Goal: Information Seeking & Learning: Learn about a topic

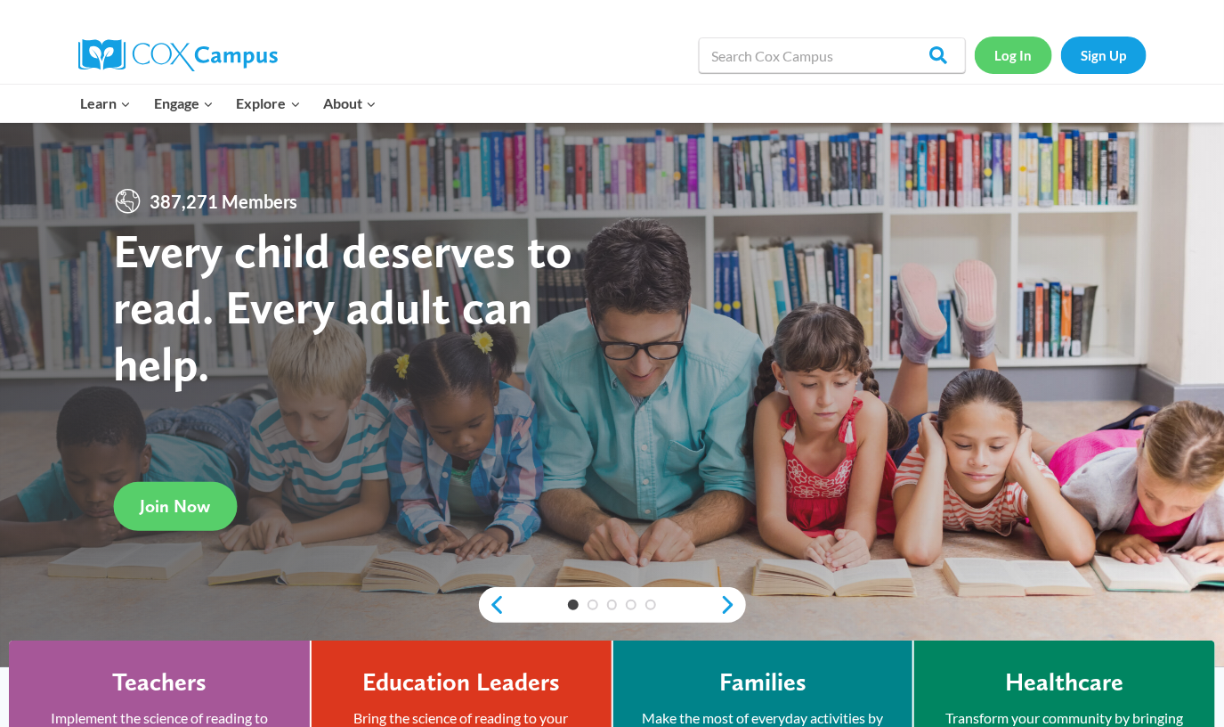
click at [1001, 61] on link "Log In" at bounding box center [1013, 55] width 77 height 37
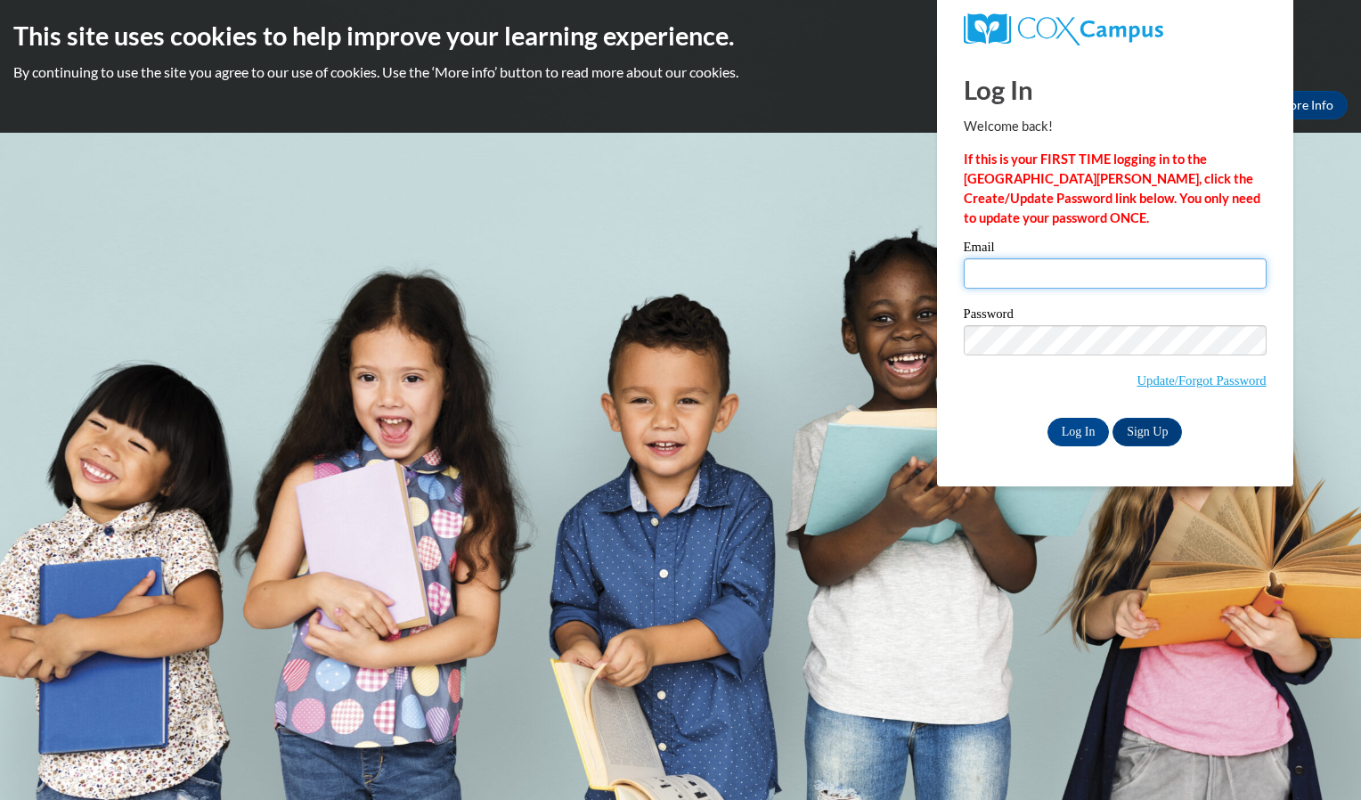
type input "crystal.tolbert@bezosacademy.org"
click at [1083, 437] on input "Log In" at bounding box center [1078, 432] width 62 height 28
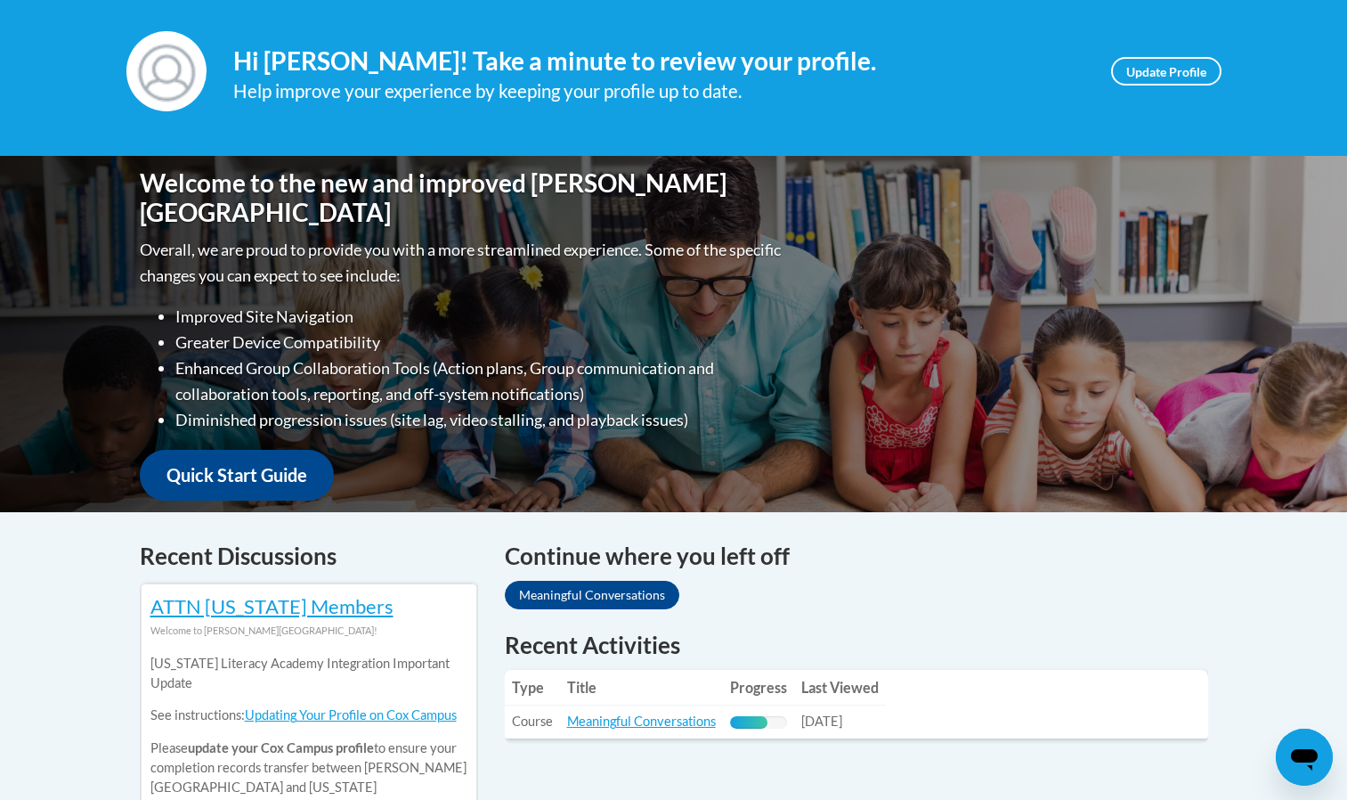
scroll to position [240, 0]
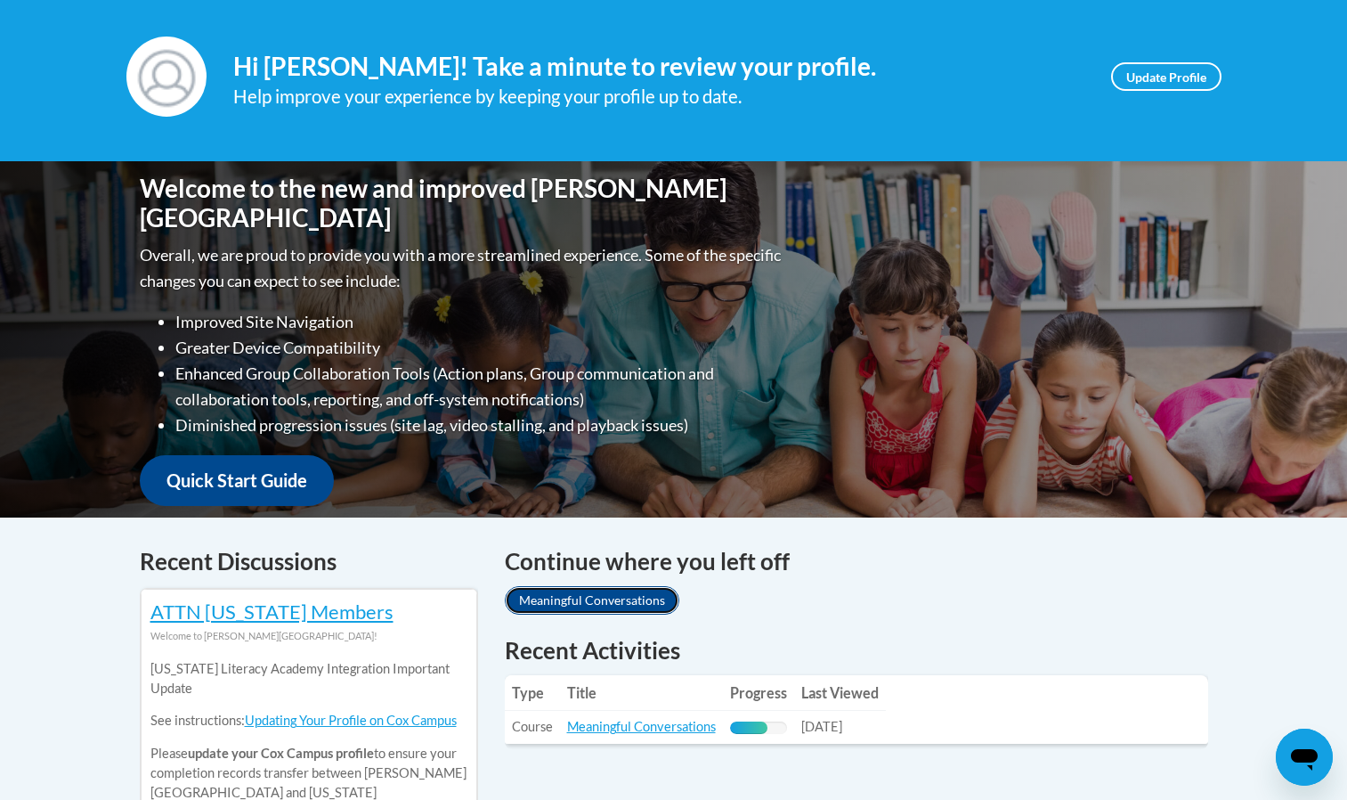
click at [620, 599] on link "Meaningful Conversations" at bounding box center [592, 600] width 175 height 28
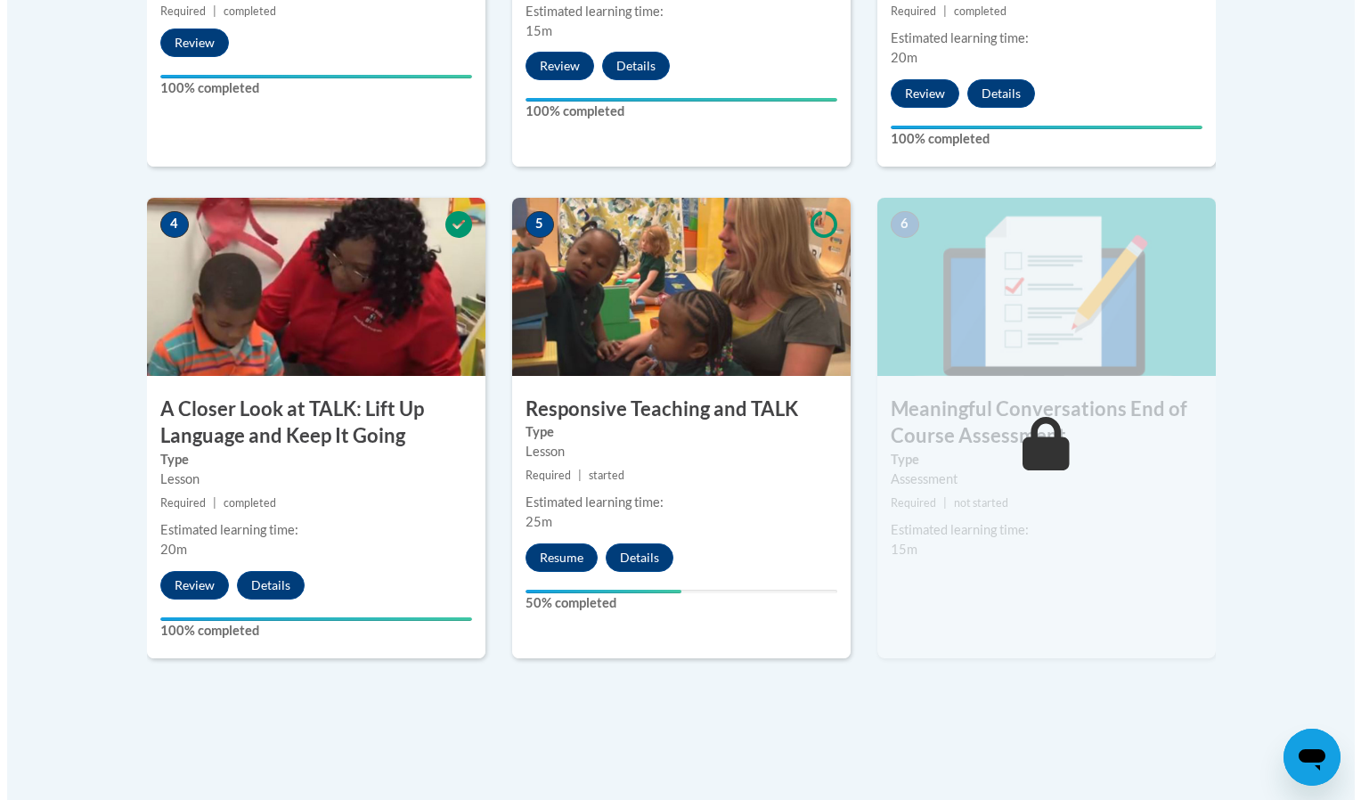
scroll to position [961, 0]
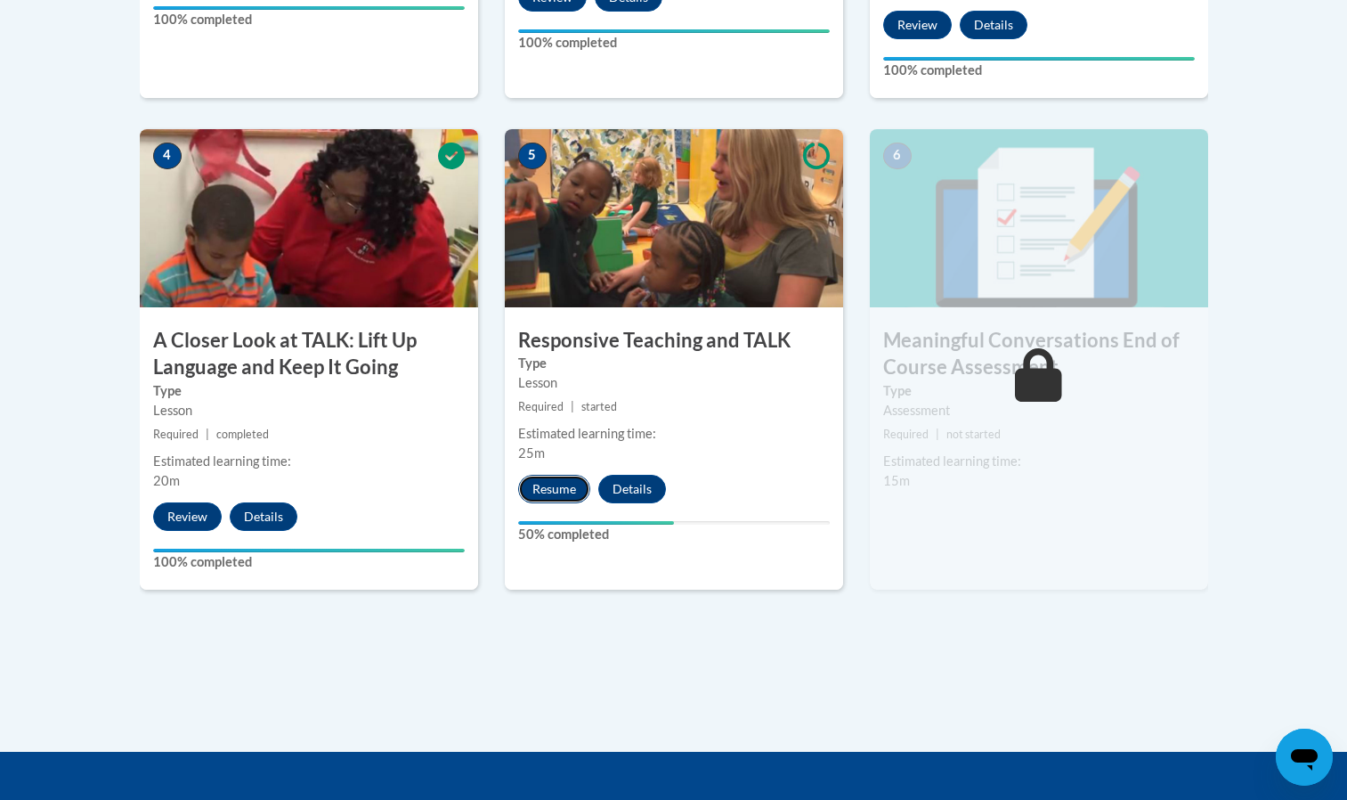
click at [548, 491] on button "Resume" at bounding box center [554, 489] width 72 height 28
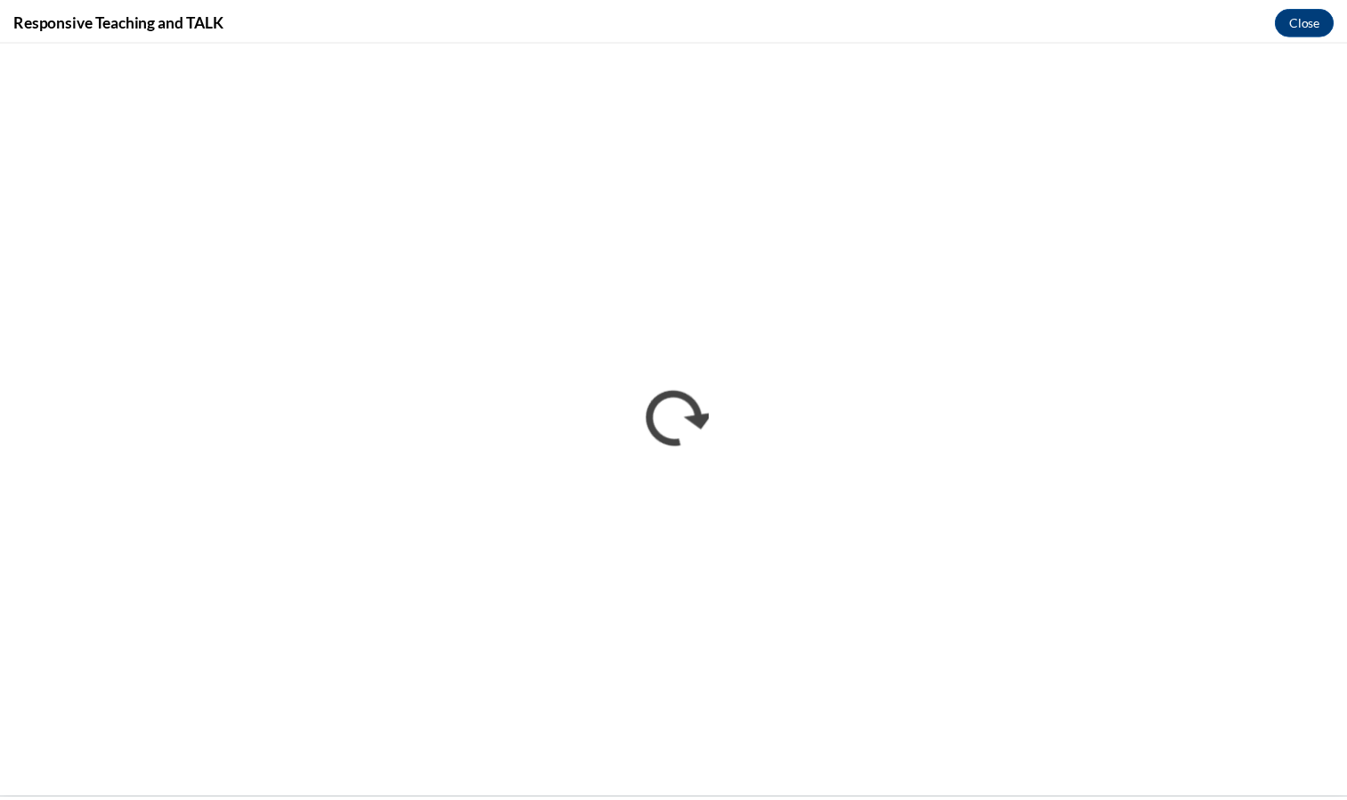
scroll to position [0, 0]
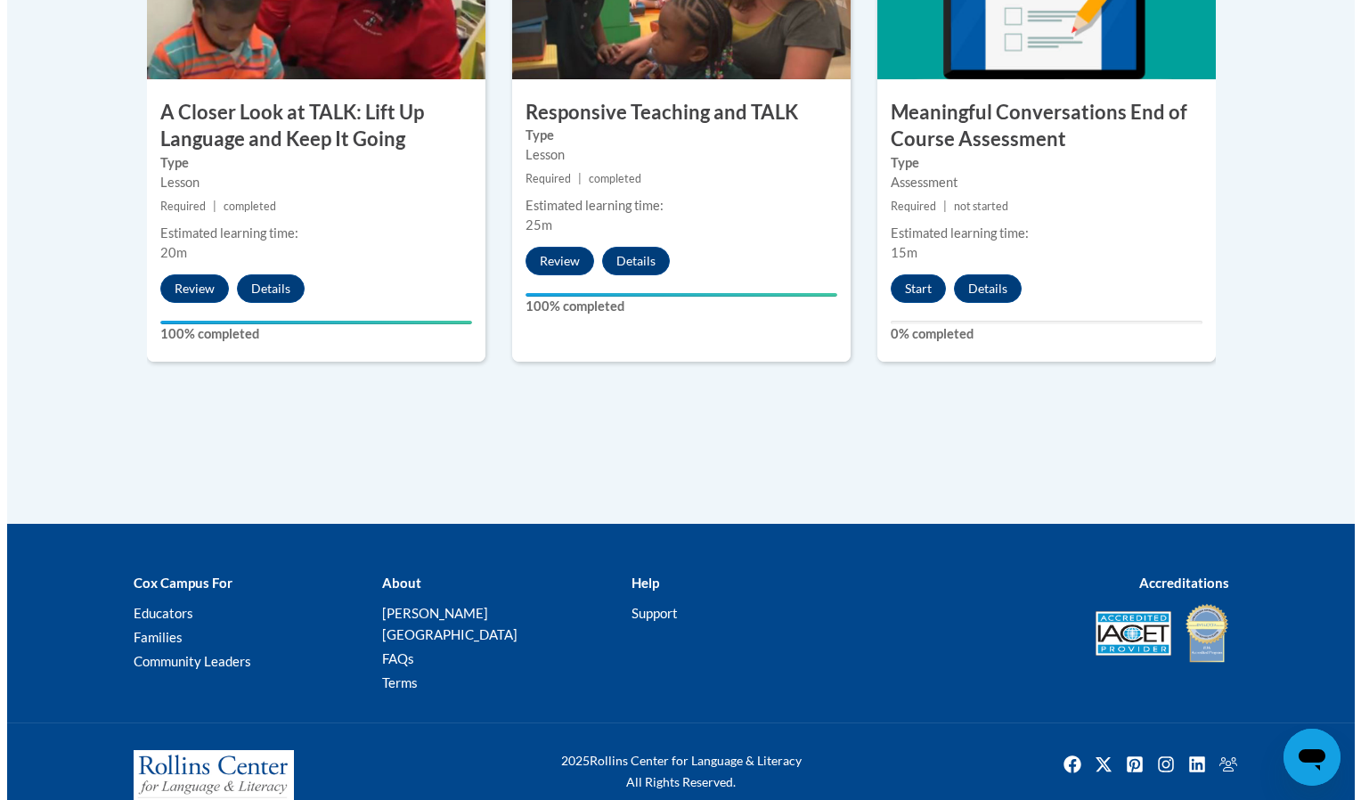
scroll to position [1206, 0]
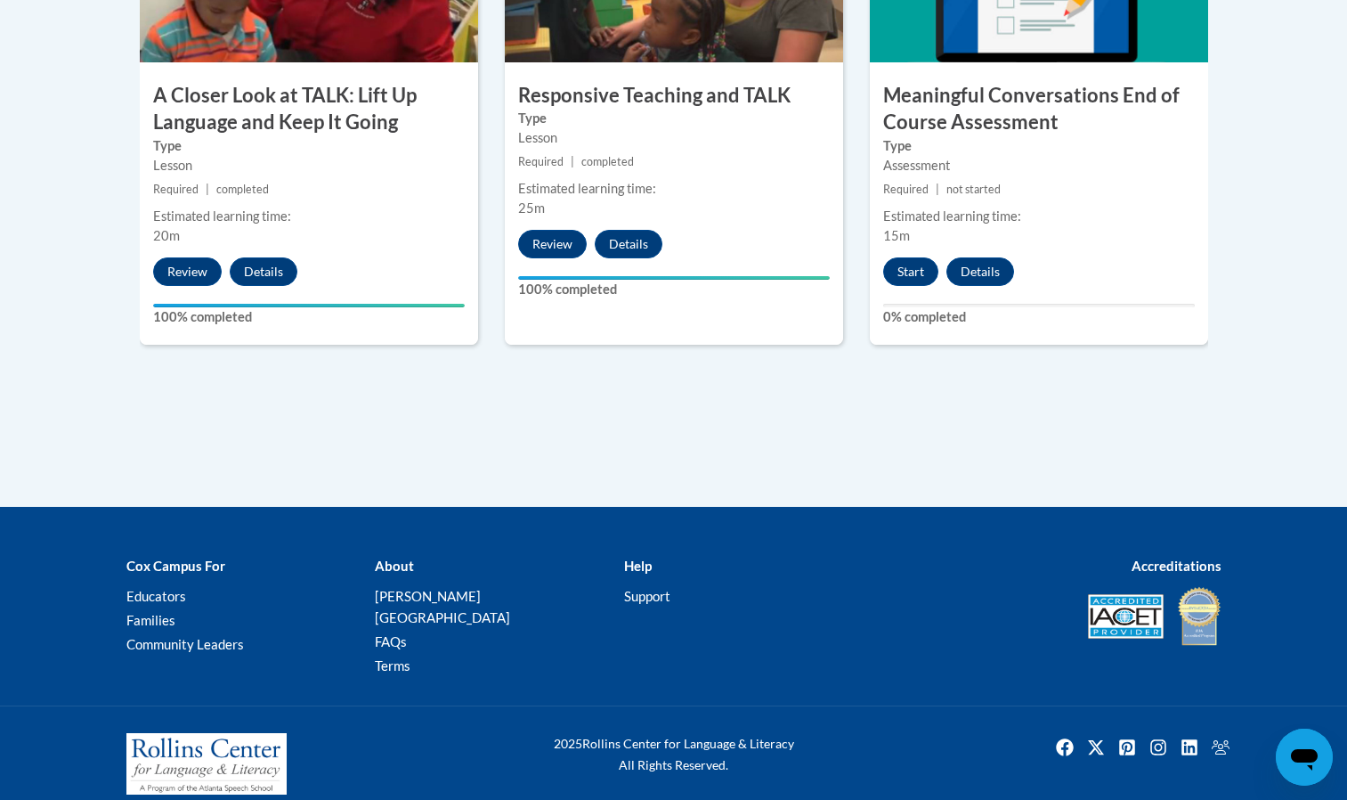
click at [1138, 239] on div "Estimated learning time: 15m" at bounding box center [1039, 226] width 338 height 39
click at [907, 258] on button "Start" at bounding box center [910, 271] width 55 height 28
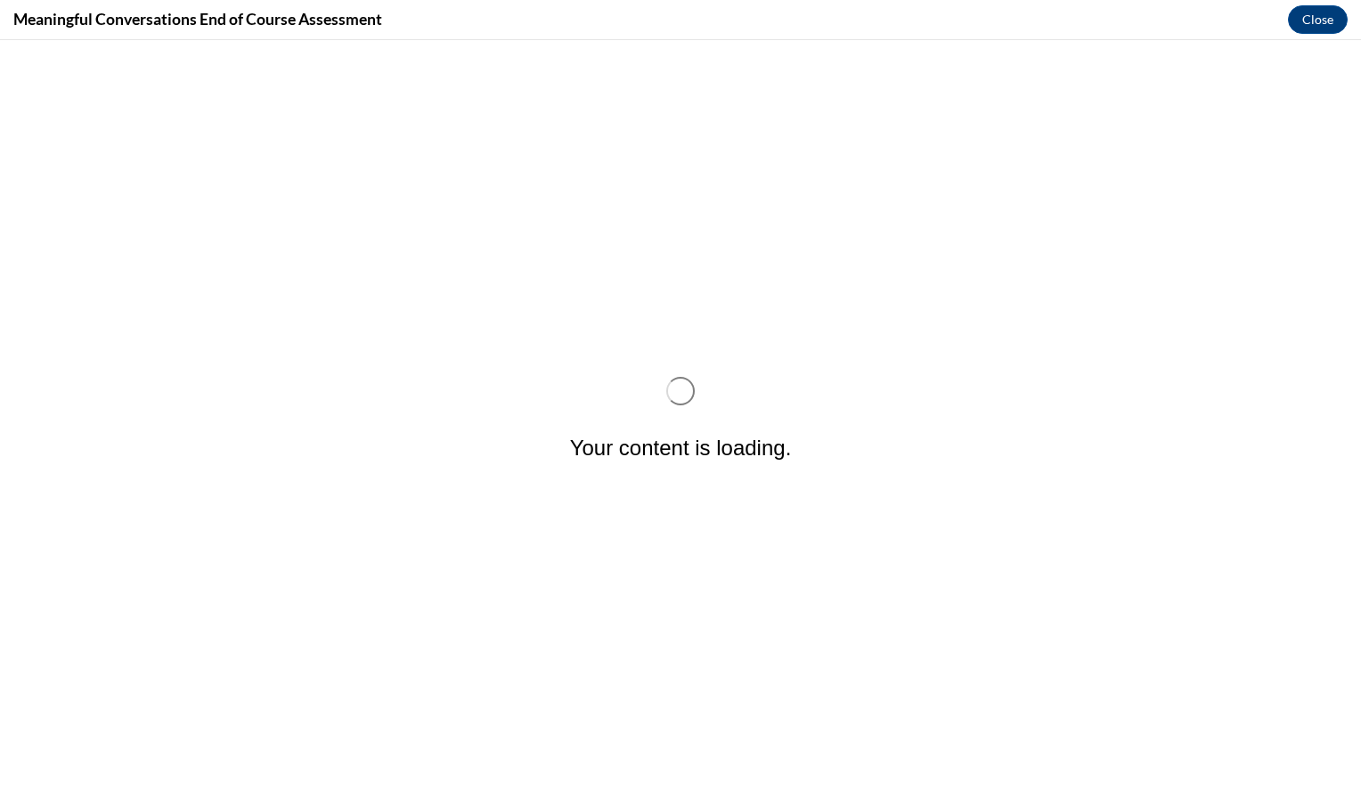
scroll to position [0, 0]
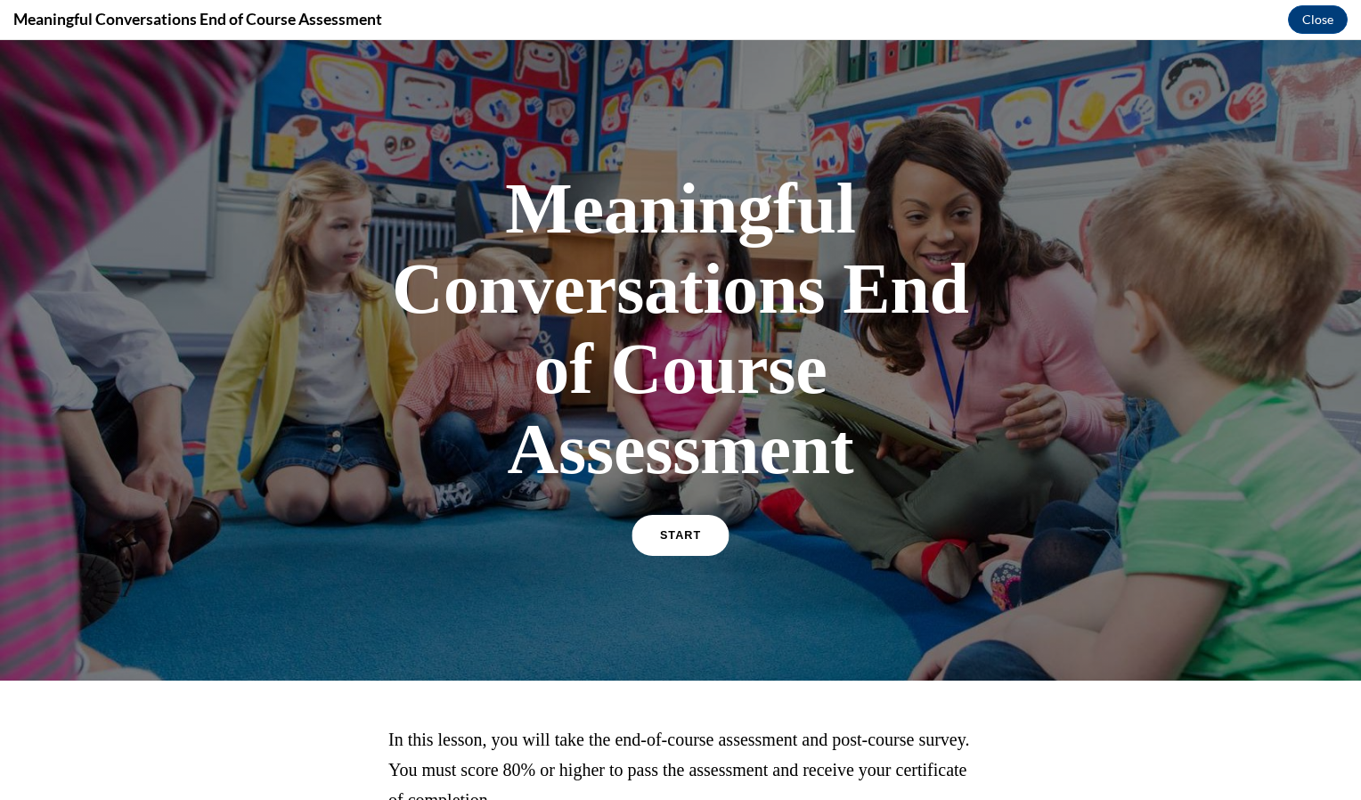
click at [696, 534] on link "START" at bounding box center [679, 535] width 97 height 41
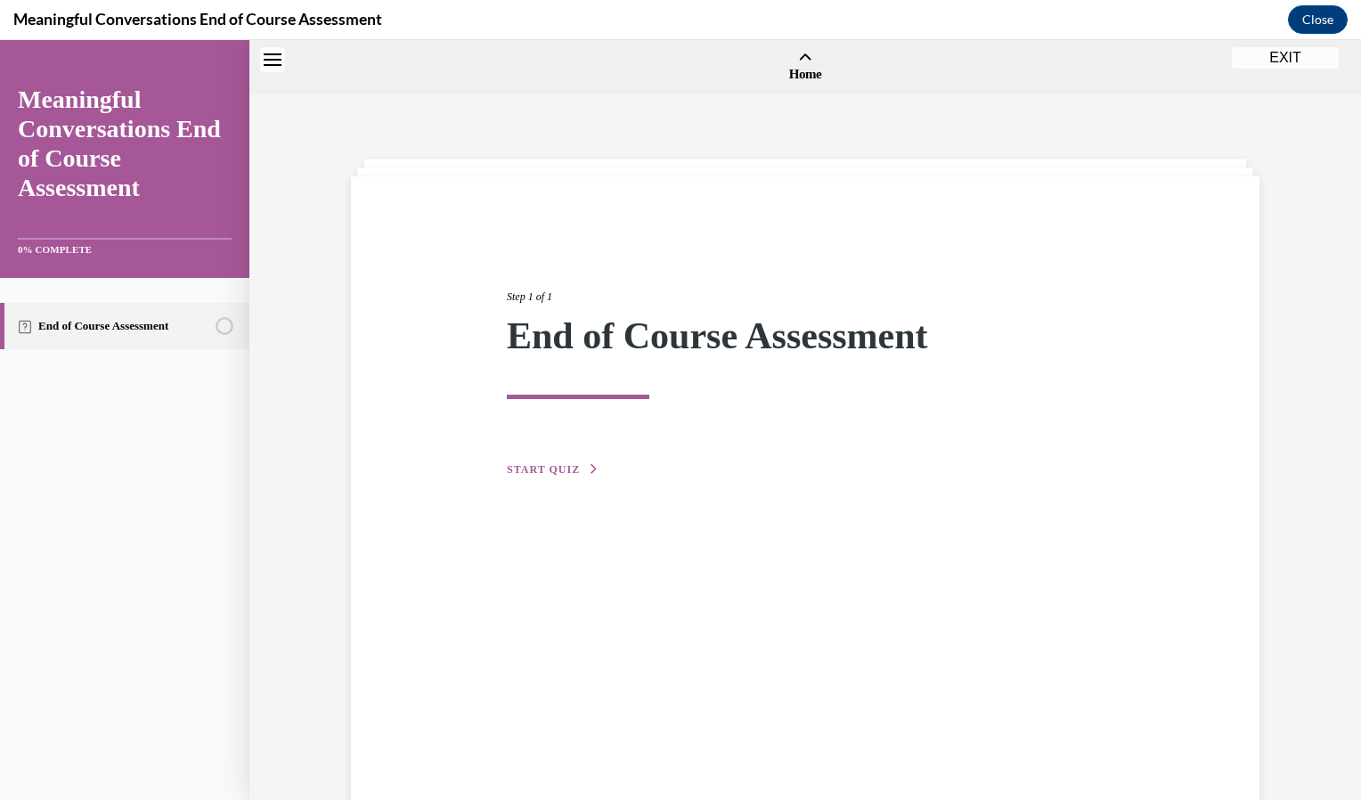
scroll to position [55, 0]
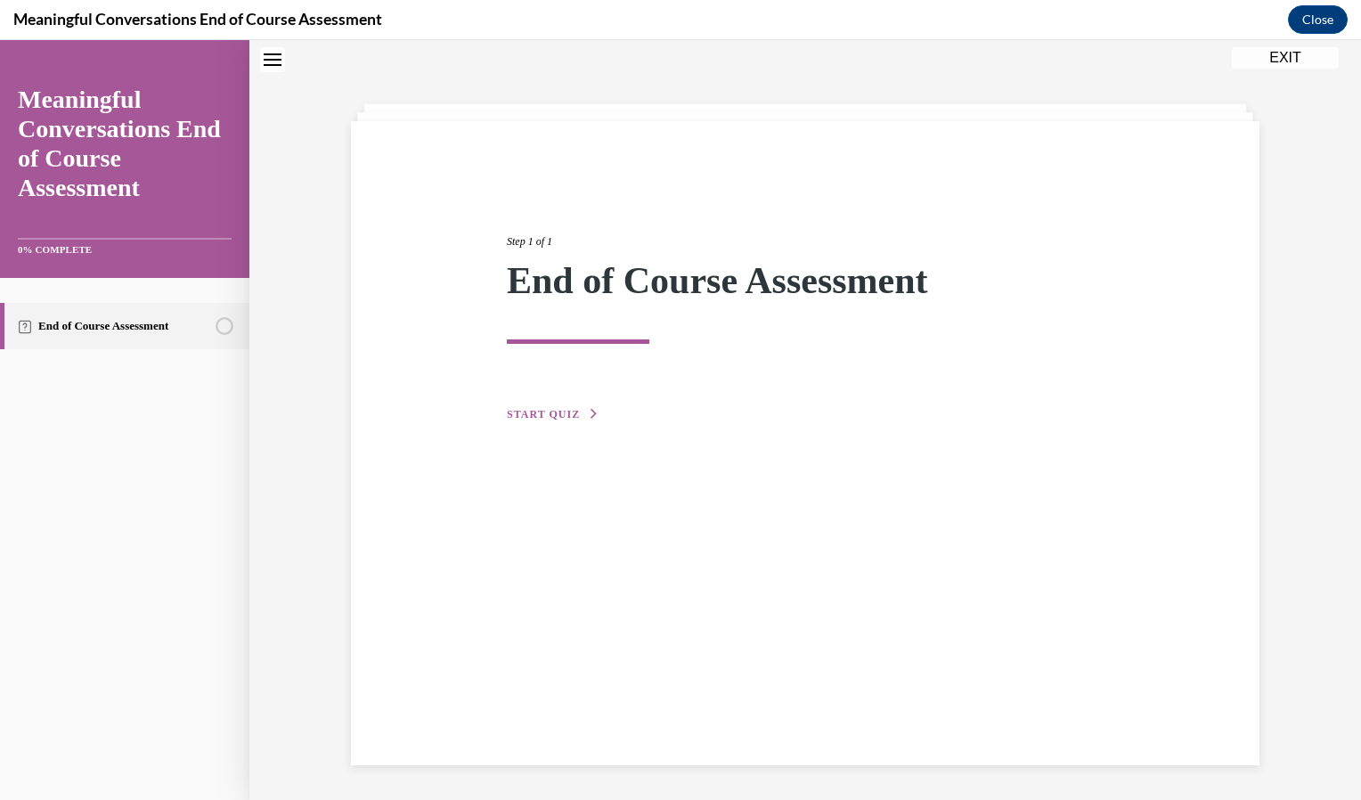
click at [535, 407] on button "START QUIZ" at bounding box center [553, 414] width 93 height 16
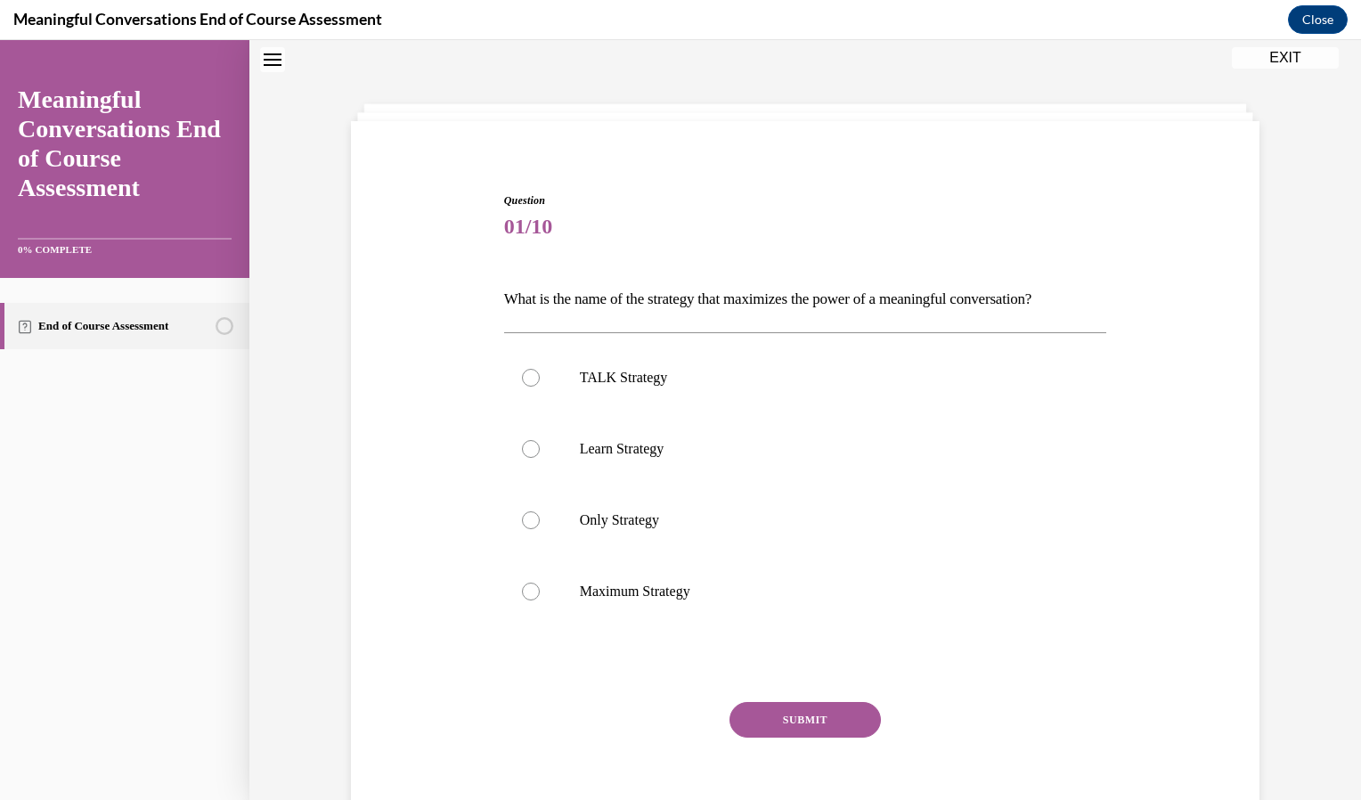
click at [535, 407] on label "TALK Strategy" at bounding box center [805, 377] width 603 height 71
click at [535, 386] on input "TALK Strategy" at bounding box center [531, 378] width 18 height 18
radio input "true"
click at [812, 729] on button "SUBMIT" at bounding box center [804, 720] width 151 height 36
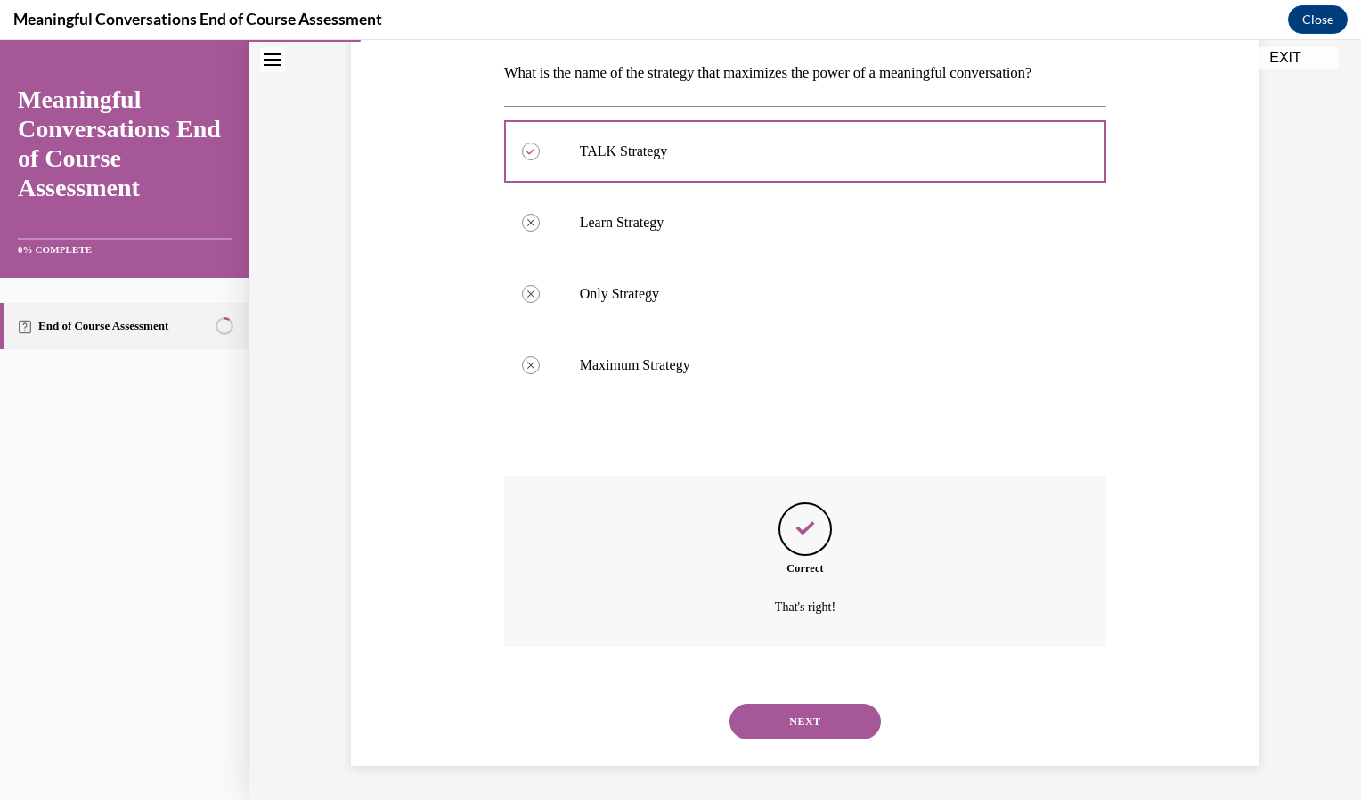
scroll to position [283, 0]
click at [814, 744] on div "NEXT" at bounding box center [805, 719] width 603 height 71
click at [815, 720] on button "NEXT" at bounding box center [804, 720] width 151 height 36
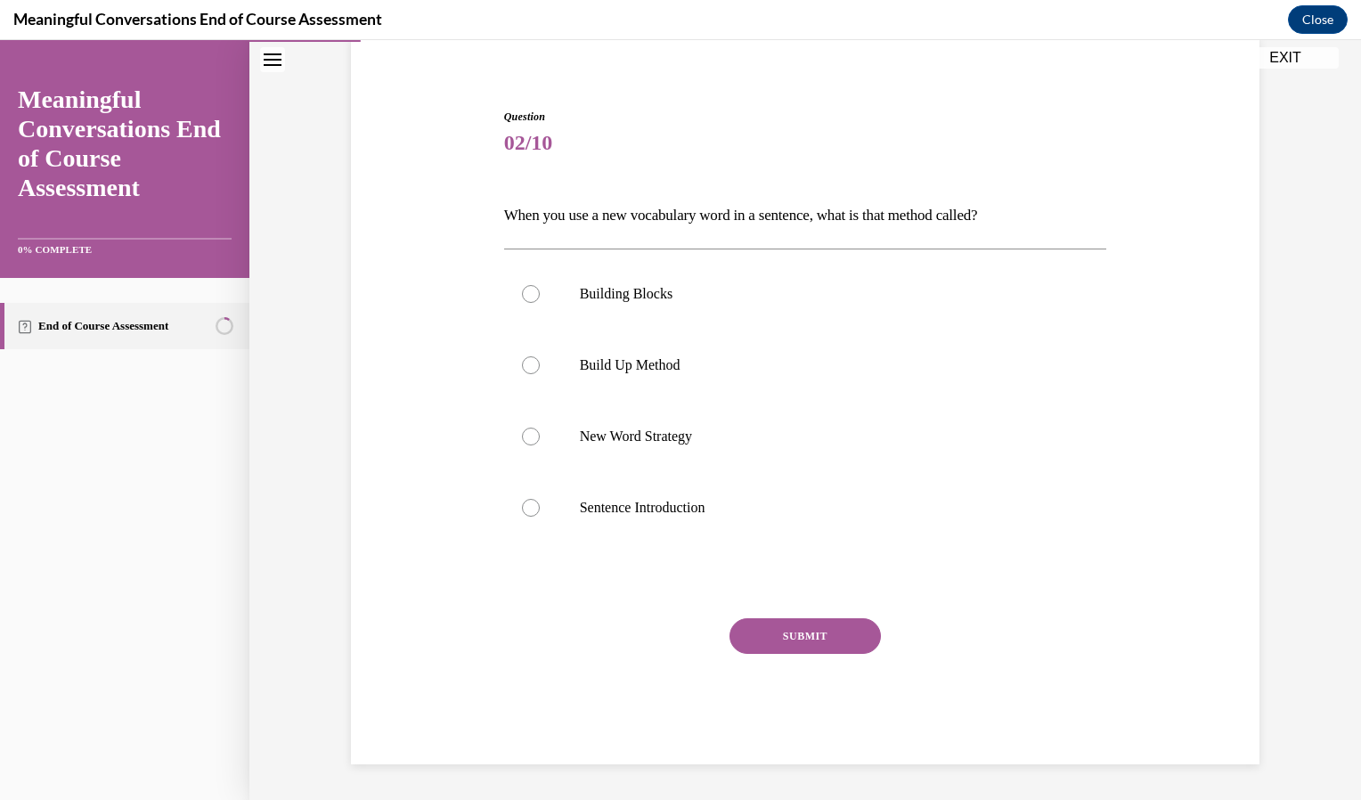
scroll to position [139, 0]
click at [651, 460] on label "New Word Strategy" at bounding box center [805, 436] width 603 height 71
click at [540, 445] on input "New Word Strategy" at bounding box center [531, 436] width 18 height 18
radio input "true"
click at [767, 650] on button "SUBMIT" at bounding box center [804, 636] width 151 height 36
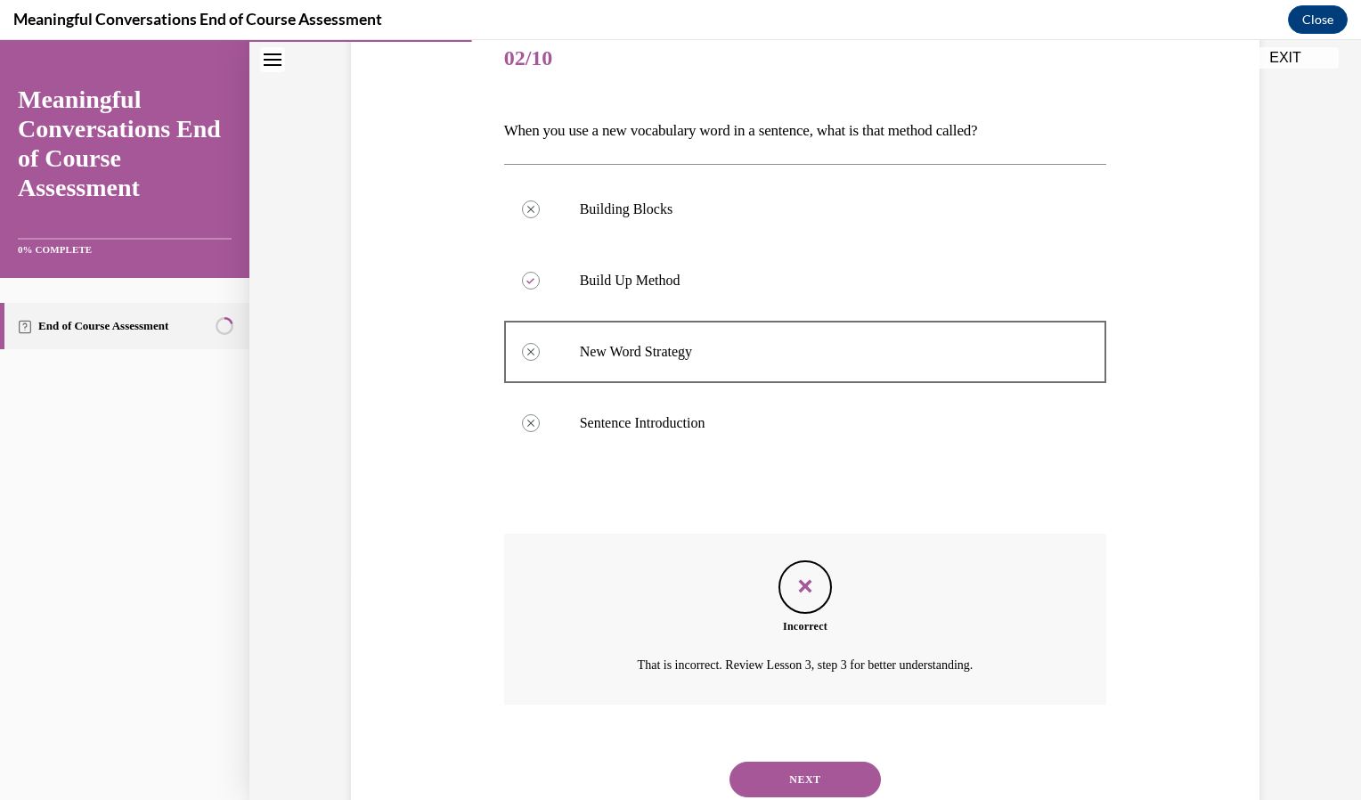
scroll to position [283, 0]
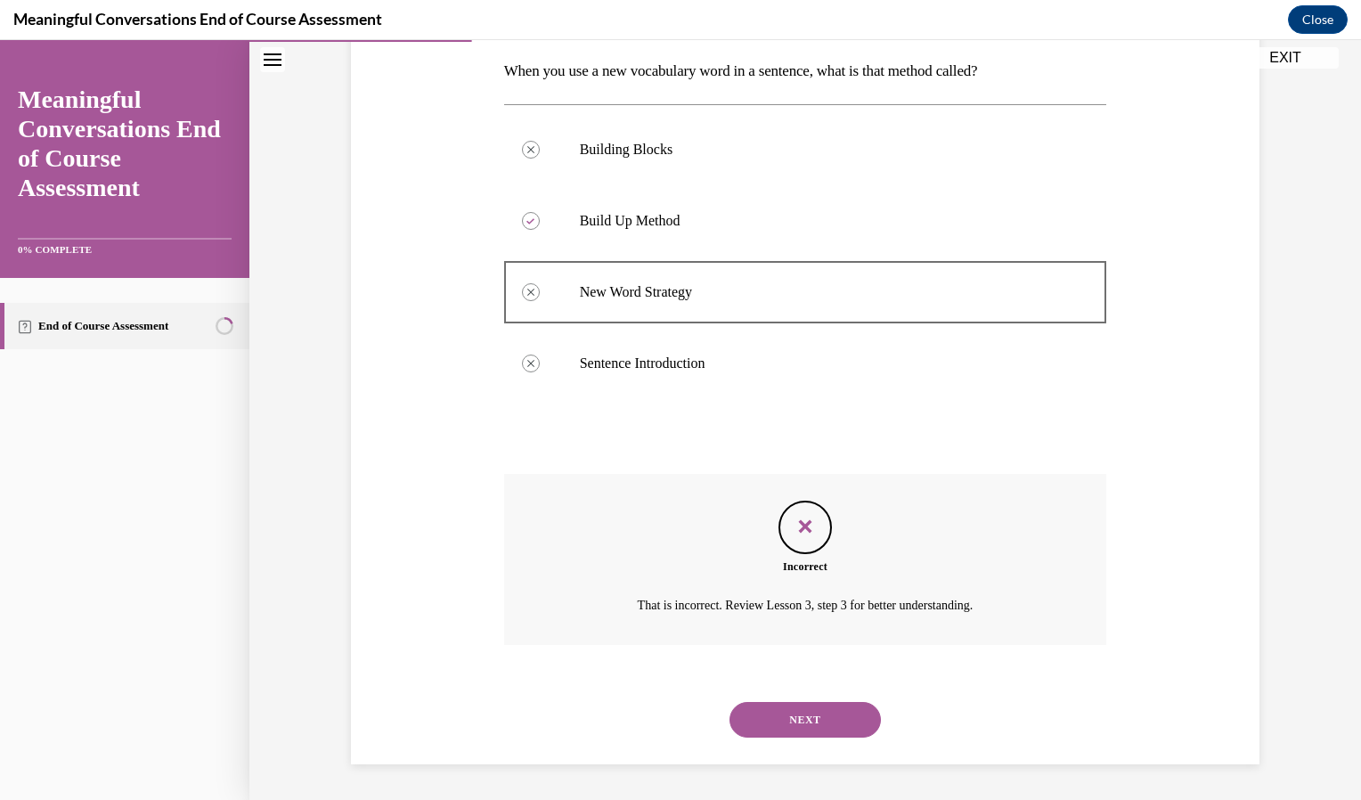
click at [825, 720] on button "NEXT" at bounding box center [804, 720] width 151 height 36
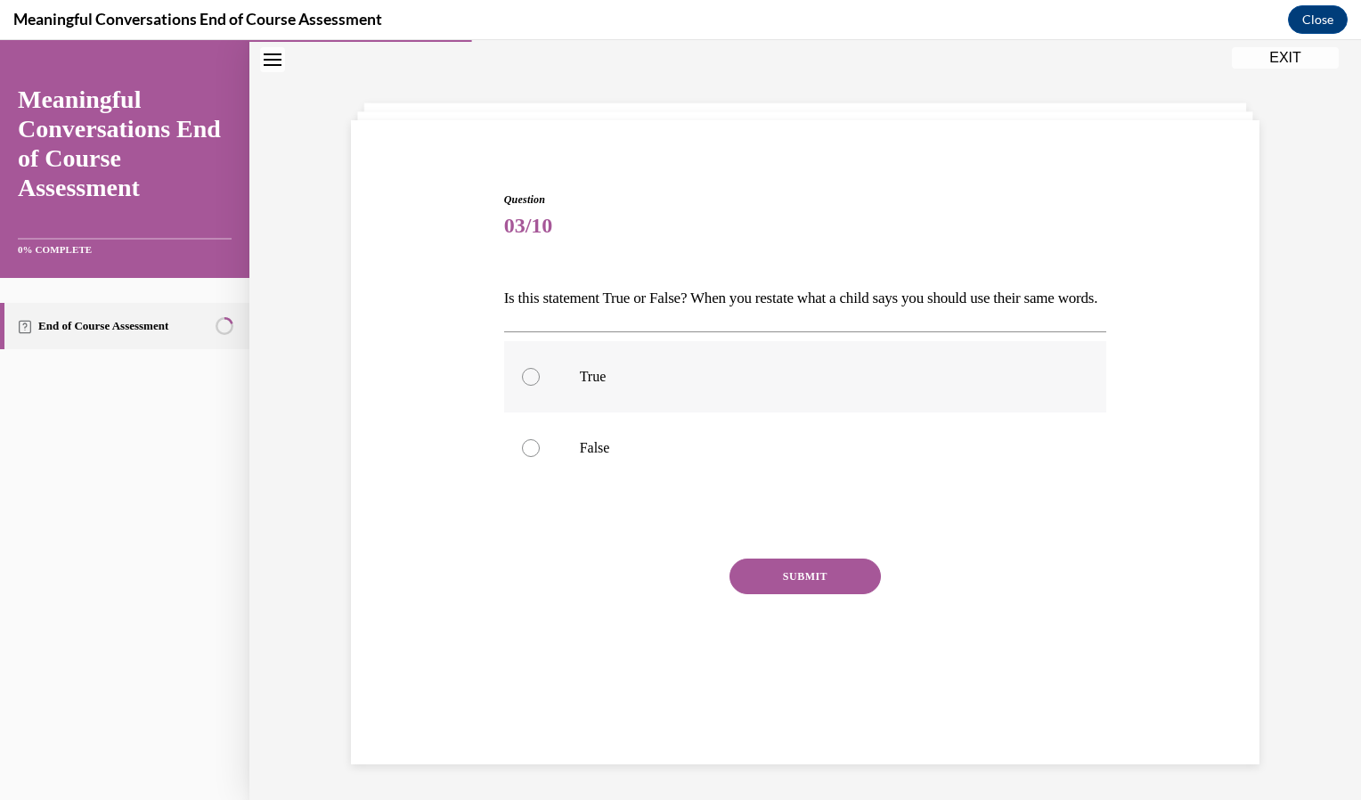
click at [549, 412] on label "True" at bounding box center [805, 376] width 603 height 71
click at [540, 386] on input "True" at bounding box center [531, 377] width 18 height 18
radio input "true"
click at [804, 594] on button "SUBMIT" at bounding box center [804, 576] width 151 height 36
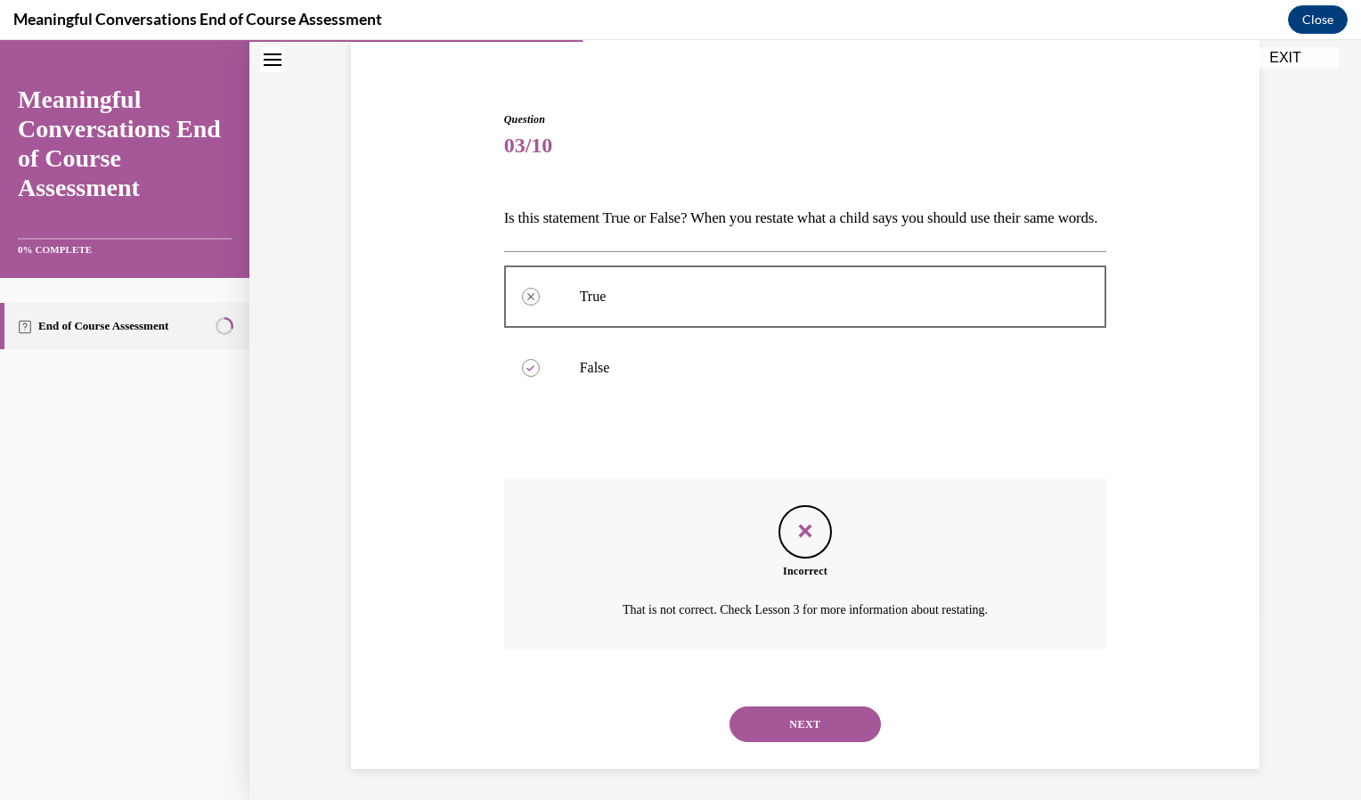
scroll to position [171, 0]
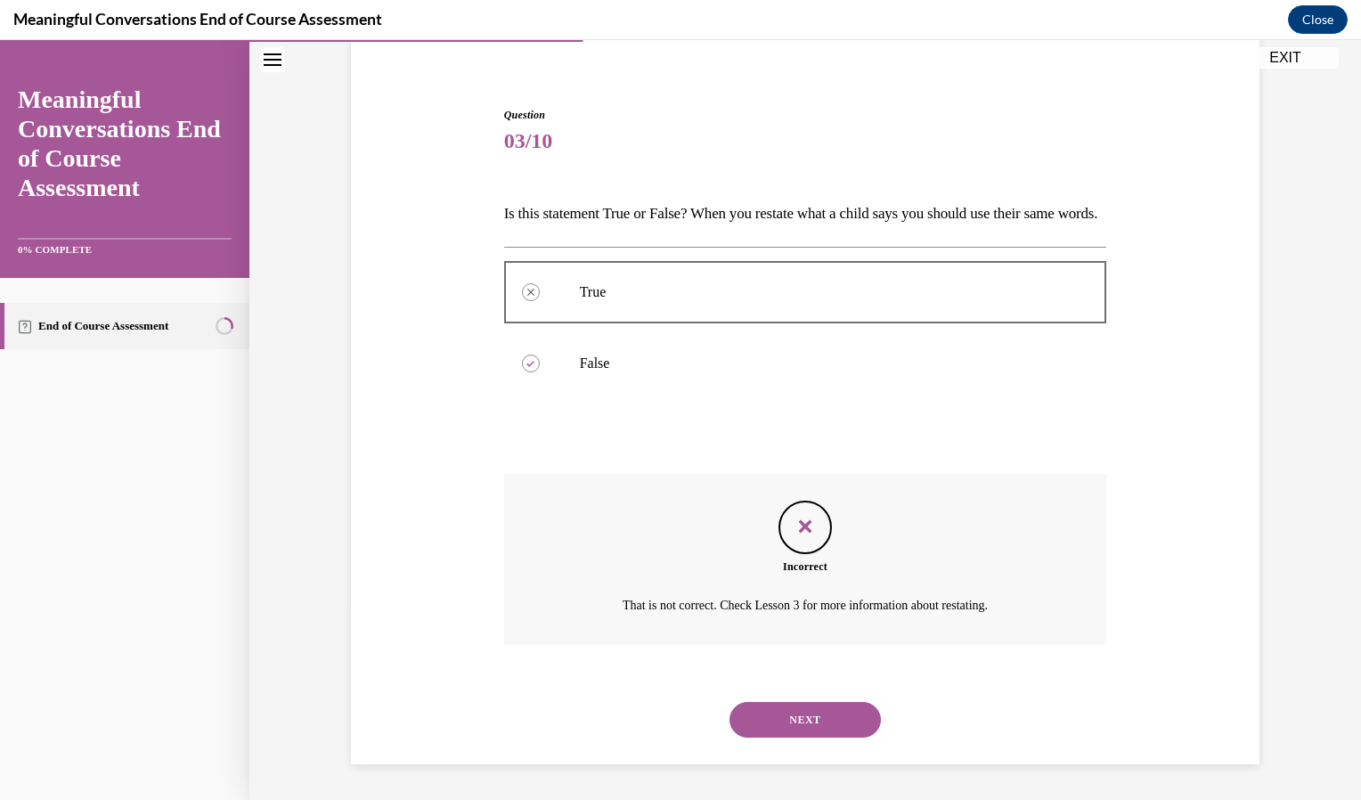
click at [850, 715] on button "NEXT" at bounding box center [804, 720] width 151 height 36
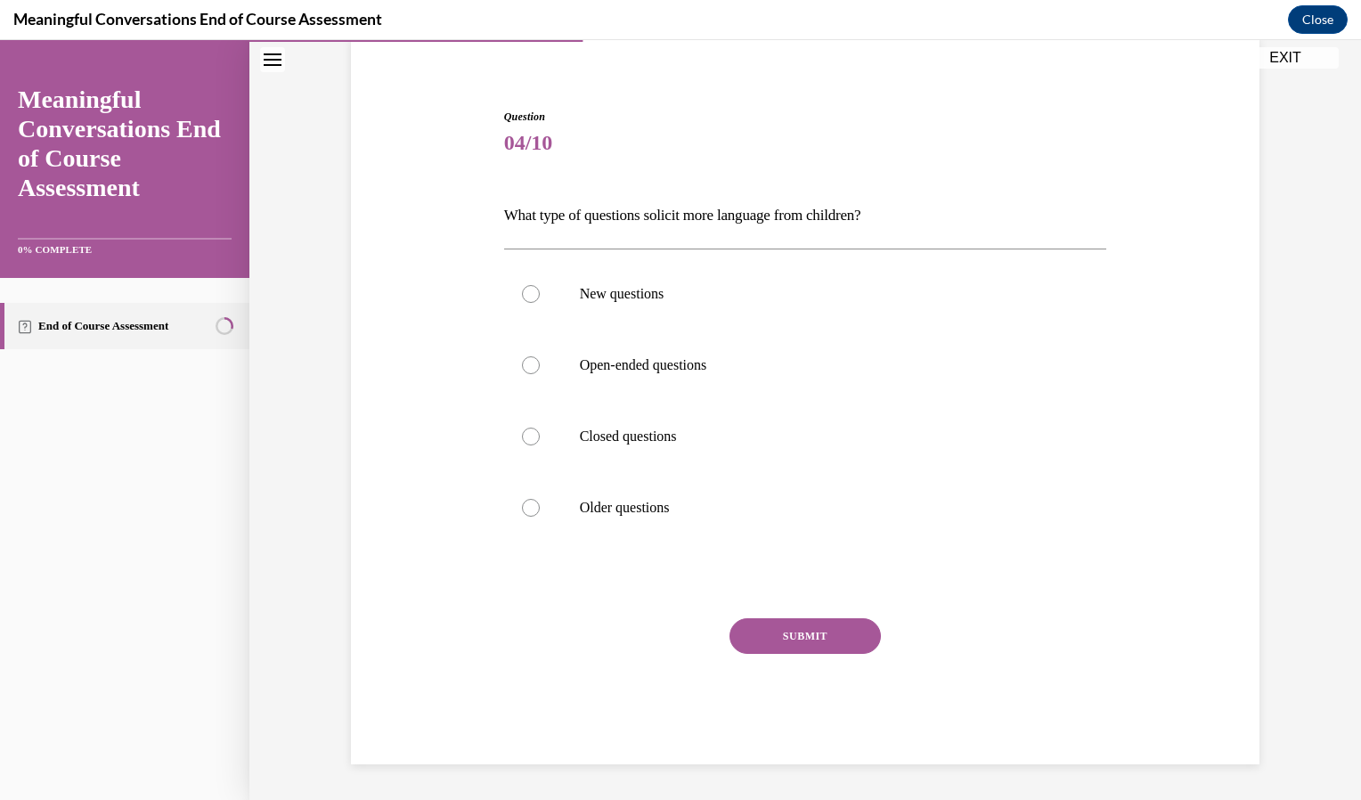
scroll to position [61, 0]
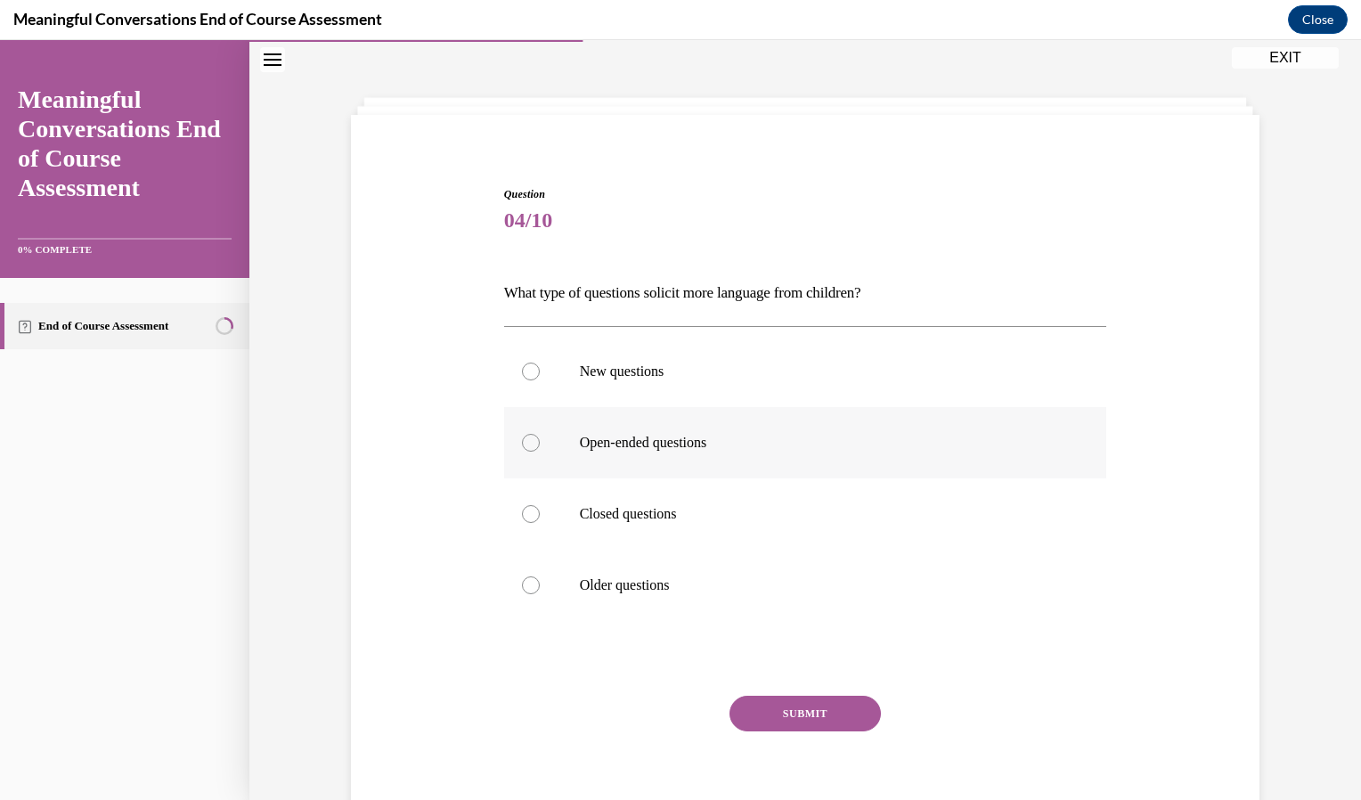
click at [672, 450] on p "Open-ended questions" at bounding box center [821, 443] width 483 height 18
click at [540, 450] on input "Open-ended questions" at bounding box center [531, 443] width 18 height 18
radio input "true"
click at [821, 710] on button "SUBMIT" at bounding box center [804, 714] width 151 height 36
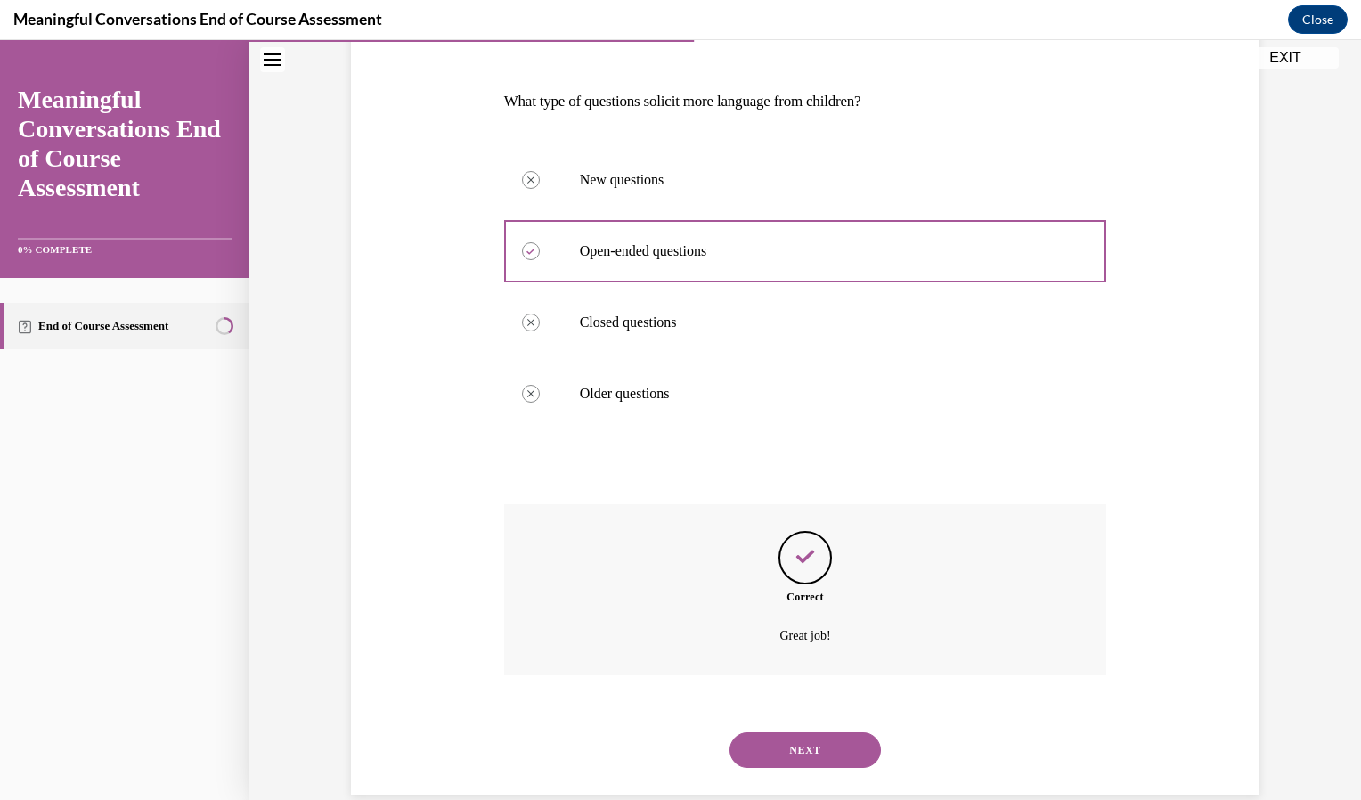
scroll to position [283, 0]
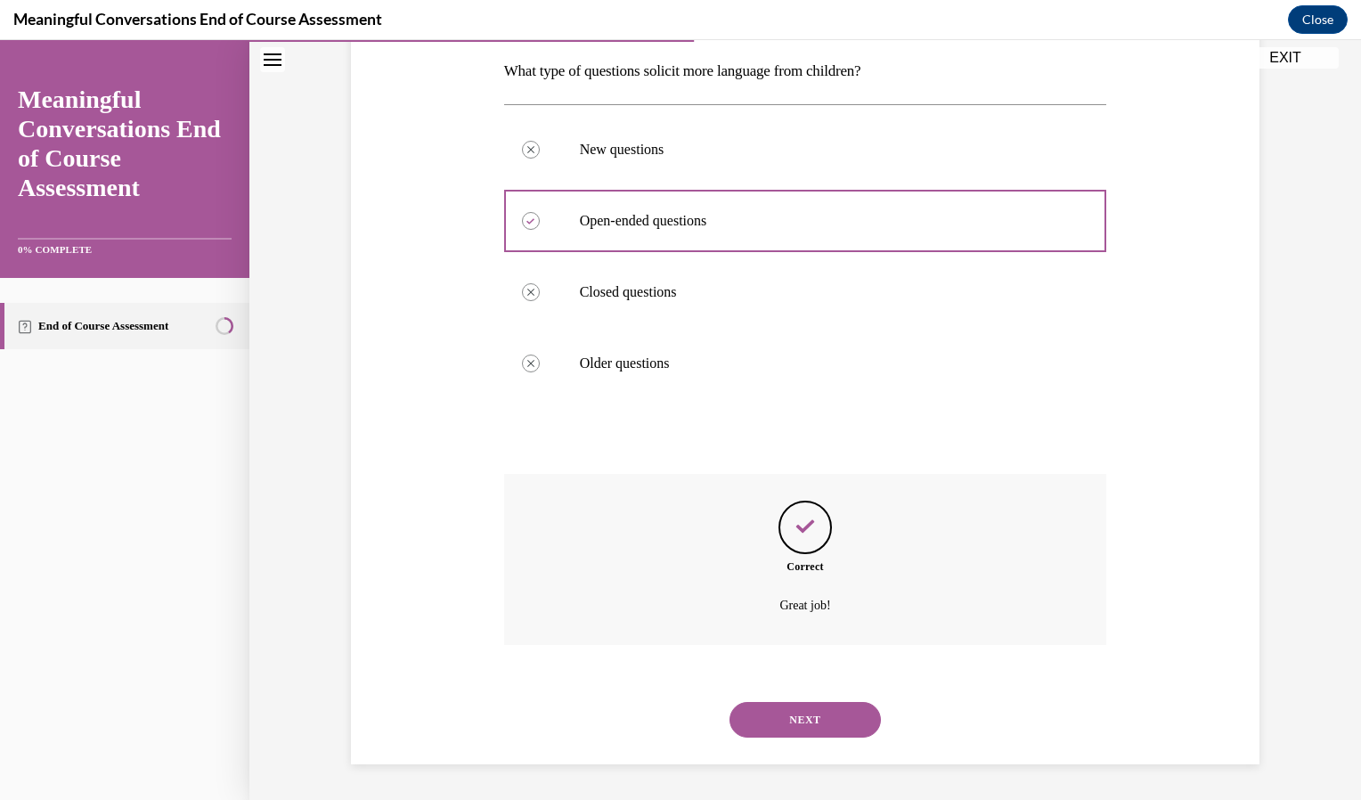
click at [821, 721] on button "NEXT" at bounding box center [804, 720] width 151 height 36
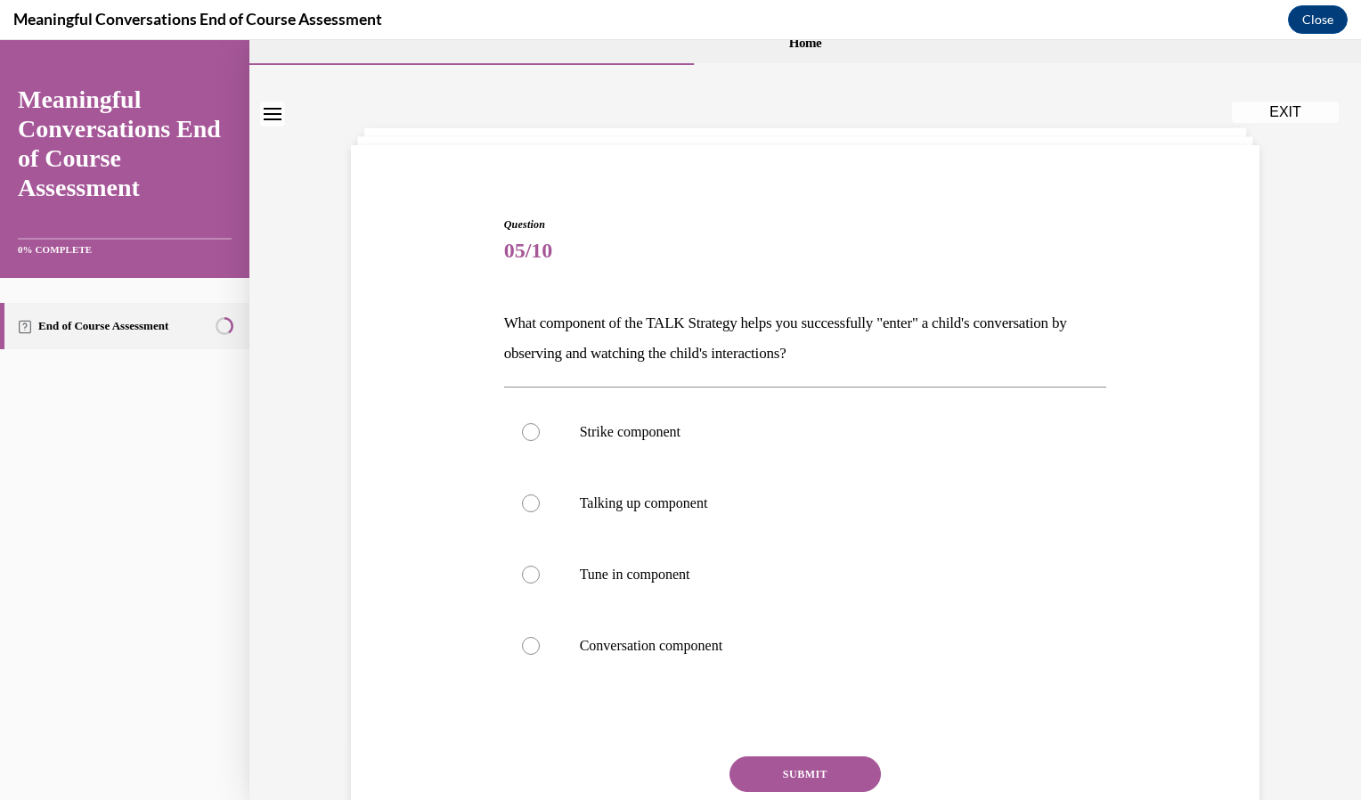
scroll to position [0, 0]
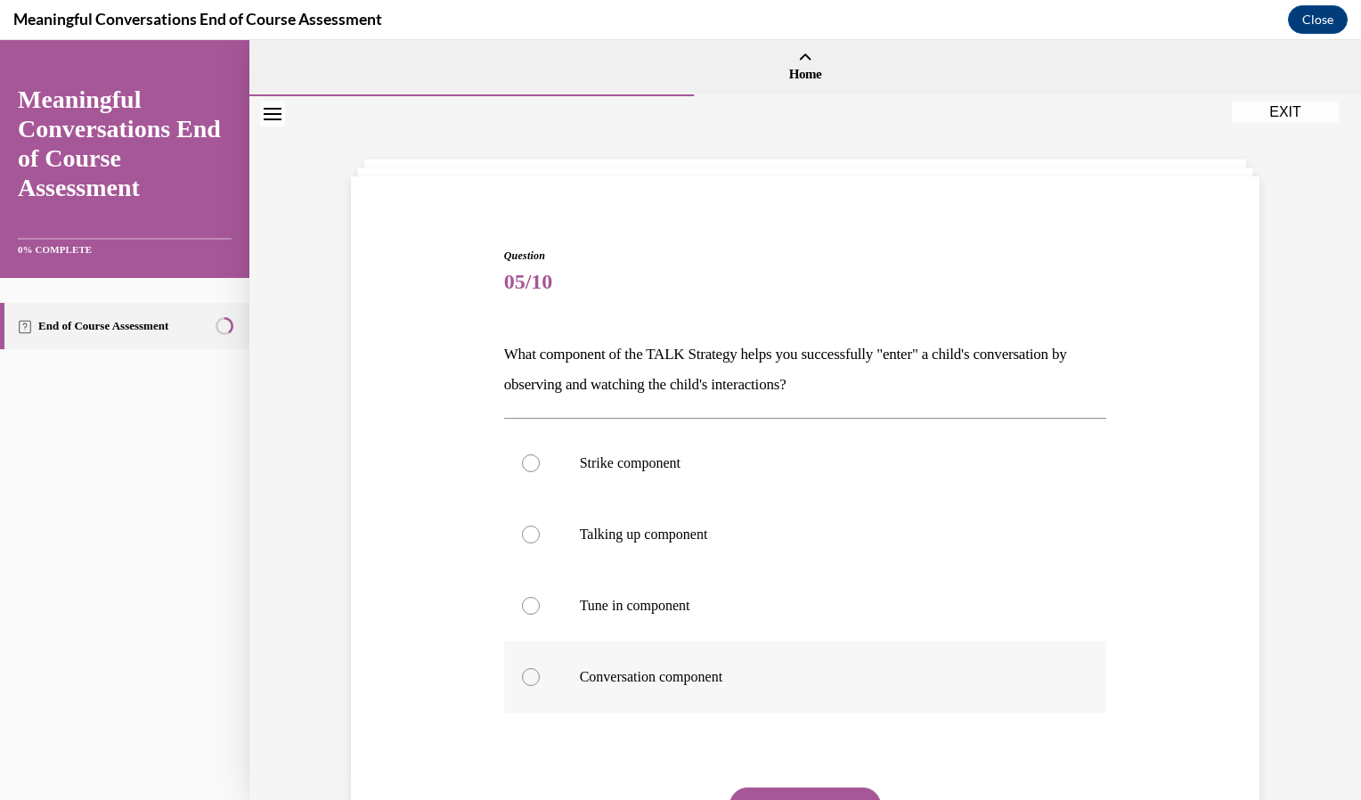
click at [650, 681] on p "Conversation component" at bounding box center [821, 677] width 483 height 18
click at [540, 681] on input "Conversation component" at bounding box center [531, 677] width 18 height 18
radio input "true"
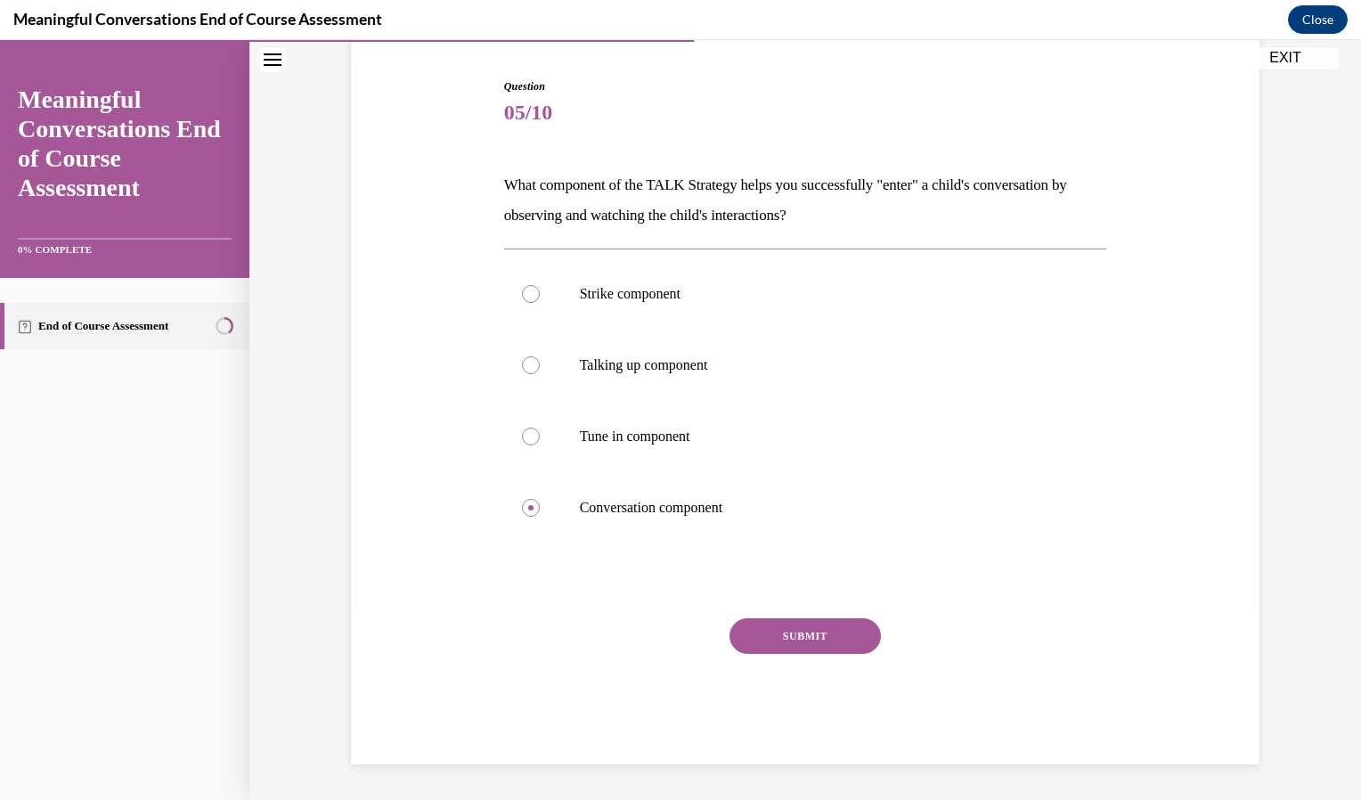
click at [777, 636] on button "SUBMIT" at bounding box center [804, 636] width 151 height 36
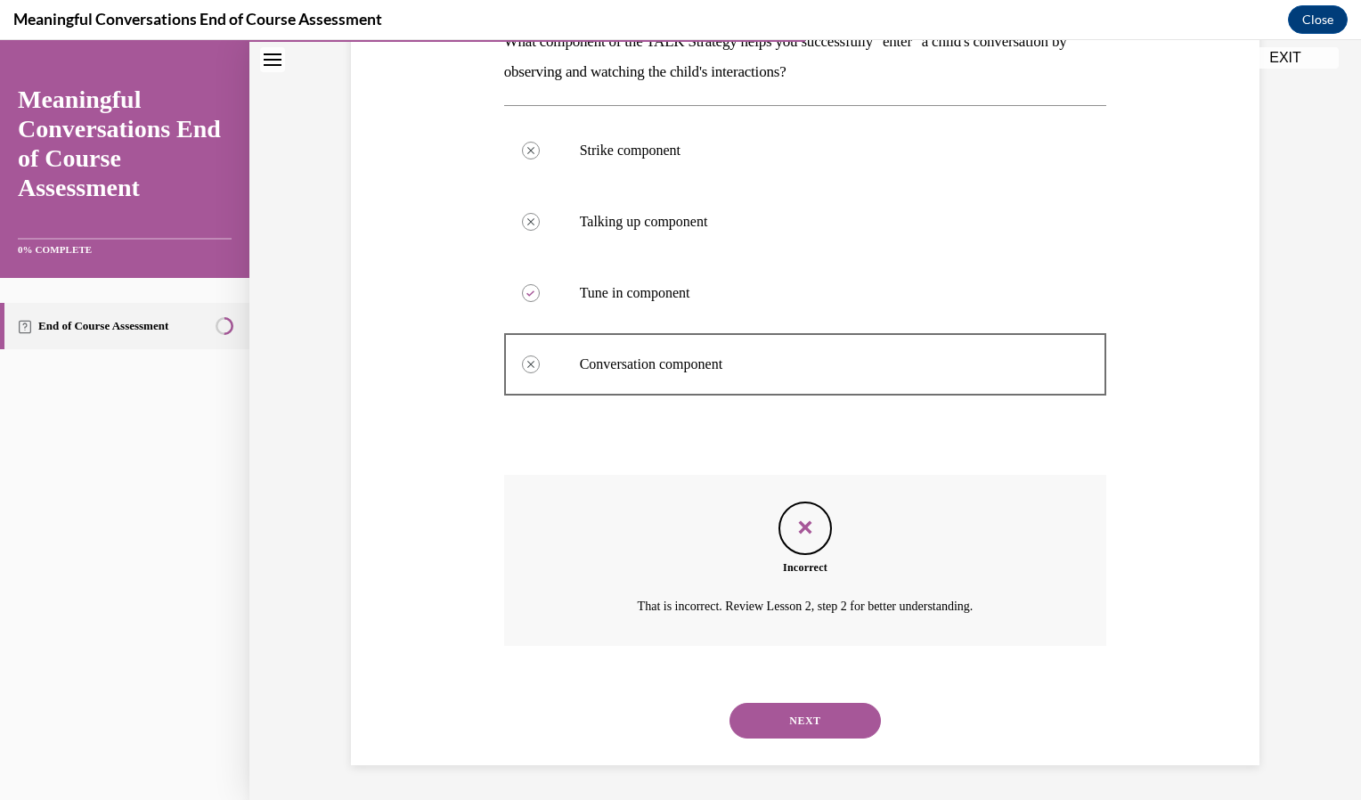
scroll to position [313, 0]
click at [825, 720] on button "NEXT" at bounding box center [804, 720] width 151 height 36
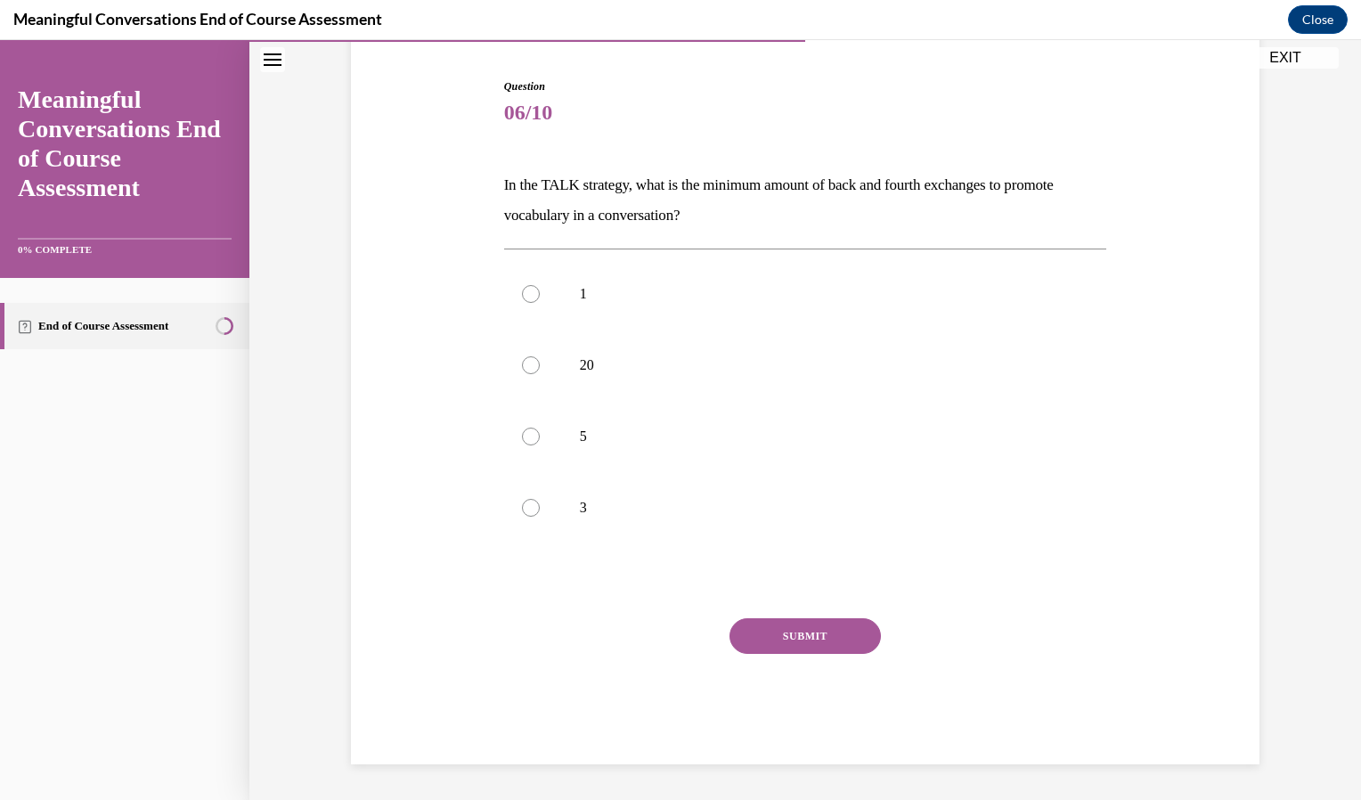
scroll to position [169, 0]
click at [531, 516] on label "3" at bounding box center [805, 507] width 603 height 71
click at [531, 516] on input "3" at bounding box center [531, 508] width 18 height 18
radio input "true"
click at [843, 653] on button "SUBMIT" at bounding box center [804, 636] width 151 height 36
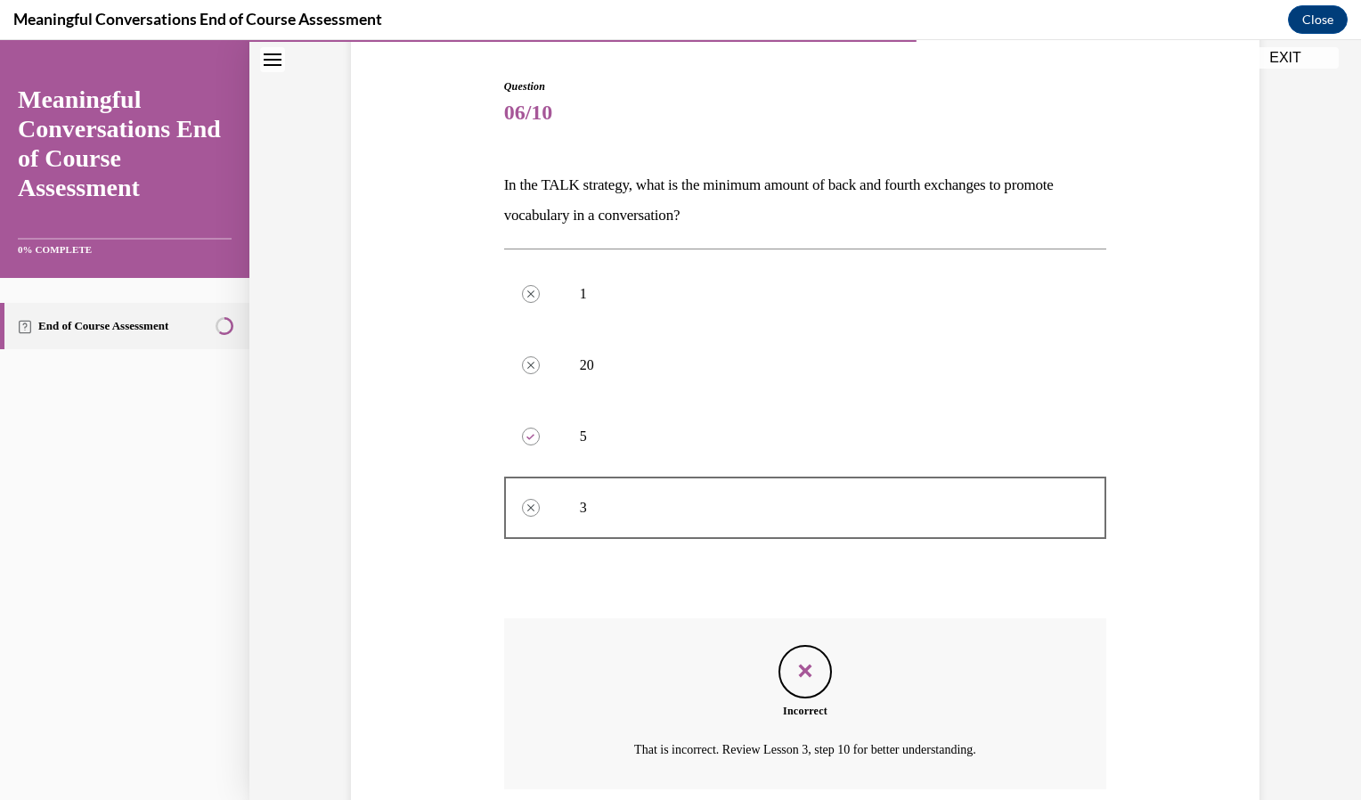
scroll to position [313, 0]
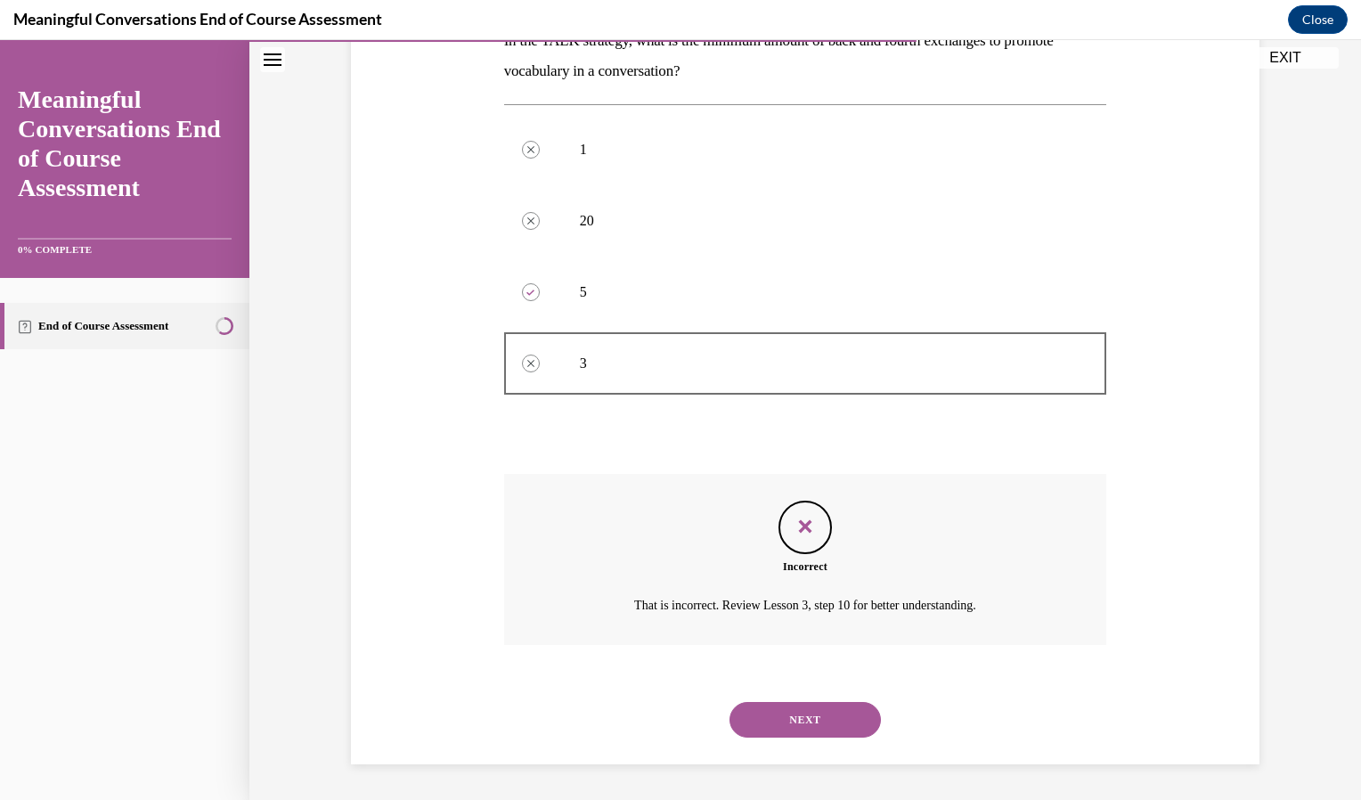
click at [846, 719] on button "NEXT" at bounding box center [804, 720] width 151 height 36
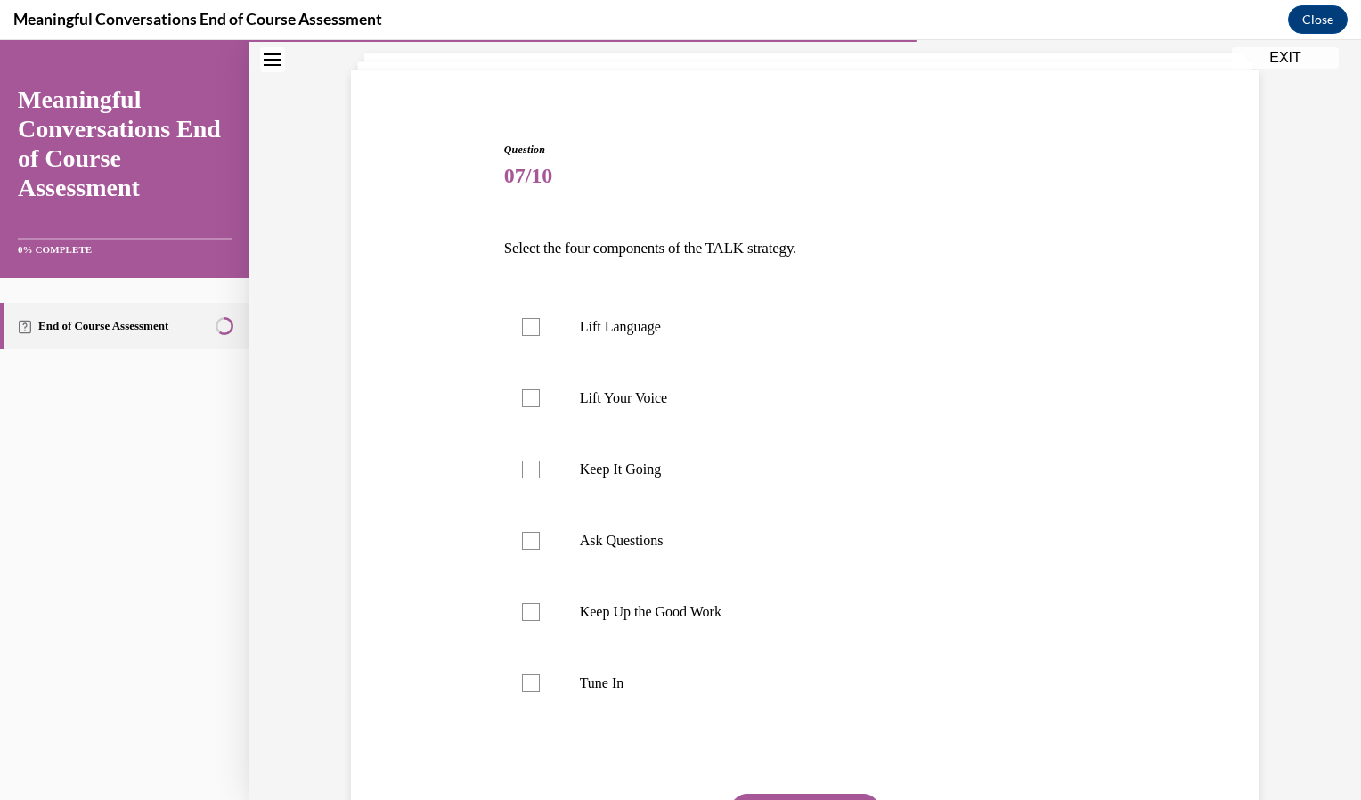
scroll to position [106, 0]
click at [547, 545] on label "Ask Questions" at bounding box center [805, 540] width 603 height 71
click at [540, 545] on input "Ask Questions" at bounding box center [531, 541] width 18 height 18
checkbox input "true"
click at [517, 703] on label "Tune In" at bounding box center [805, 682] width 603 height 71
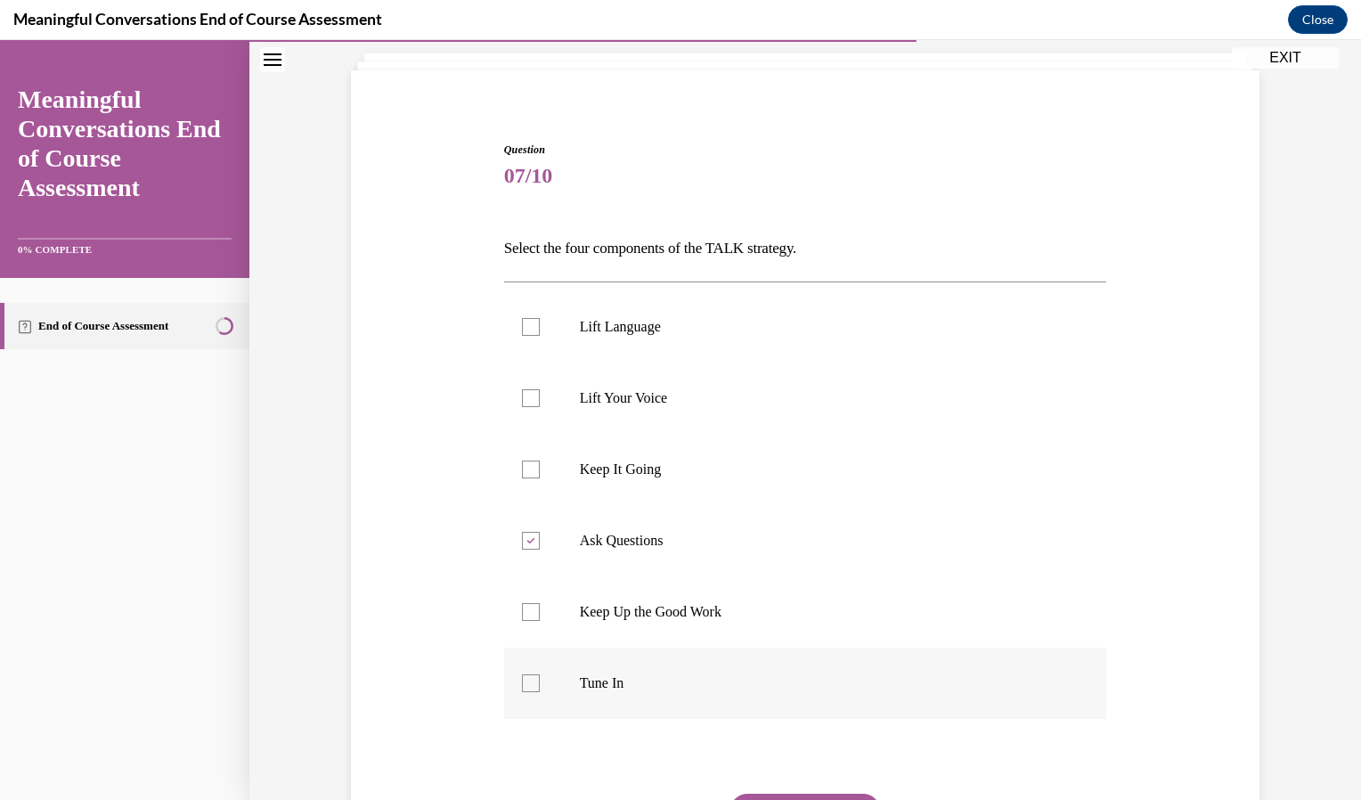
click at [522, 692] on input "Tune In" at bounding box center [531, 683] width 18 height 18
checkbox input "true"
click at [535, 331] on label "Lift Language" at bounding box center [805, 326] width 603 height 71
click at [535, 331] on input "Lift Language" at bounding box center [531, 327] width 18 height 18
checkbox input "true"
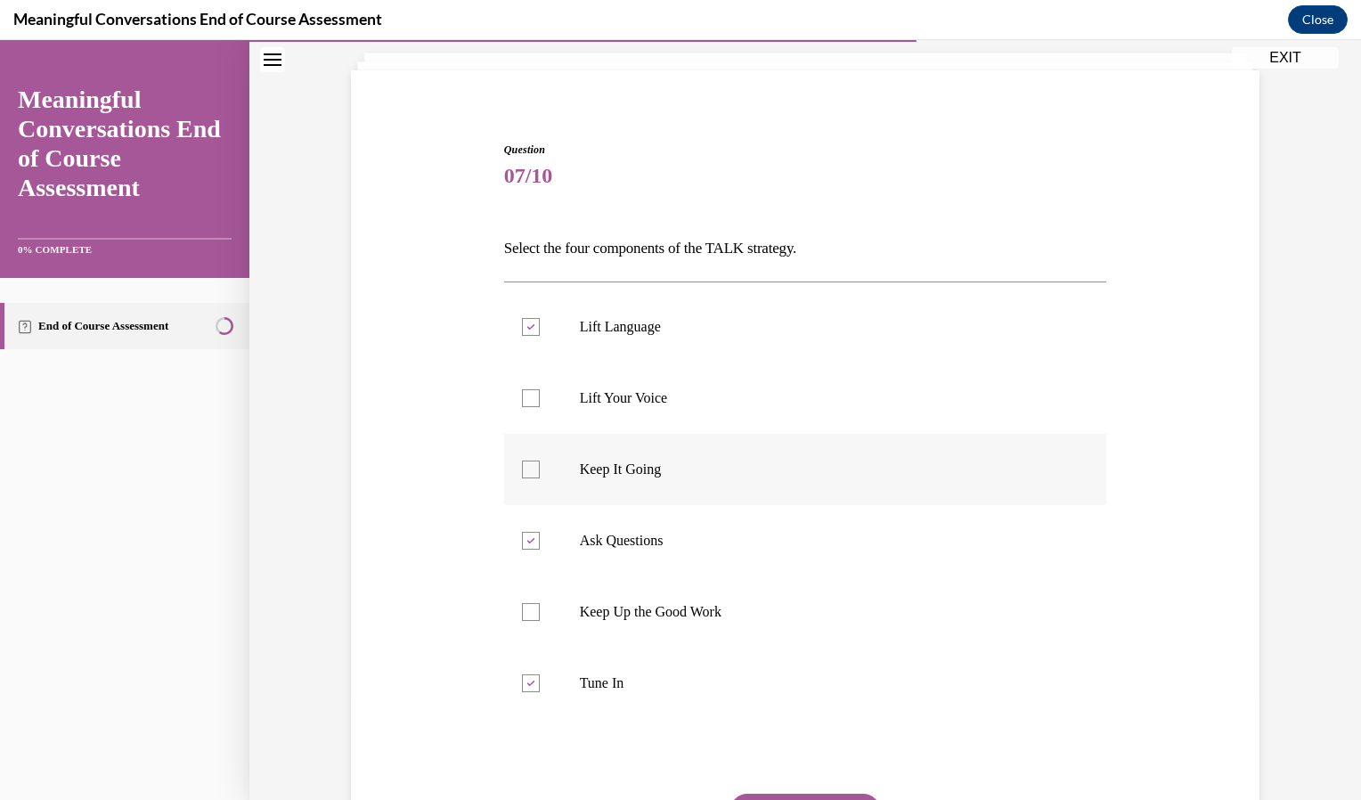
click at [526, 484] on label "Keep It Going" at bounding box center [805, 469] width 603 height 71
click at [526, 478] on input "Keep It Going" at bounding box center [531, 469] width 18 height 18
checkbox input "true"
click at [772, 798] on button "SUBMIT" at bounding box center [804, 811] width 151 height 36
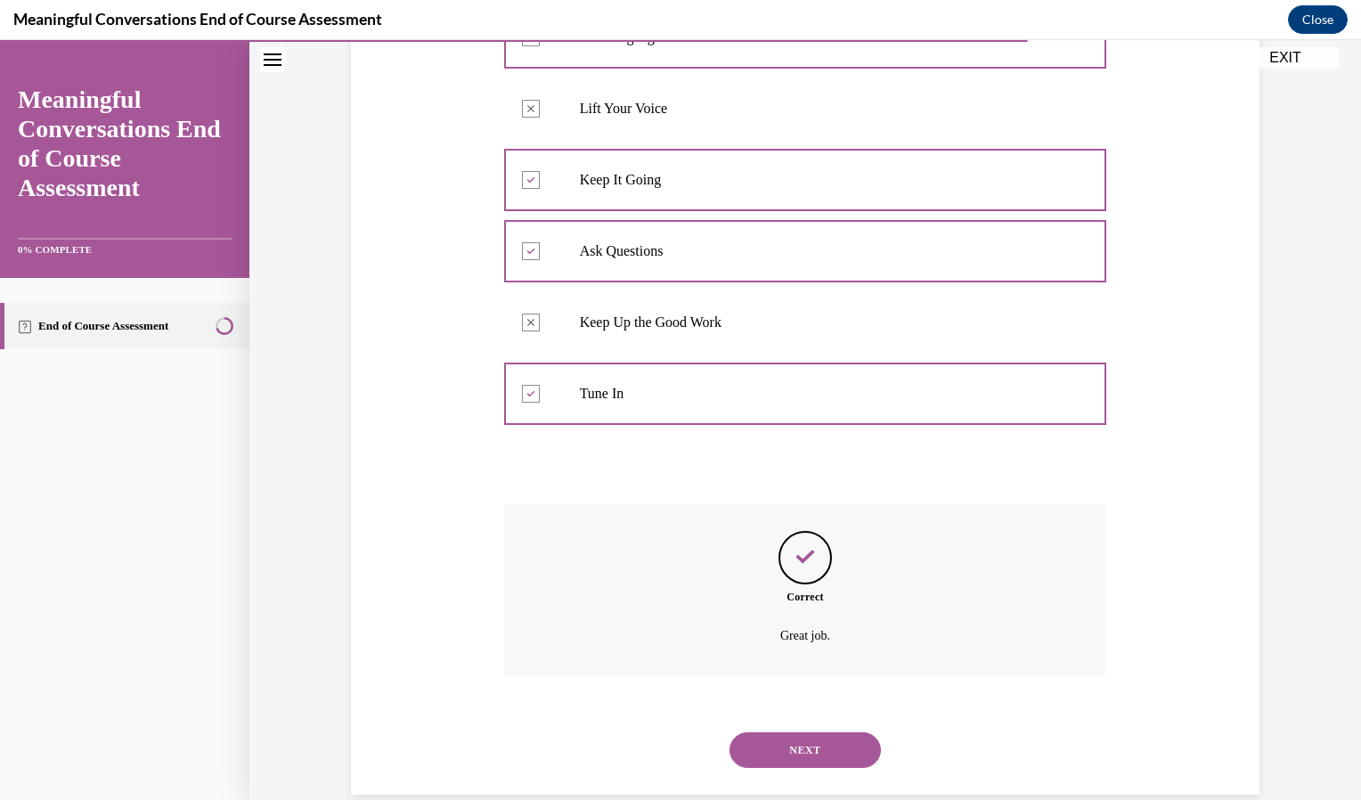
scroll to position [426, 0]
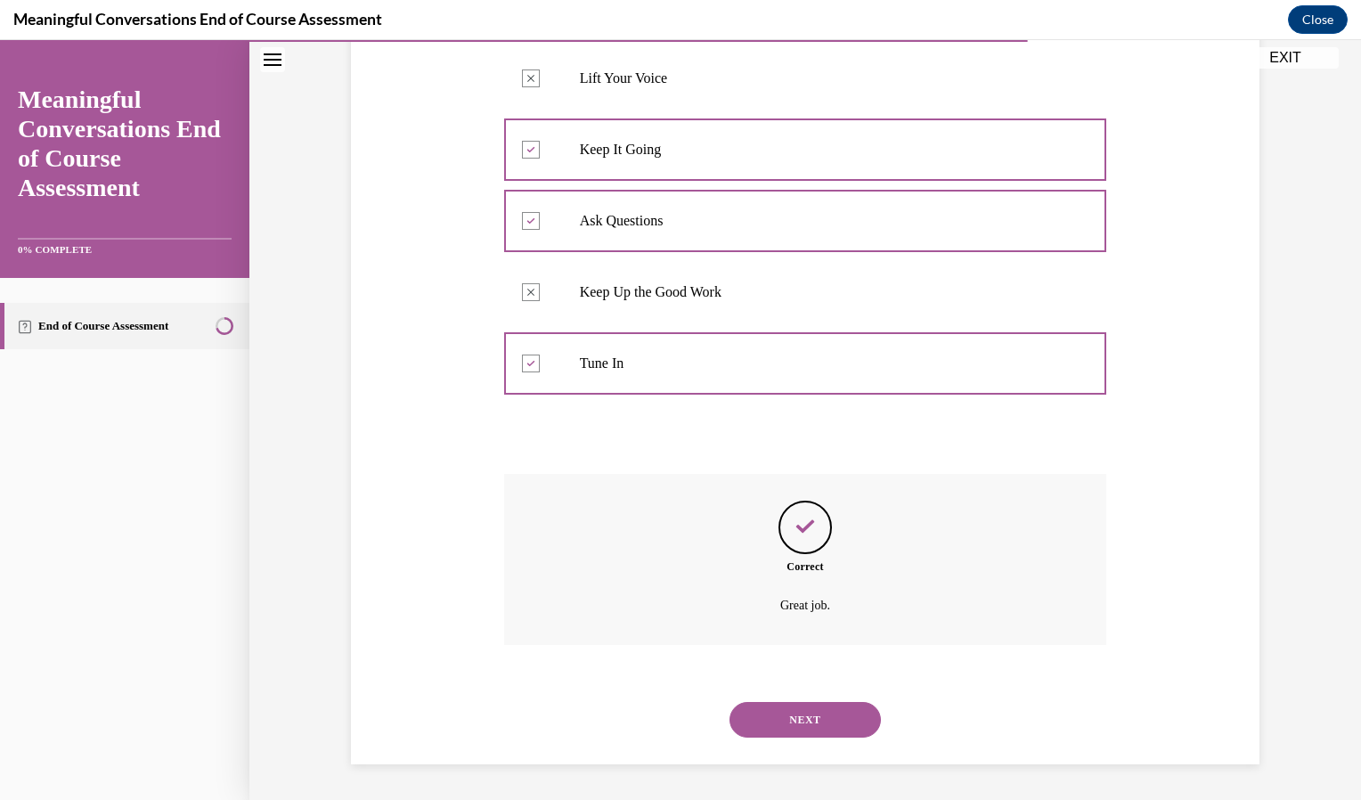
click at [776, 715] on button "NEXT" at bounding box center [804, 720] width 151 height 36
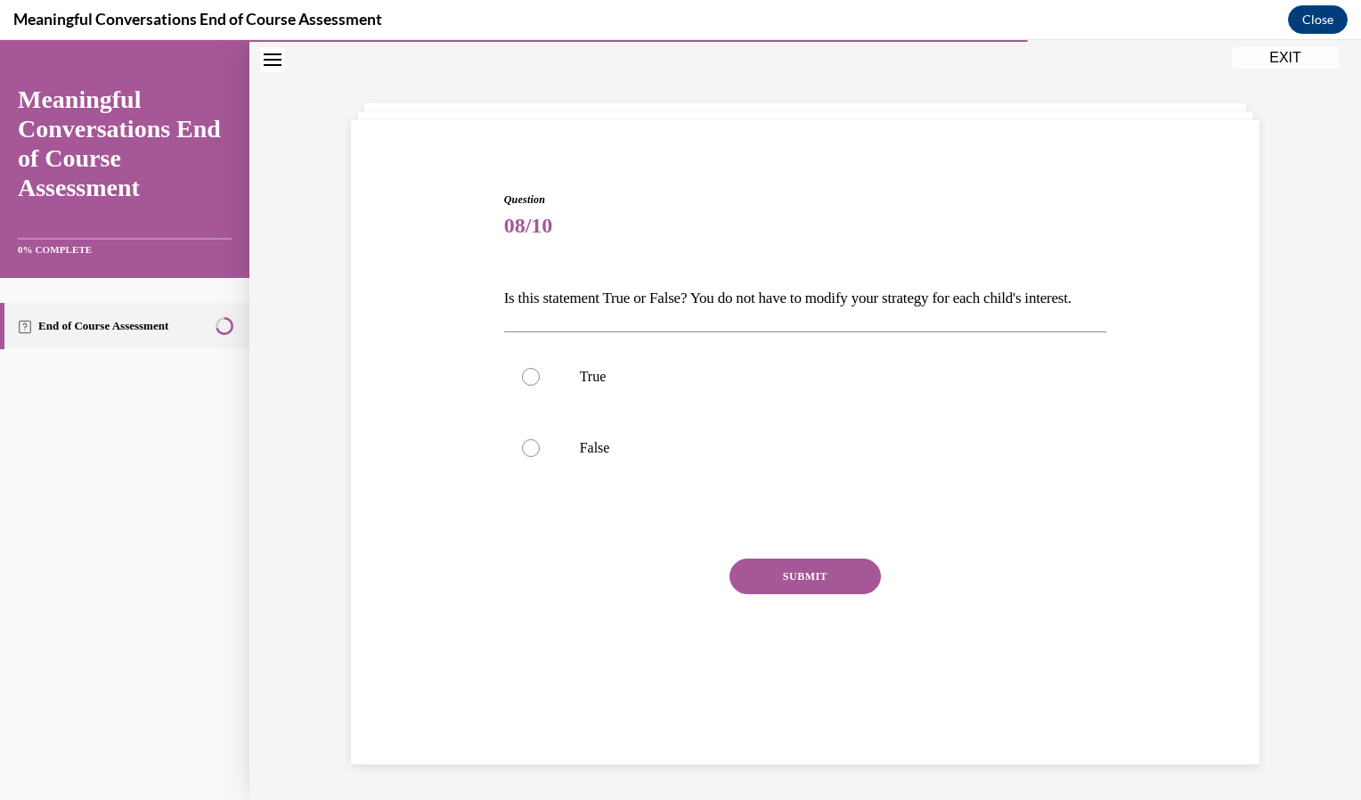
scroll to position [56, 0]
click at [530, 484] on label "False" at bounding box center [805, 447] width 603 height 71
click at [530, 457] on input "False" at bounding box center [531, 448] width 18 height 18
radio input "true"
click at [822, 594] on button "SUBMIT" at bounding box center [804, 576] width 151 height 36
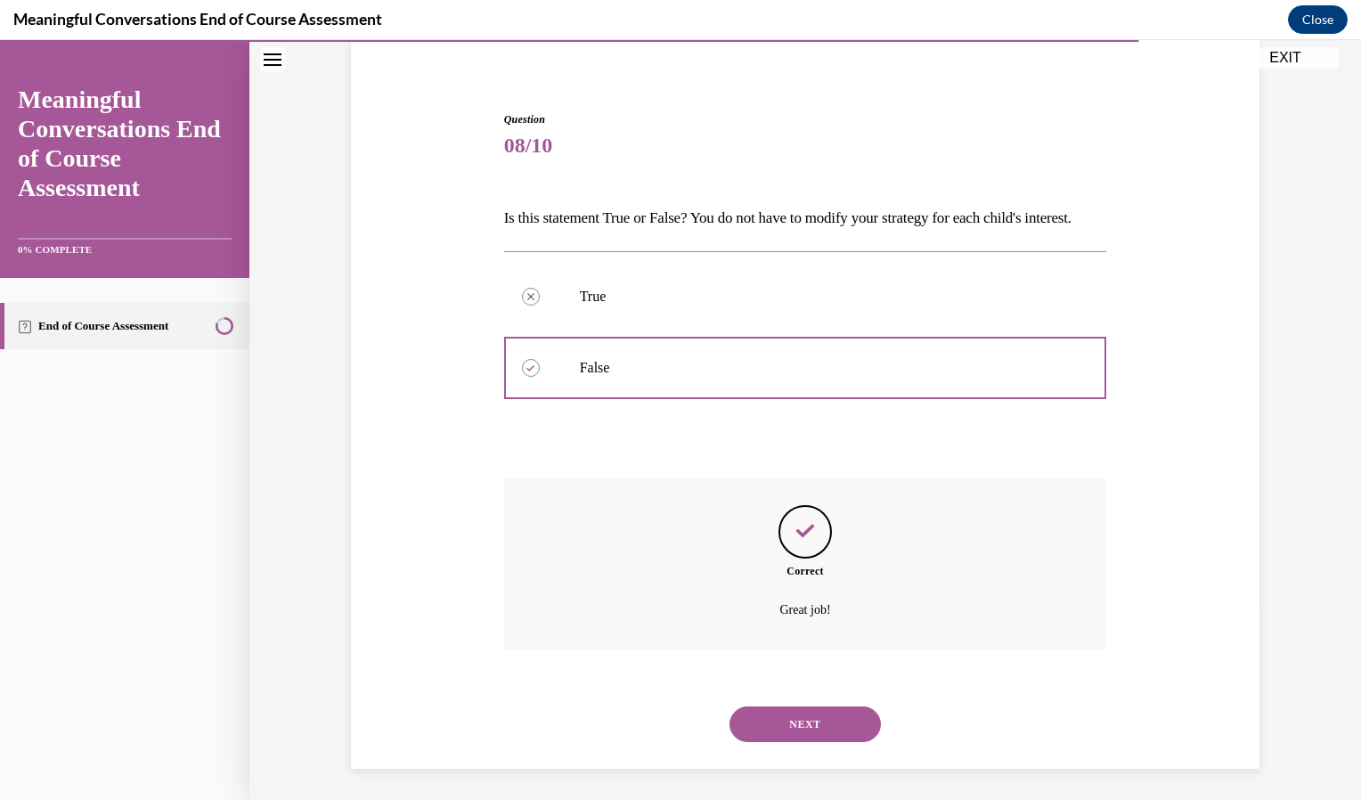
scroll to position [171, 0]
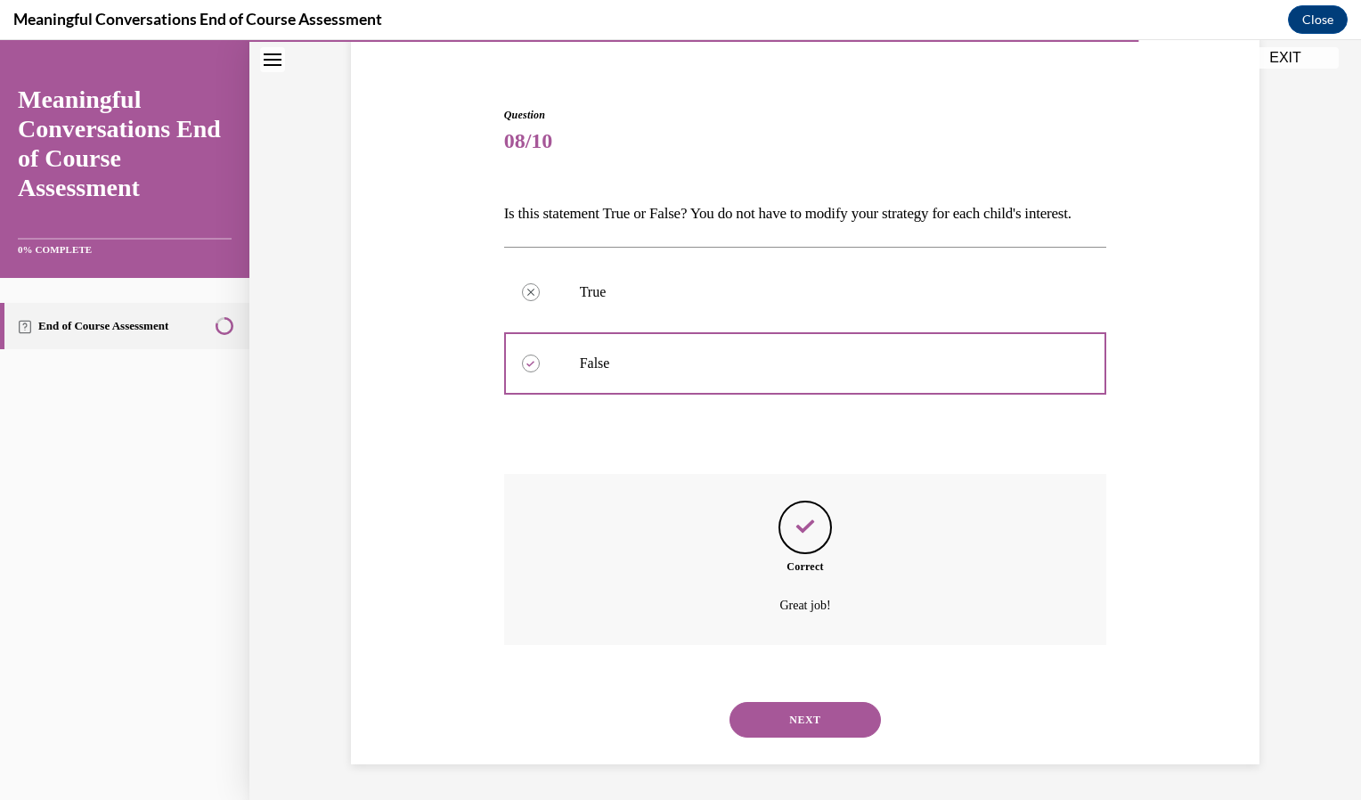
click at [793, 707] on button "NEXT" at bounding box center [804, 720] width 151 height 36
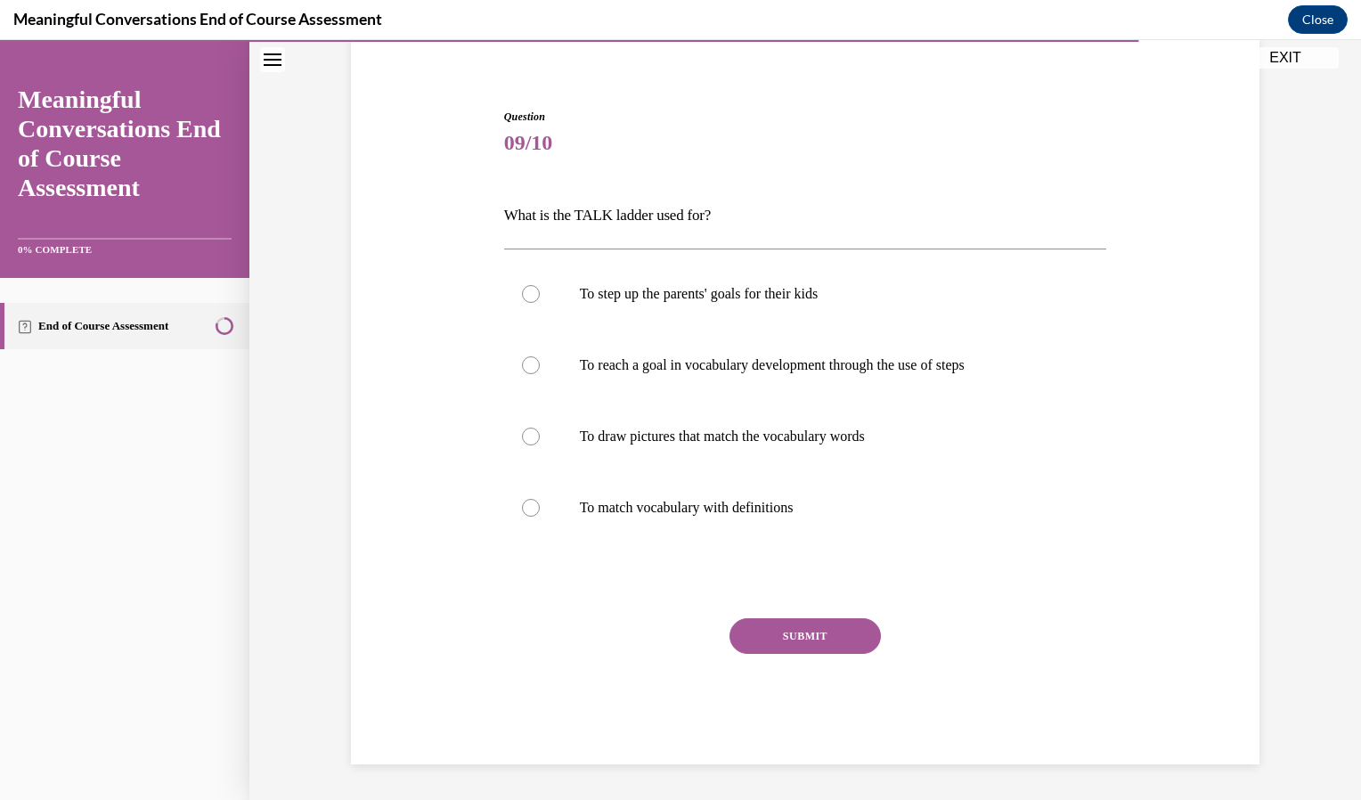
scroll to position [61, 0]
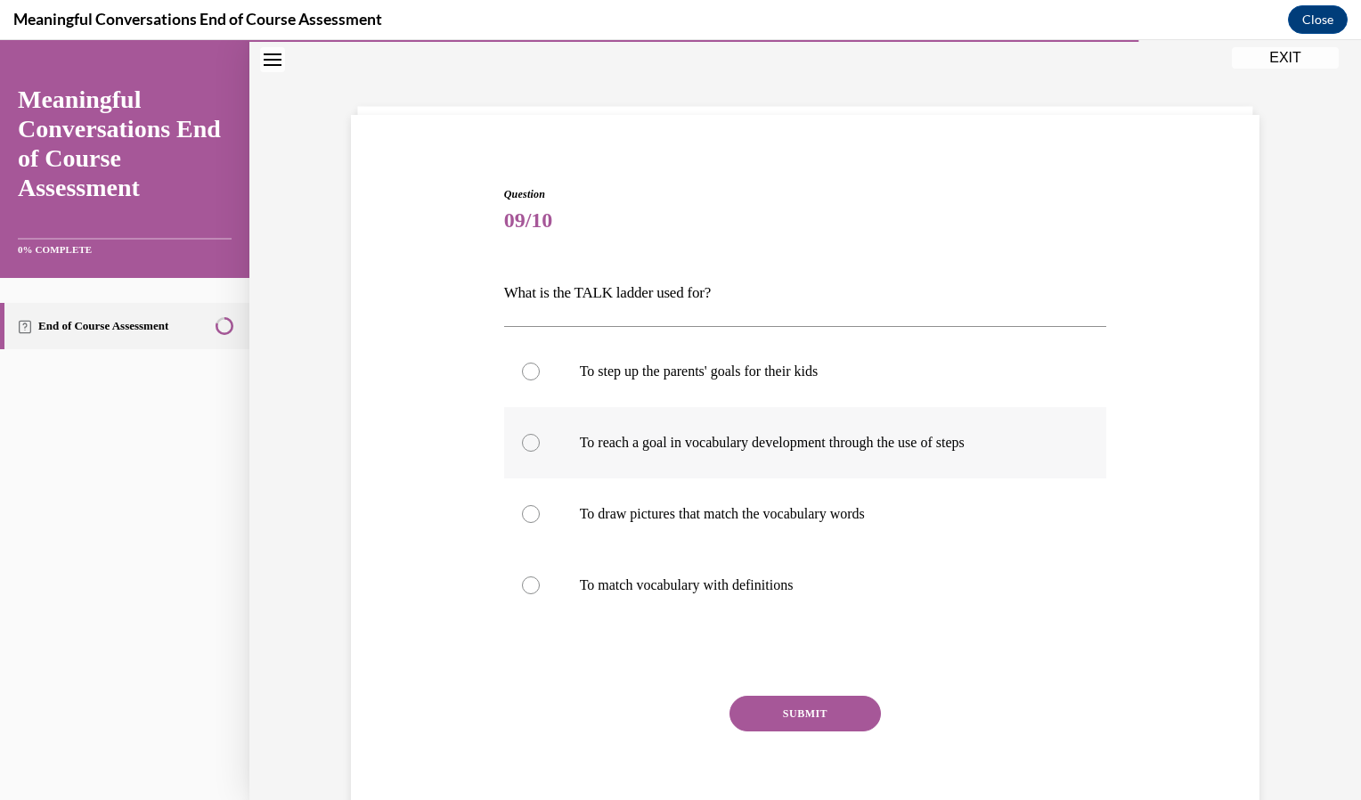
click at [733, 460] on label "To reach a goal in vocabulary development through the use of steps" at bounding box center [805, 442] width 603 height 71
click at [540, 451] on input "To reach a goal in vocabulary development through the use of steps" at bounding box center [531, 443] width 18 height 18
radio input "true"
click at [806, 724] on button "SUBMIT" at bounding box center [804, 714] width 151 height 36
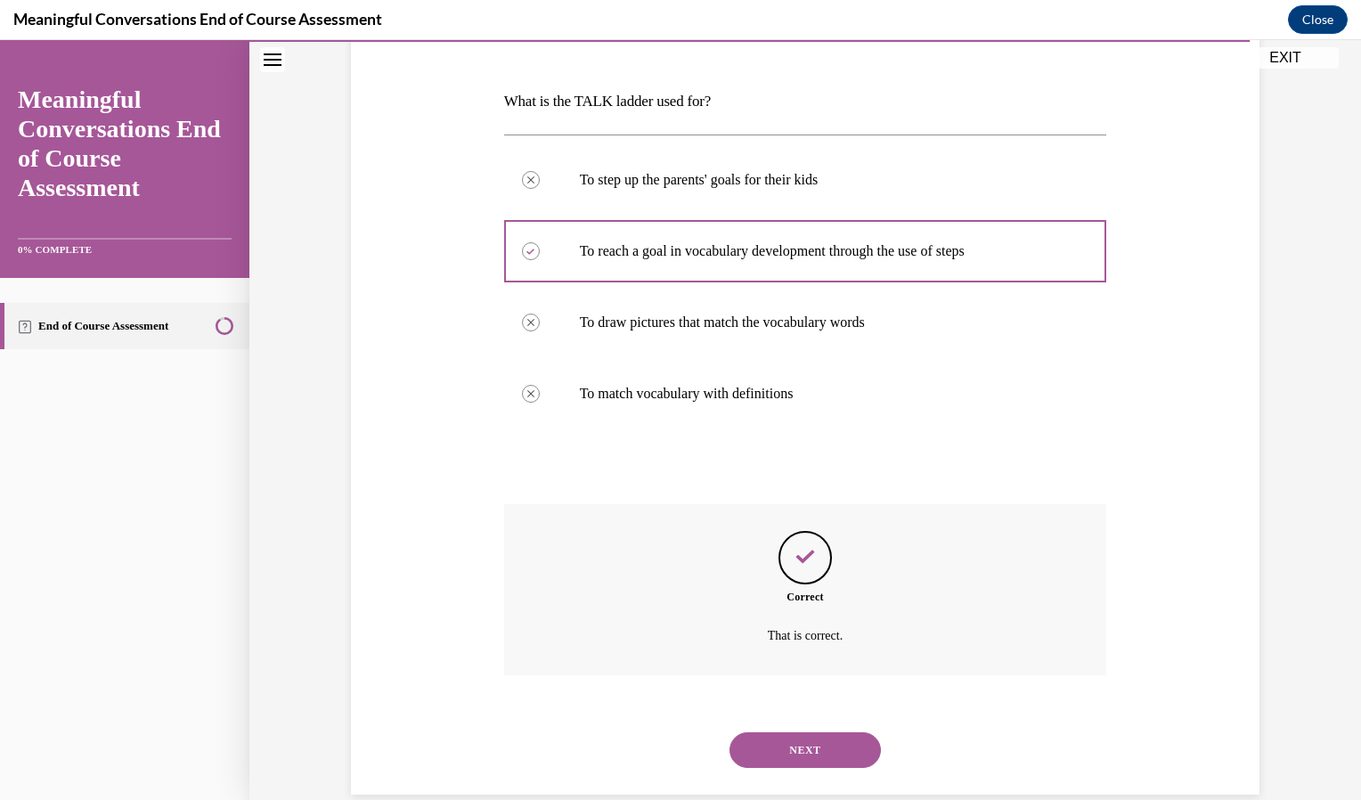
scroll to position [283, 0]
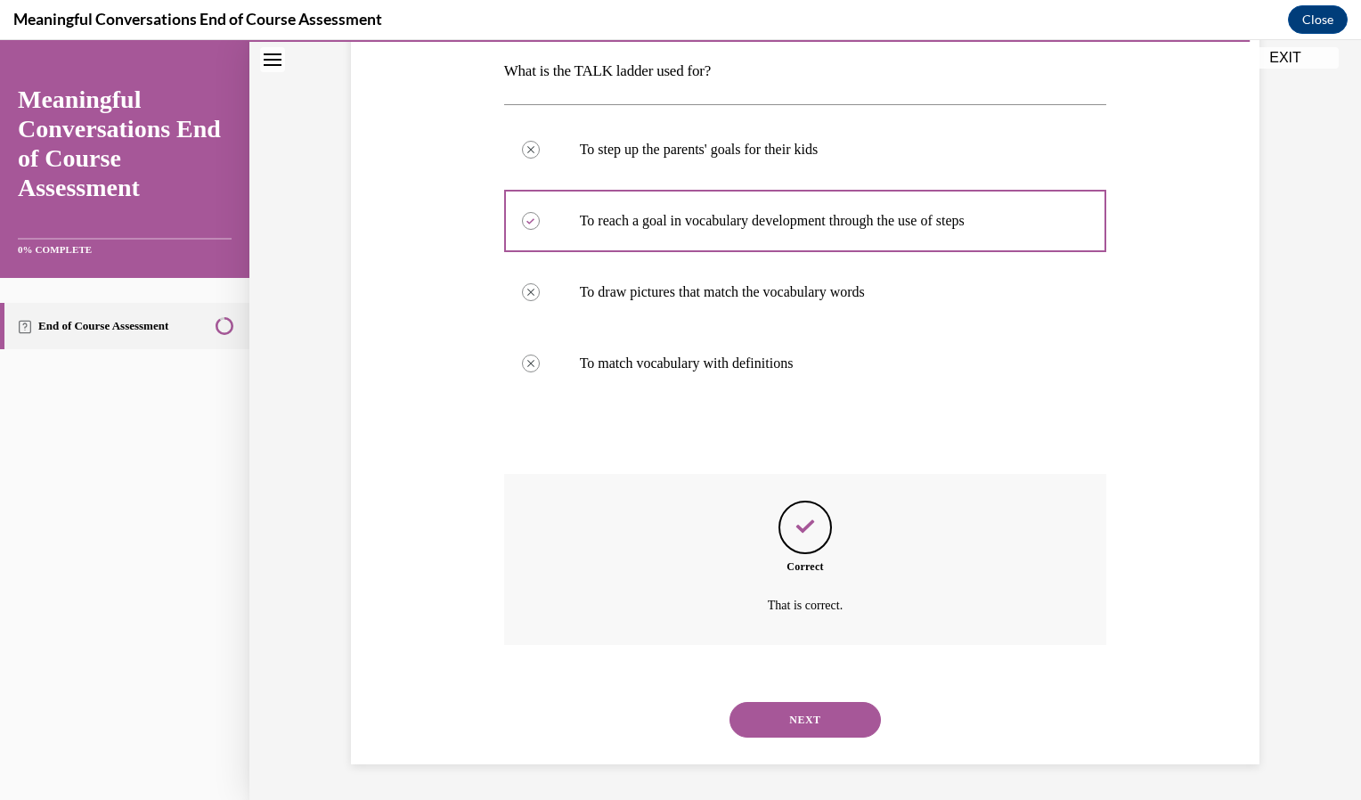
click at [808, 727] on button "NEXT" at bounding box center [804, 720] width 151 height 36
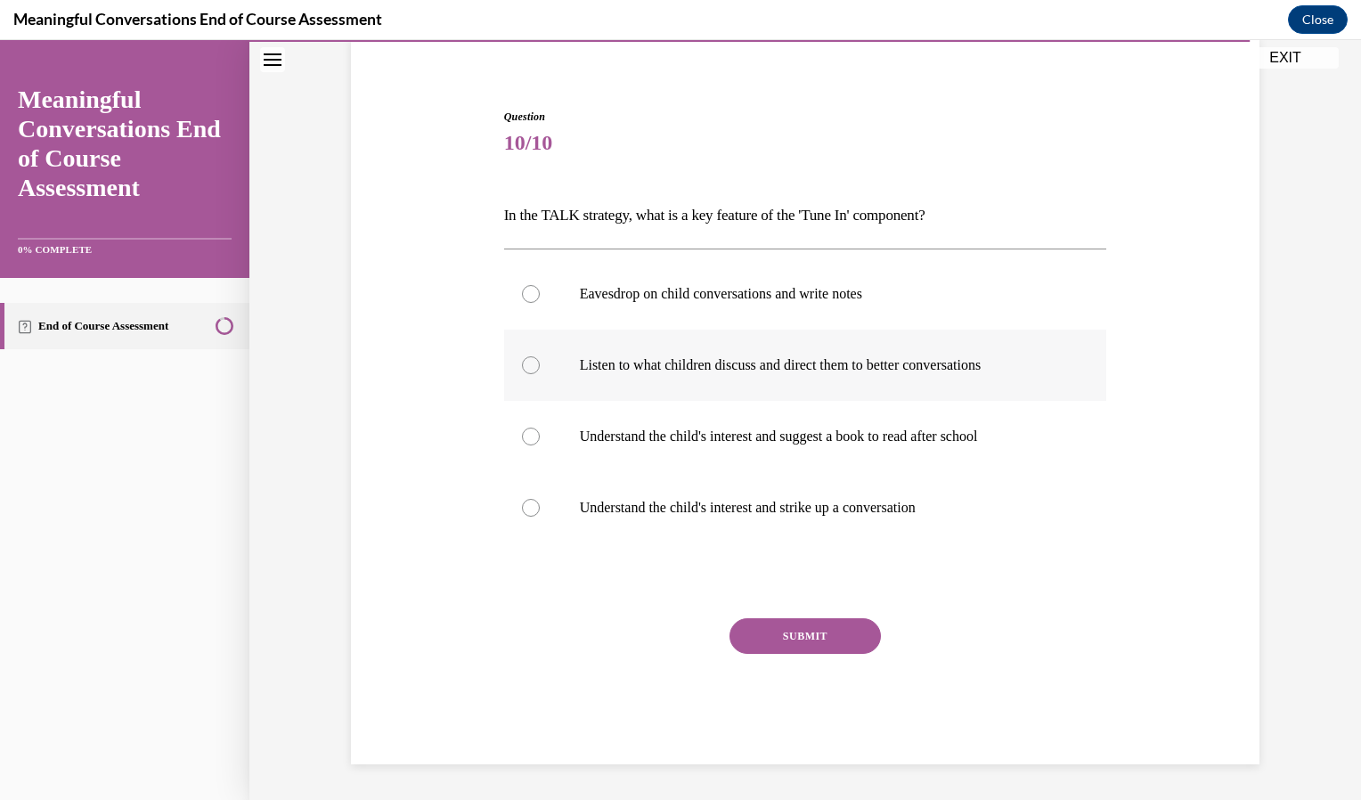
click at [708, 371] on p "Listen to what children discuss and direct them to better conversations" at bounding box center [821, 365] width 483 height 18
click at [540, 371] on input "Listen to what children discuss and direct them to better conversations" at bounding box center [531, 365] width 18 height 18
radio input "true"
click at [781, 515] on p "Understand the child's interest and strike up a conversation" at bounding box center [821, 508] width 483 height 18
click at [540, 515] on input "Understand the child's interest and strike up a conversation" at bounding box center [531, 508] width 18 height 18
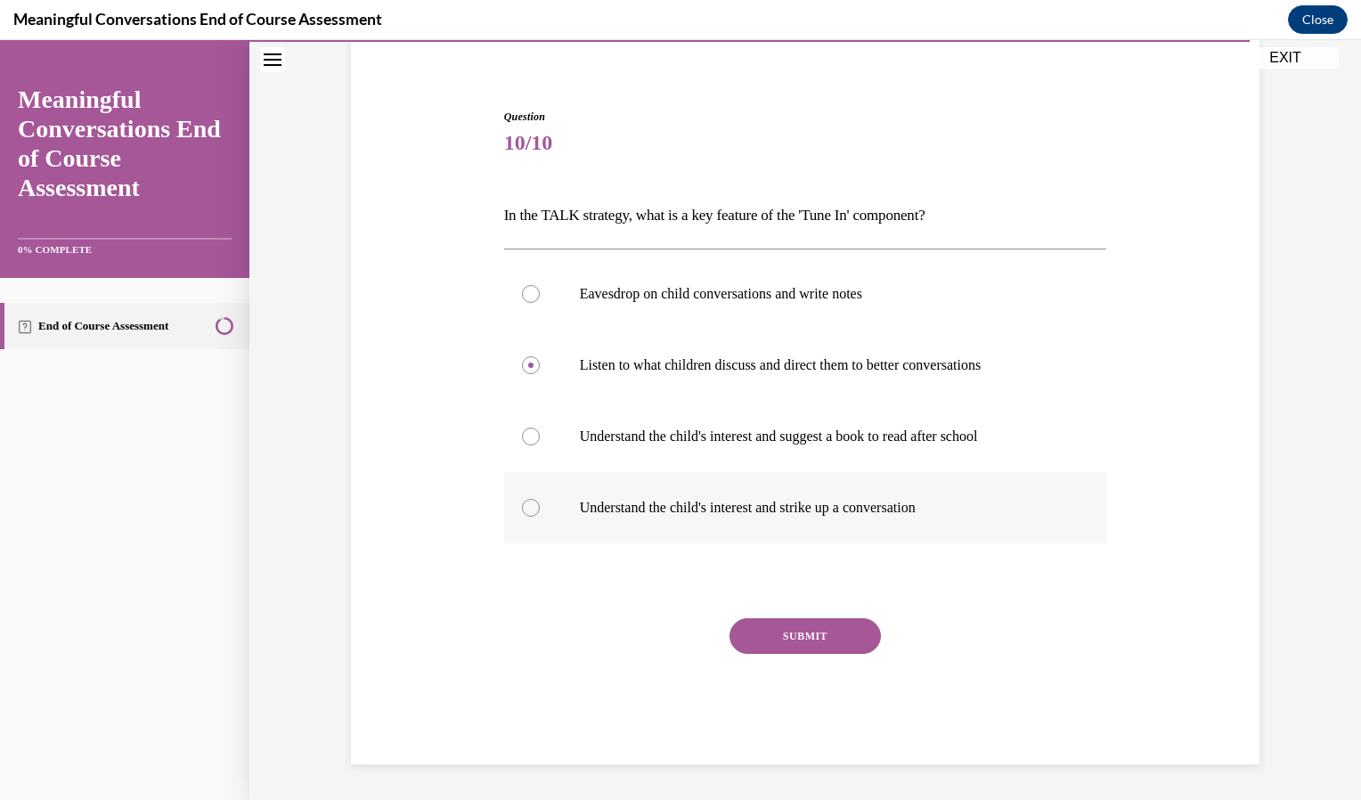
radio input "true"
click at [804, 639] on button "SUBMIT" at bounding box center [804, 636] width 151 height 36
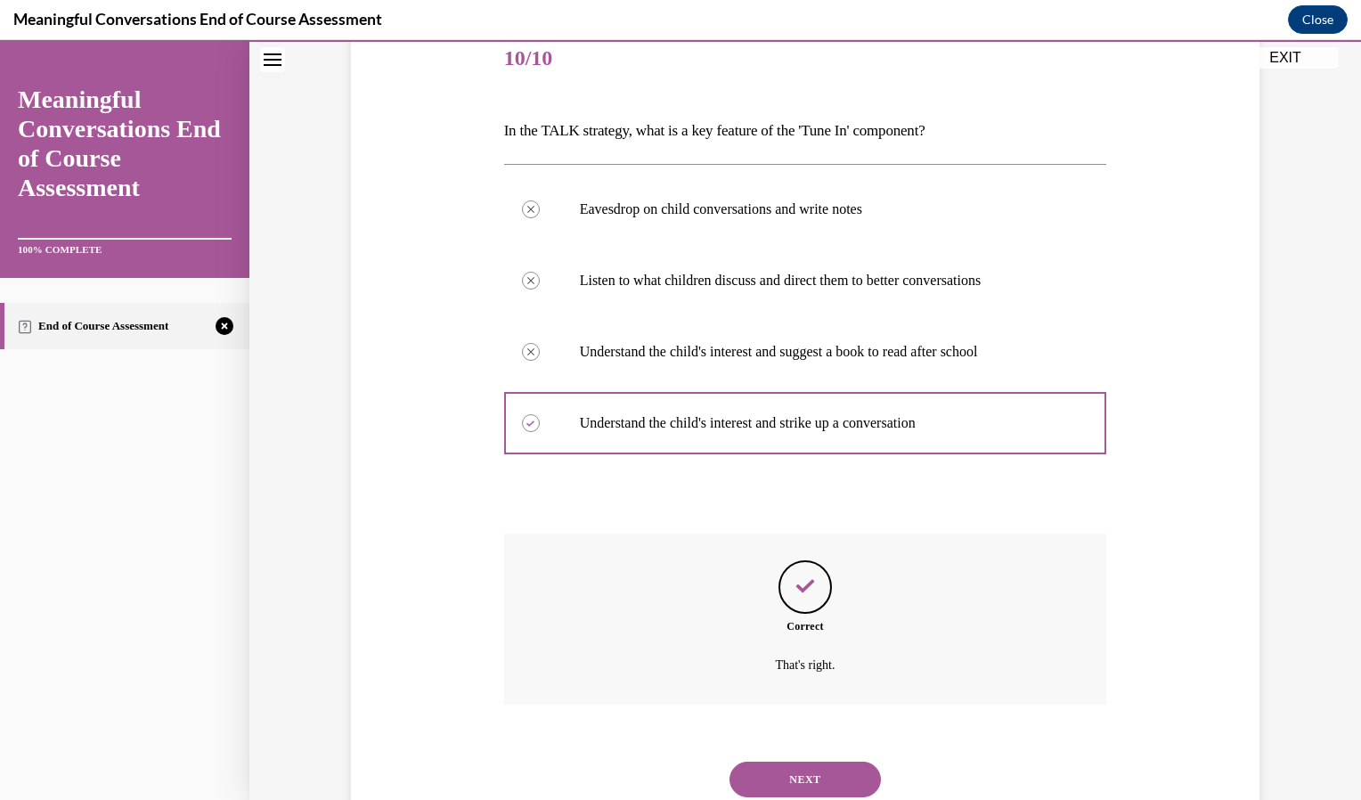
scroll to position [283, 0]
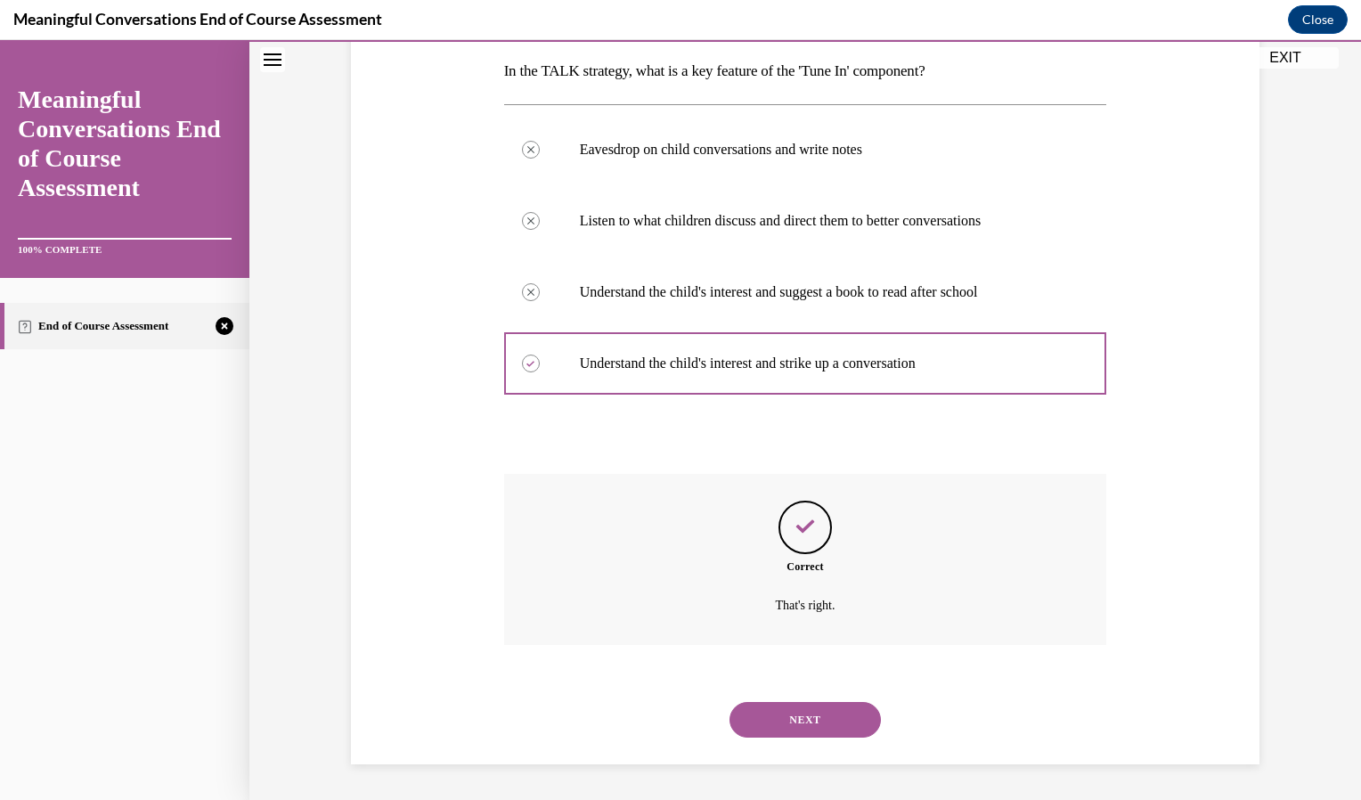
click at [807, 704] on button "NEXT" at bounding box center [804, 720] width 151 height 36
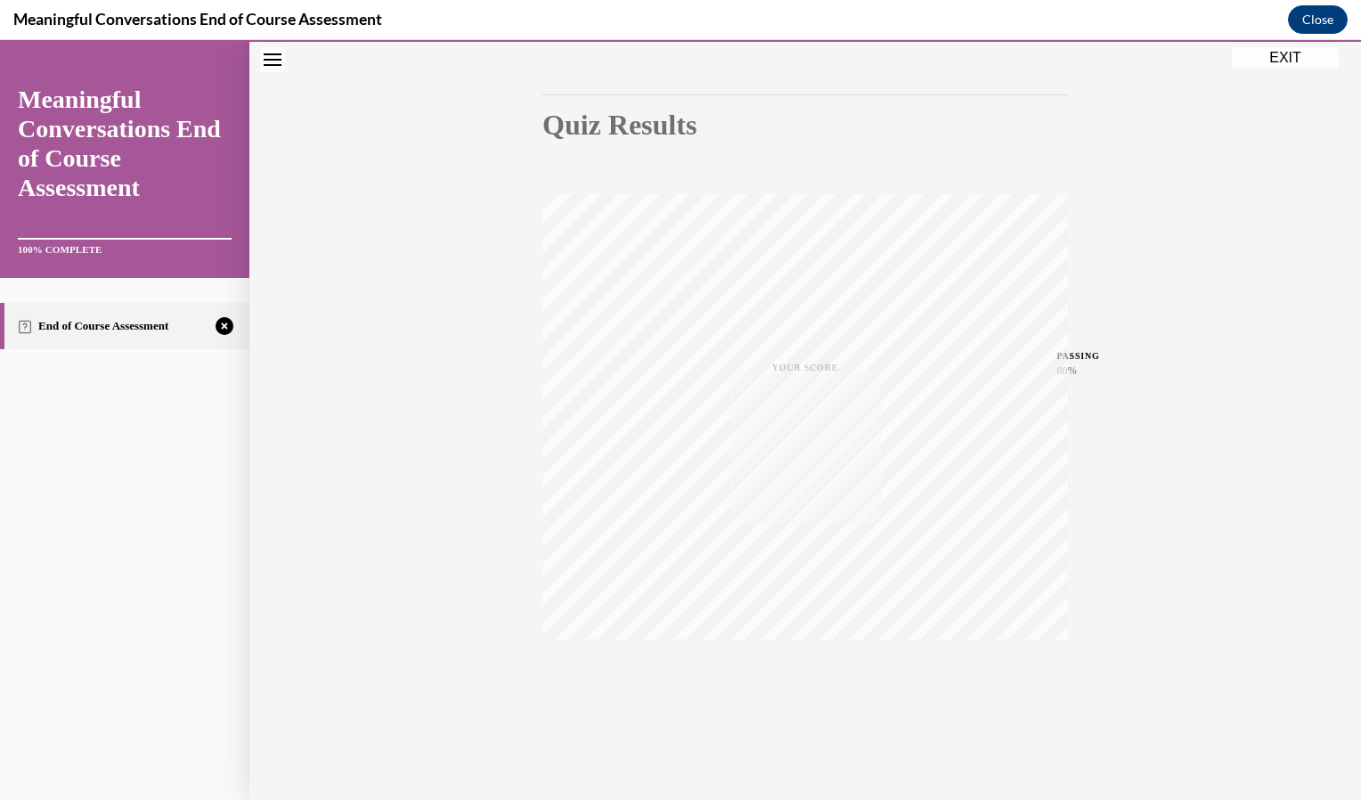
scroll to position [153, 0]
click at [809, 705] on button "TAKE AGAIN" at bounding box center [805, 679] width 106 height 80
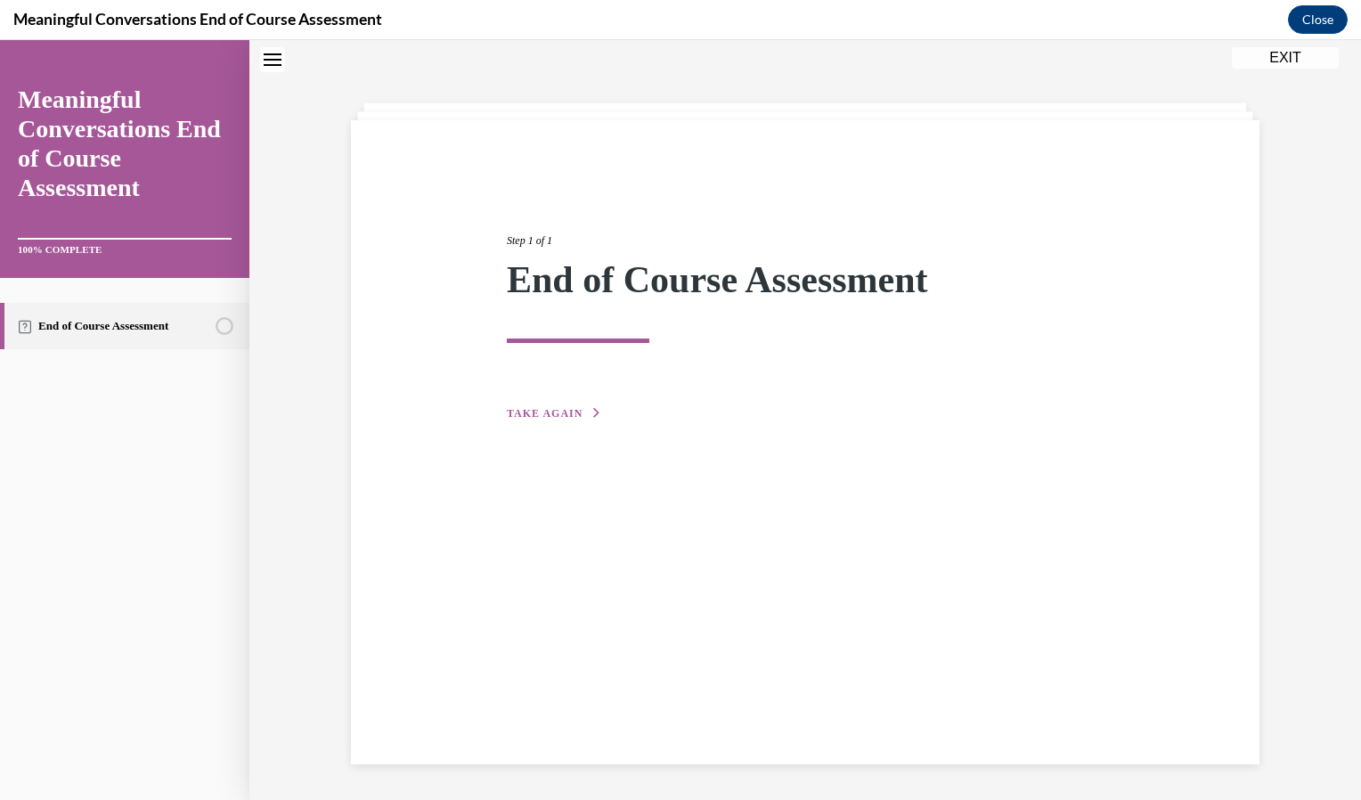
scroll to position [56, 0]
click at [510, 404] on div "Step 1 of 1 End of Course Assessment TAKE AGAIN" at bounding box center [804, 307] width 623 height 232
click at [522, 425] on div "Step 1 of 1 End of Course Assessment TAKE AGAIN" at bounding box center [805, 442] width 908 height 644
click at [524, 417] on span "TAKE AGAIN" at bounding box center [545, 413] width 76 height 12
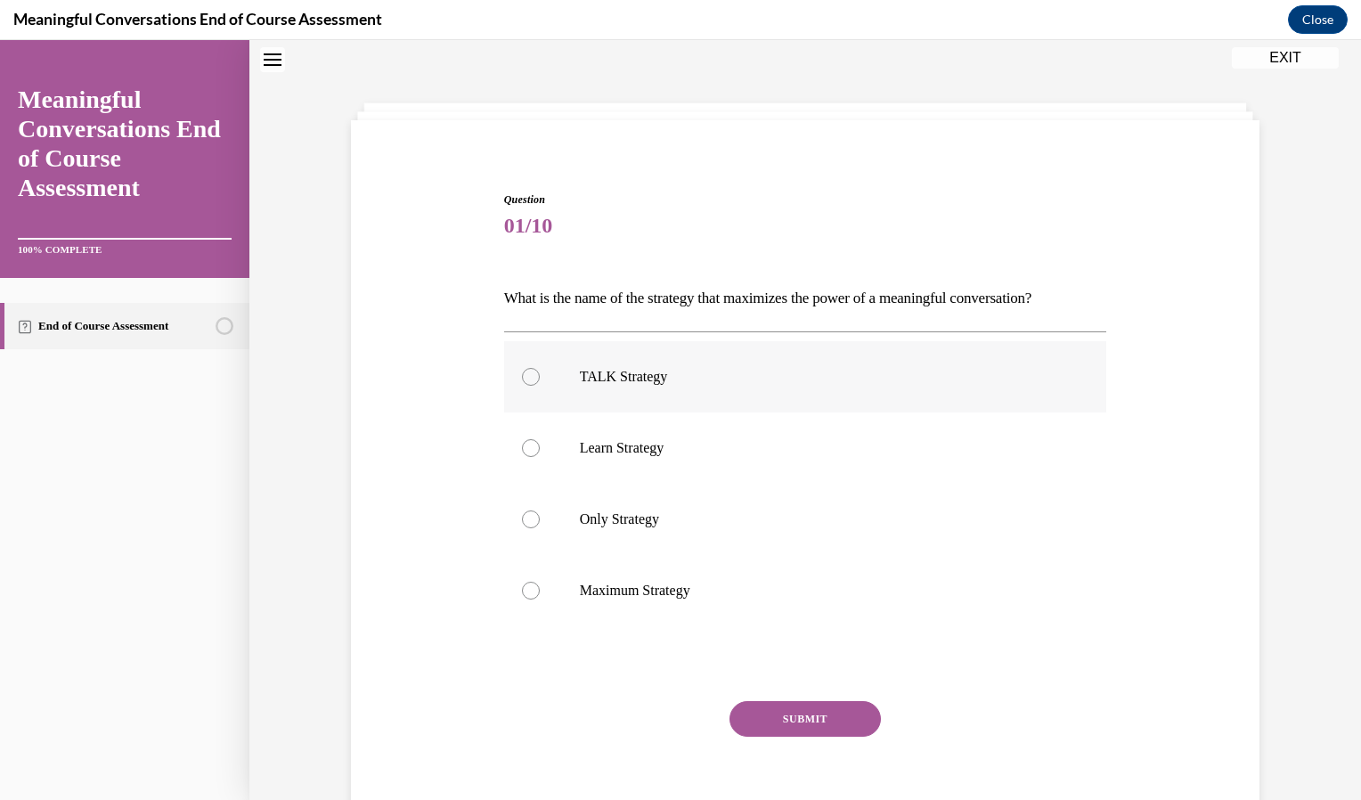
click at [522, 377] on div at bounding box center [531, 377] width 18 height 18
click at [522, 377] on input "TALK Strategy" at bounding box center [531, 377] width 18 height 18
radio input "true"
click at [778, 723] on button "SUBMIT" at bounding box center [804, 719] width 151 height 36
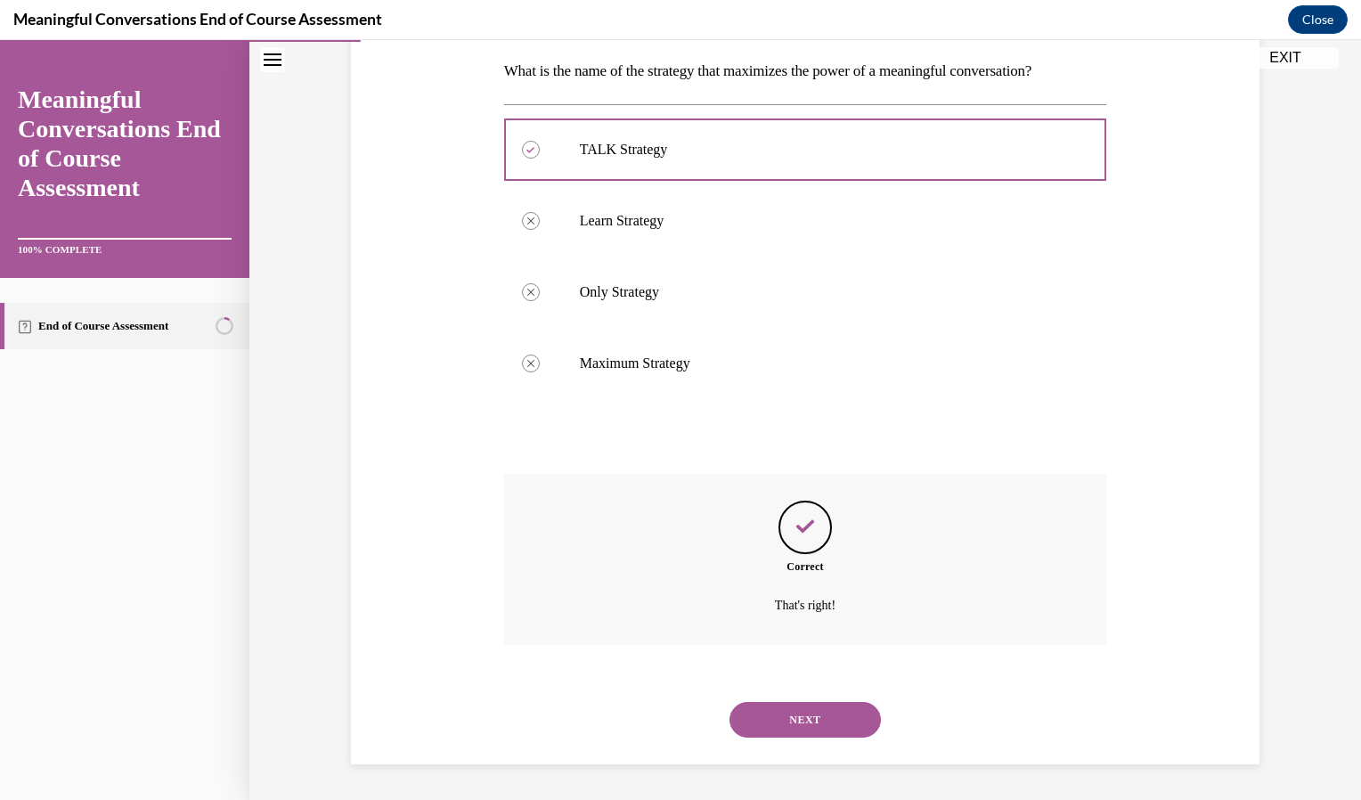
click at [778, 723] on button "NEXT" at bounding box center [804, 720] width 151 height 36
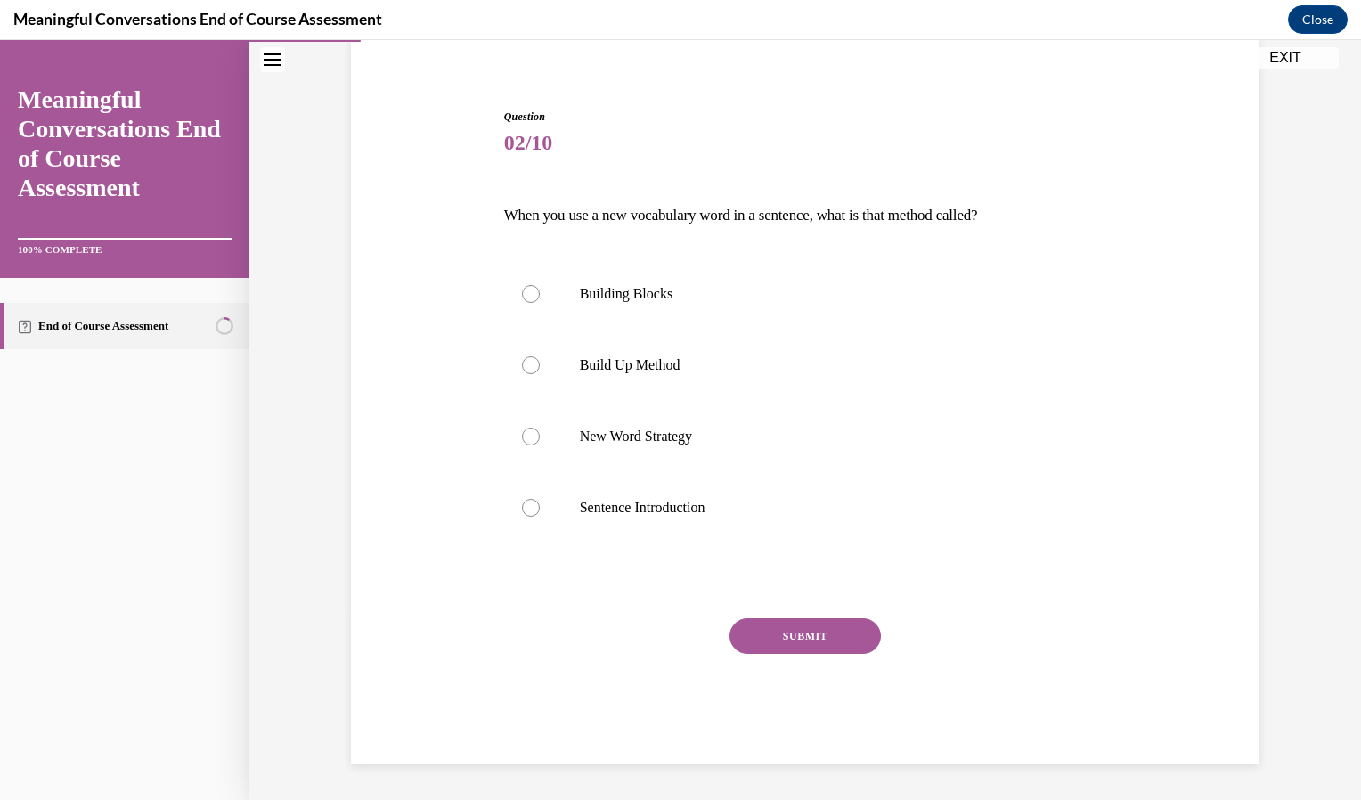
scroll to position [139, 0]
click at [662, 449] on label "New Word Strategy" at bounding box center [805, 436] width 603 height 71
click at [540, 445] on input "New Word Strategy" at bounding box center [531, 436] width 18 height 18
radio input "true"
click at [795, 646] on button "SUBMIT" at bounding box center [804, 636] width 151 height 36
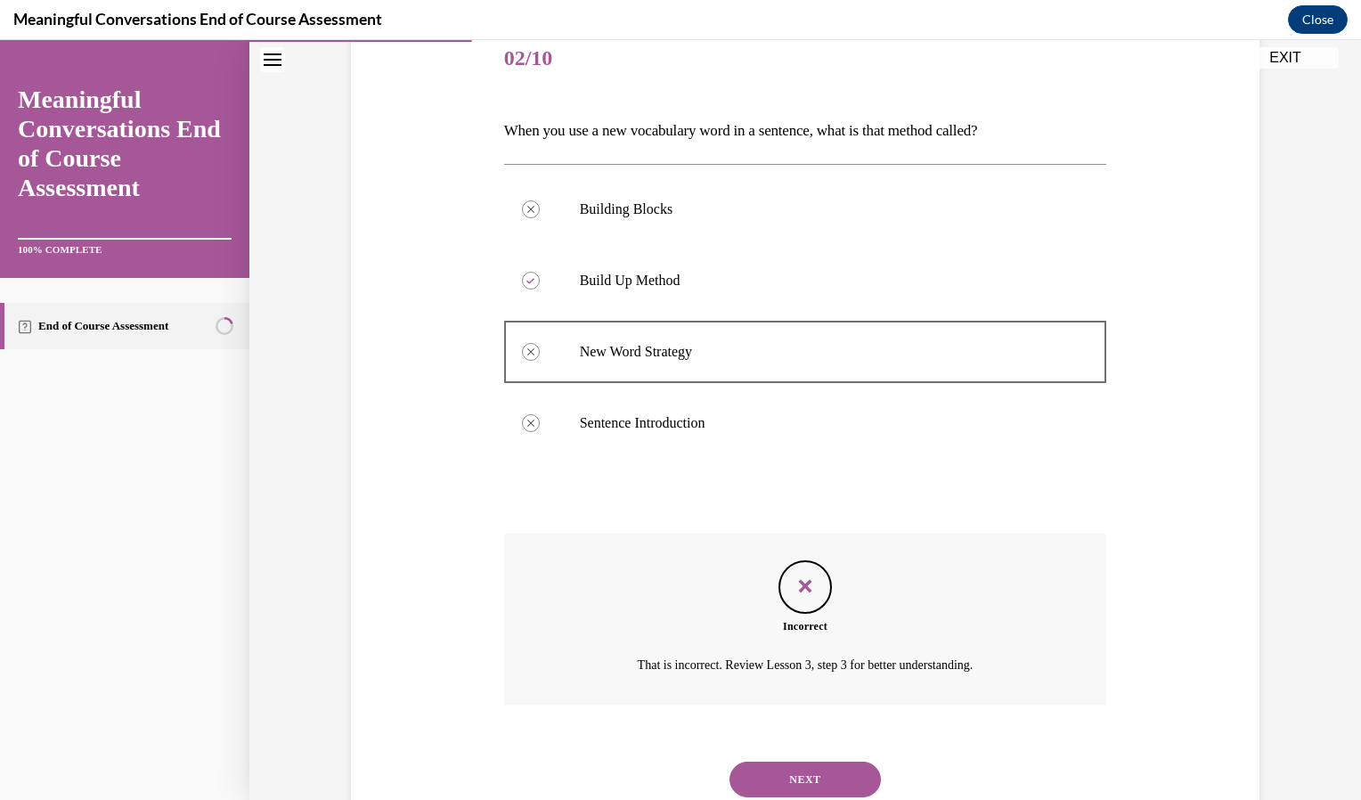
scroll to position [283, 0]
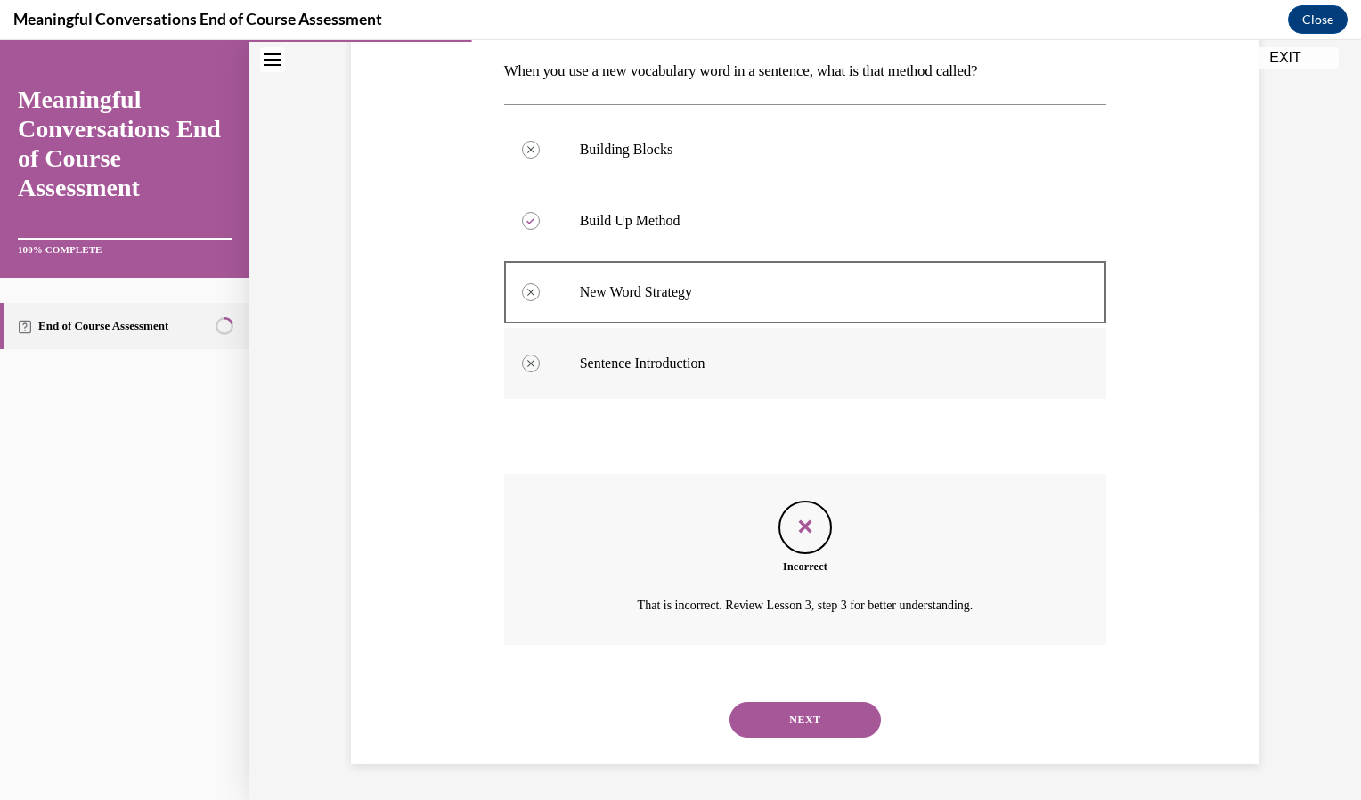
click at [528, 374] on label "Sentence Introduction" at bounding box center [805, 363] width 603 height 71
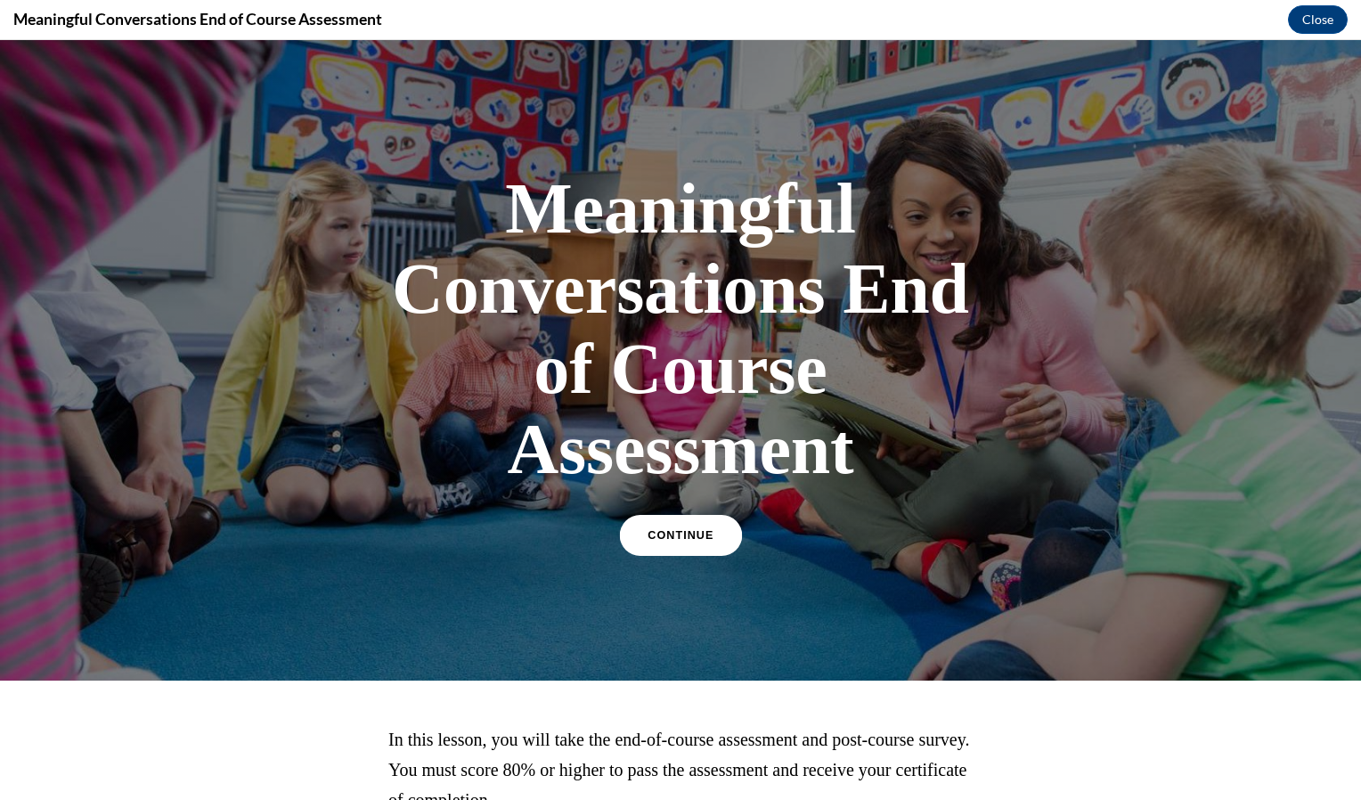
click at [695, 519] on link "CONTINUE" at bounding box center [680, 535] width 122 height 41
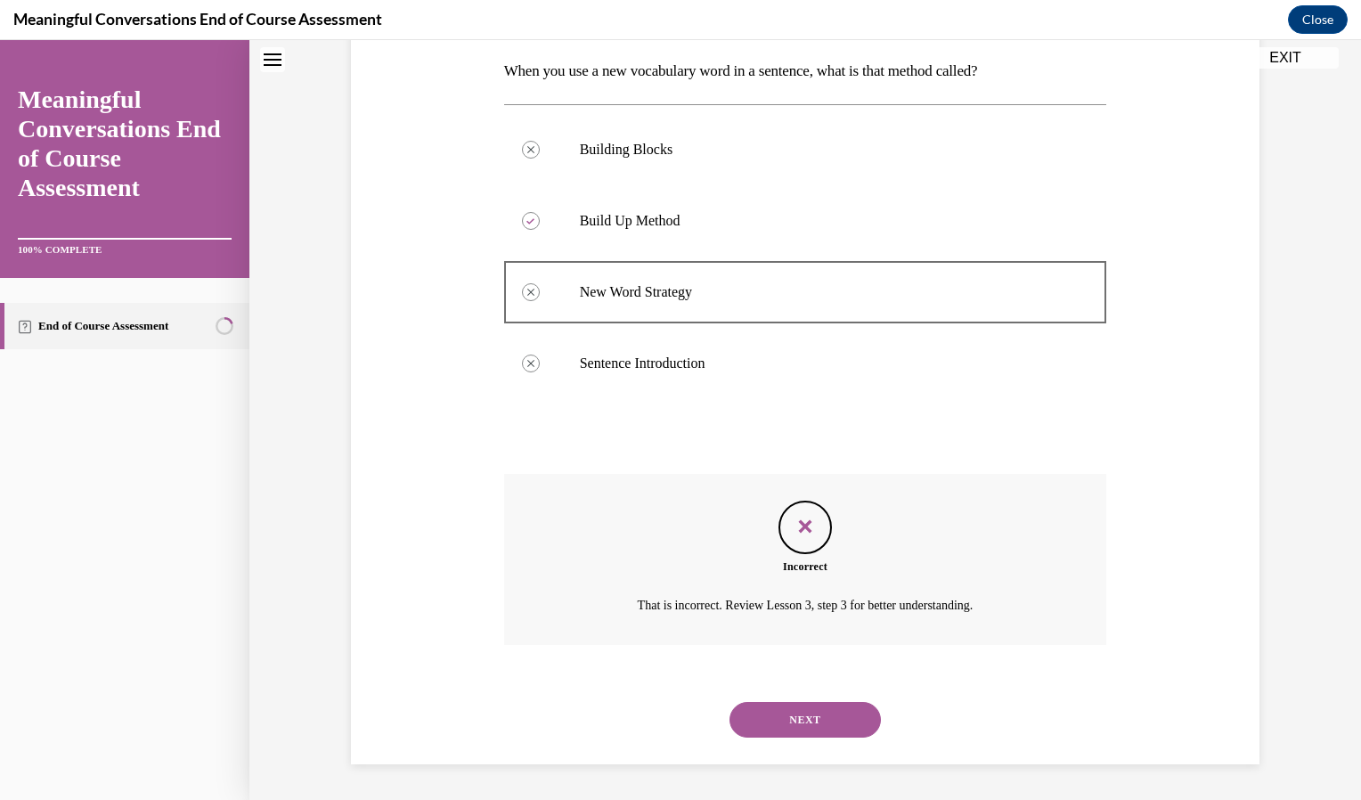
click at [811, 698] on div "NEXT" at bounding box center [805, 719] width 603 height 71
click at [807, 736] on button "NEXT" at bounding box center [804, 720] width 151 height 36
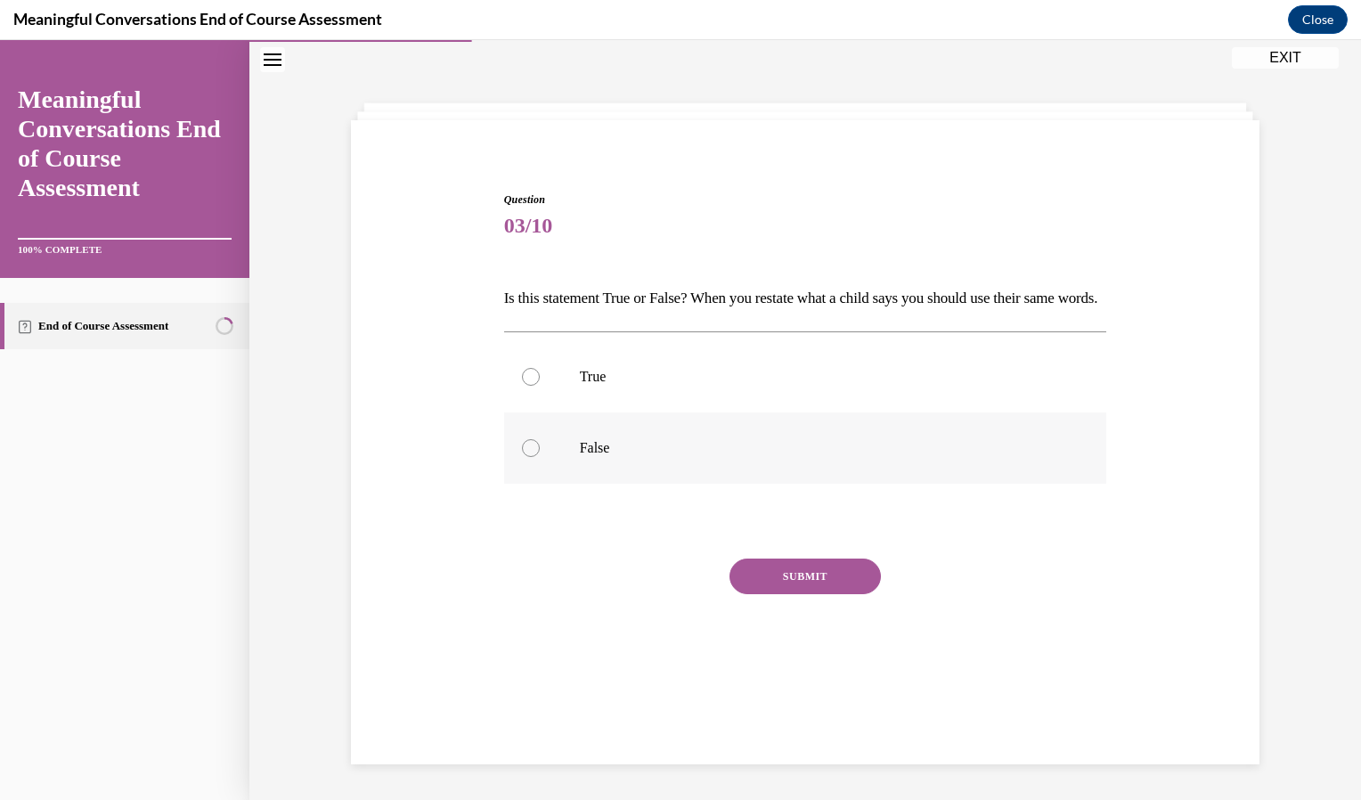
click at [527, 484] on label "False" at bounding box center [805, 447] width 603 height 71
click at [527, 457] on input "False" at bounding box center [531, 448] width 18 height 18
radio input "true"
click at [747, 594] on button "SUBMIT" at bounding box center [804, 576] width 151 height 36
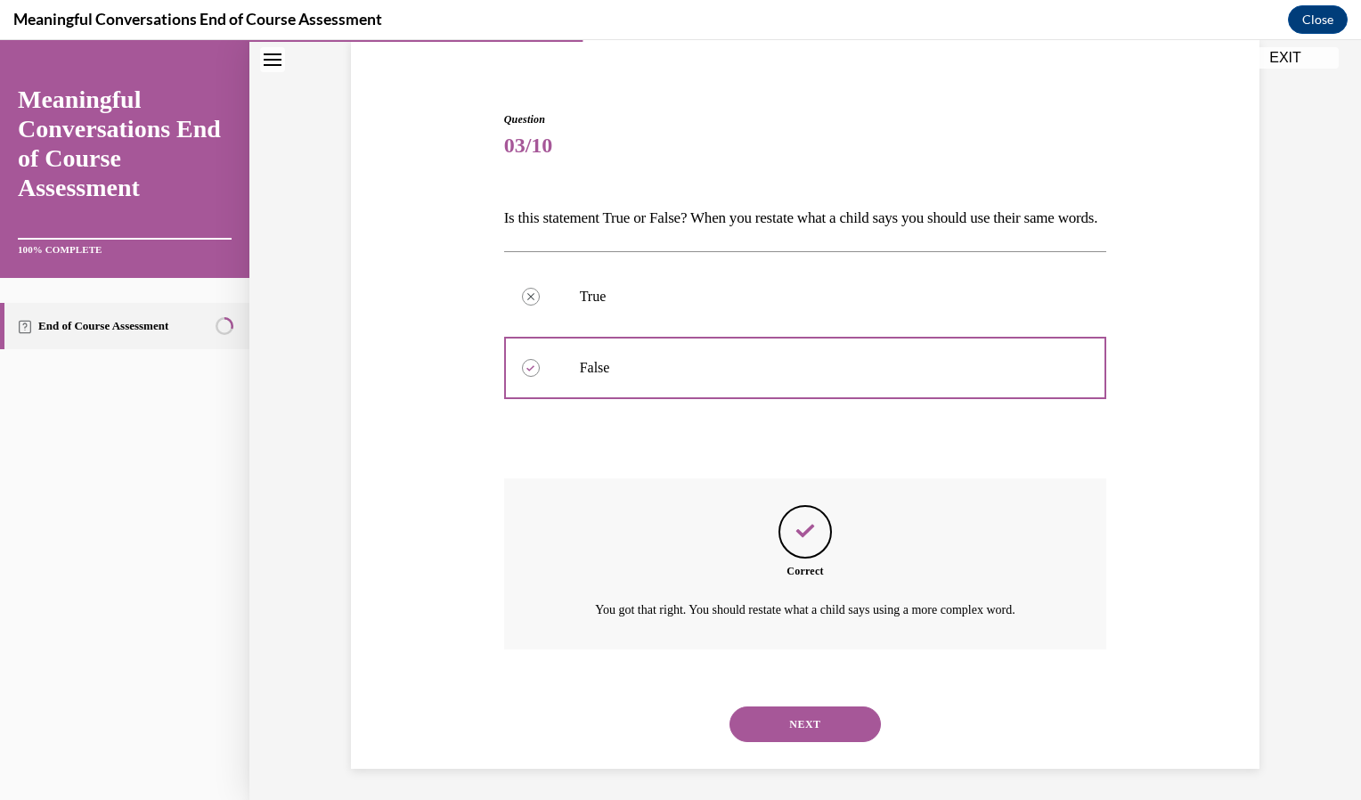
scroll to position [171, 0]
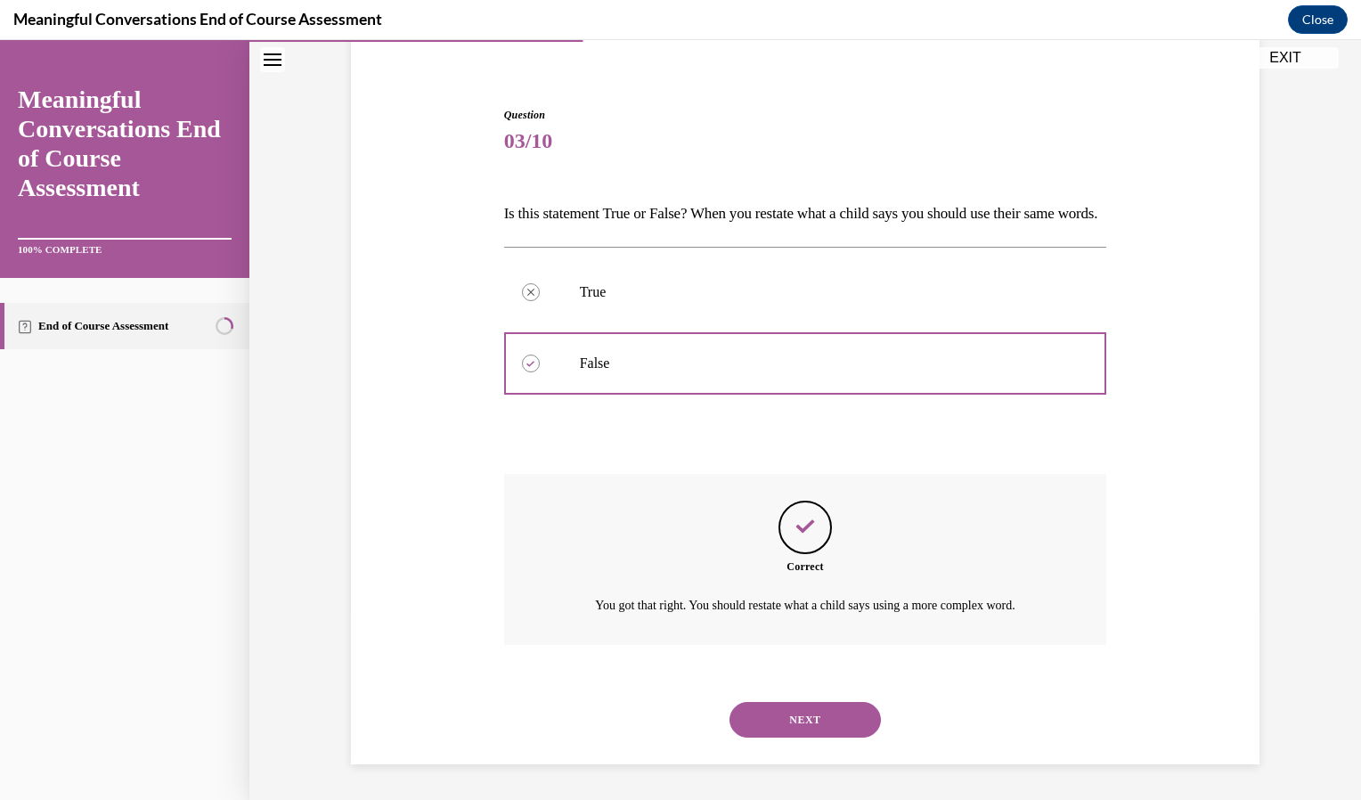
click at [788, 698] on div "NEXT" at bounding box center [805, 719] width 603 height 71
click at [795, 718] on button "NEXT" at bounding box center [804, 720] width 151 height 36
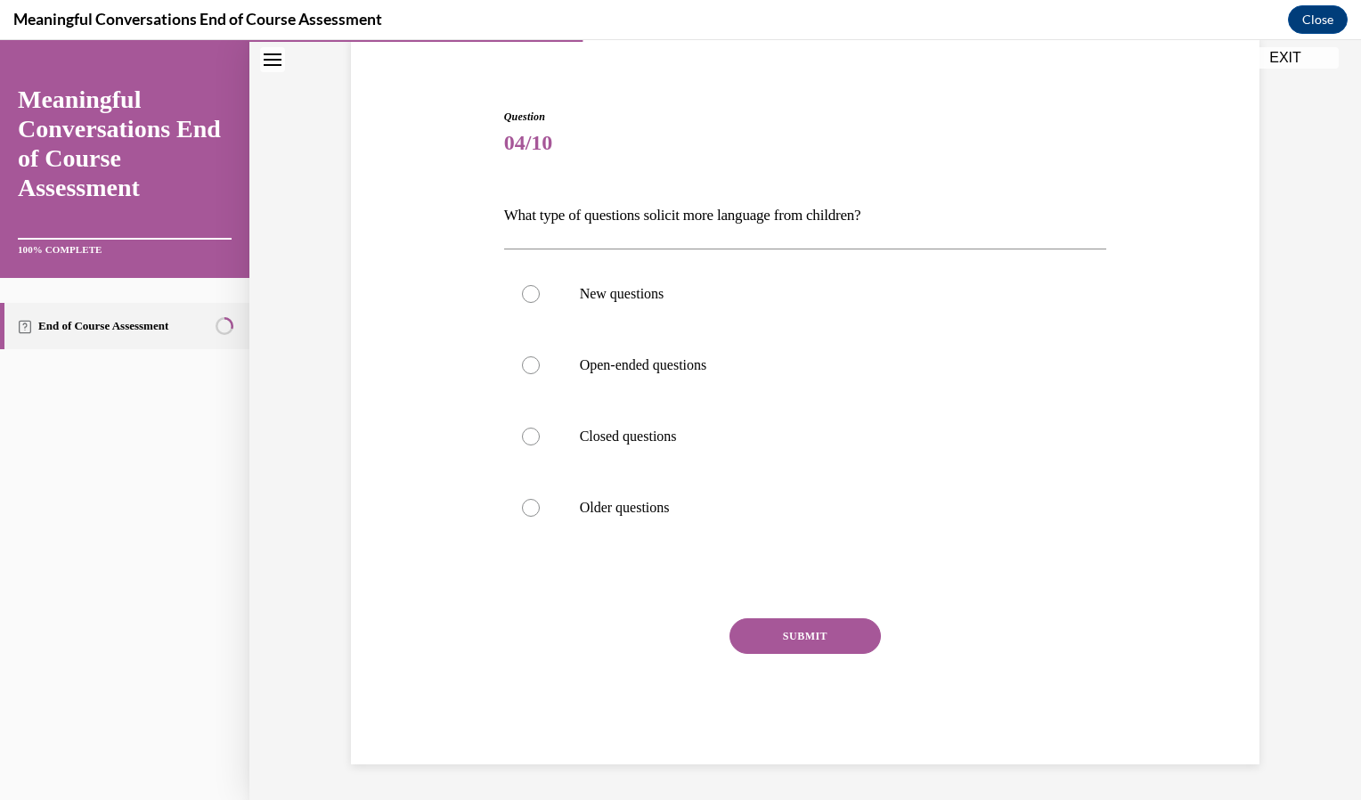
scroll to position [61, 0]
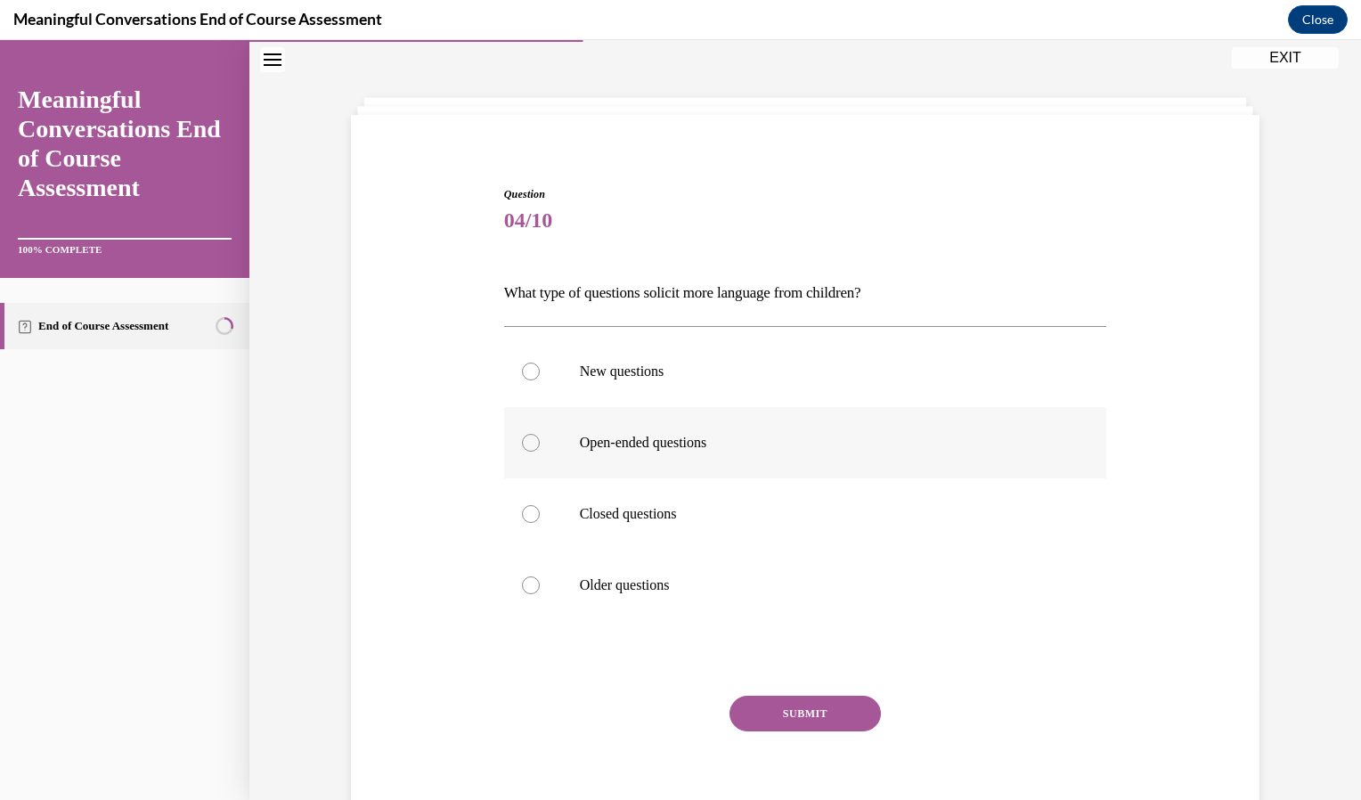
click at [643, 459] on label "Open-ended questions" at bounding box center [805, 442] width 603 height 71
click at [540, 451] on input "Open-ended questions" at bounding box center [531, 443] width 18 height 18
radio input "true"
click at [787, 718] on button "SUBMIT" at bounding box center [804, 714] width 151 height 36
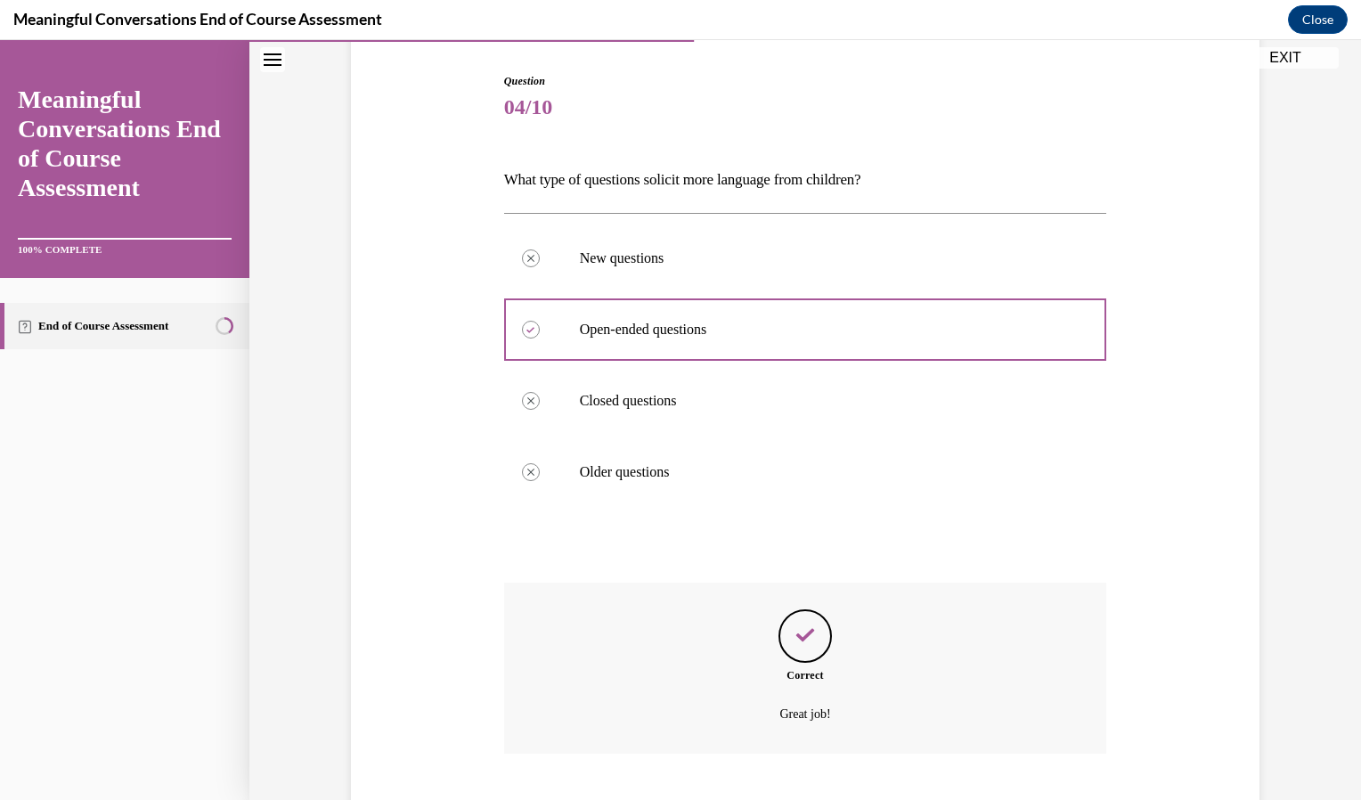
scroll to position [283, 0]
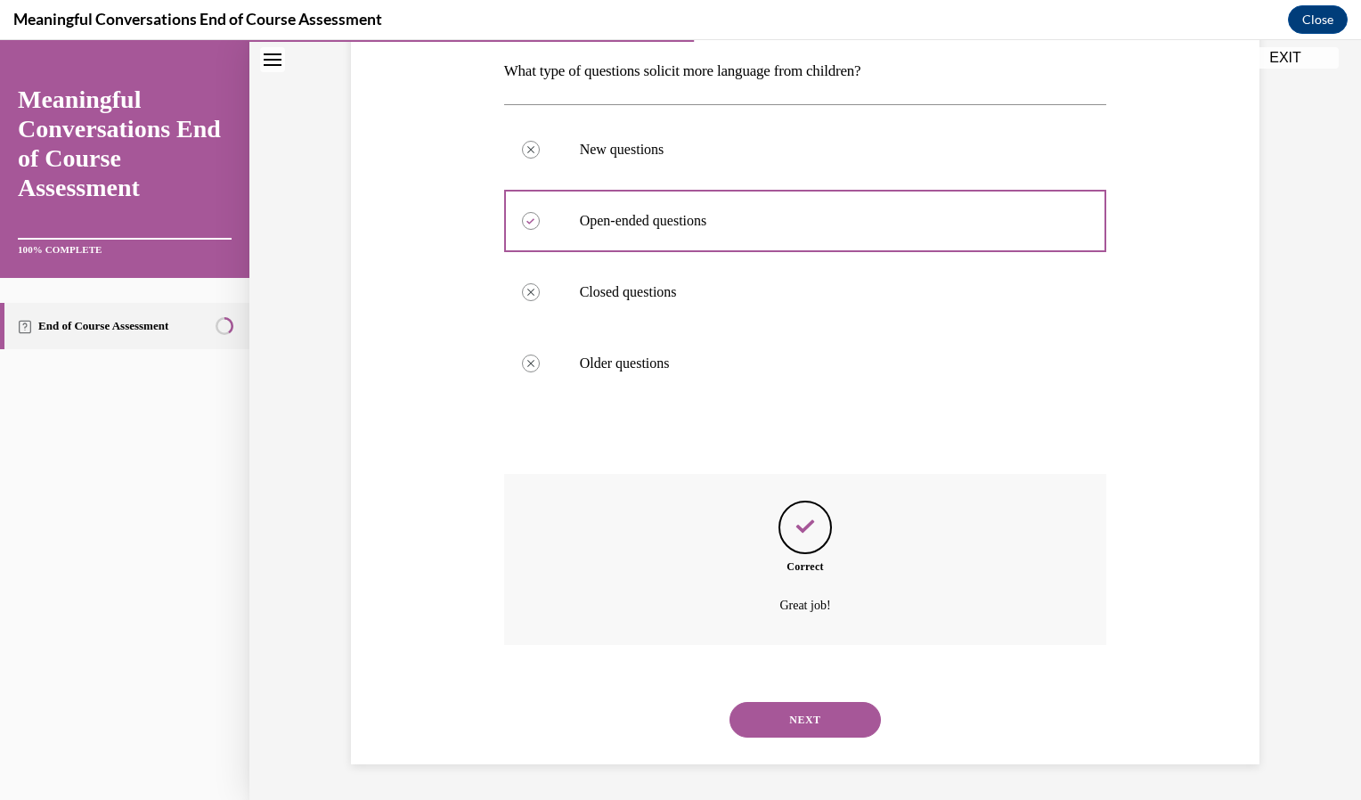
click at [788, 720] on button "NEXT" at bounding box center [804, 720] width 151 height 36
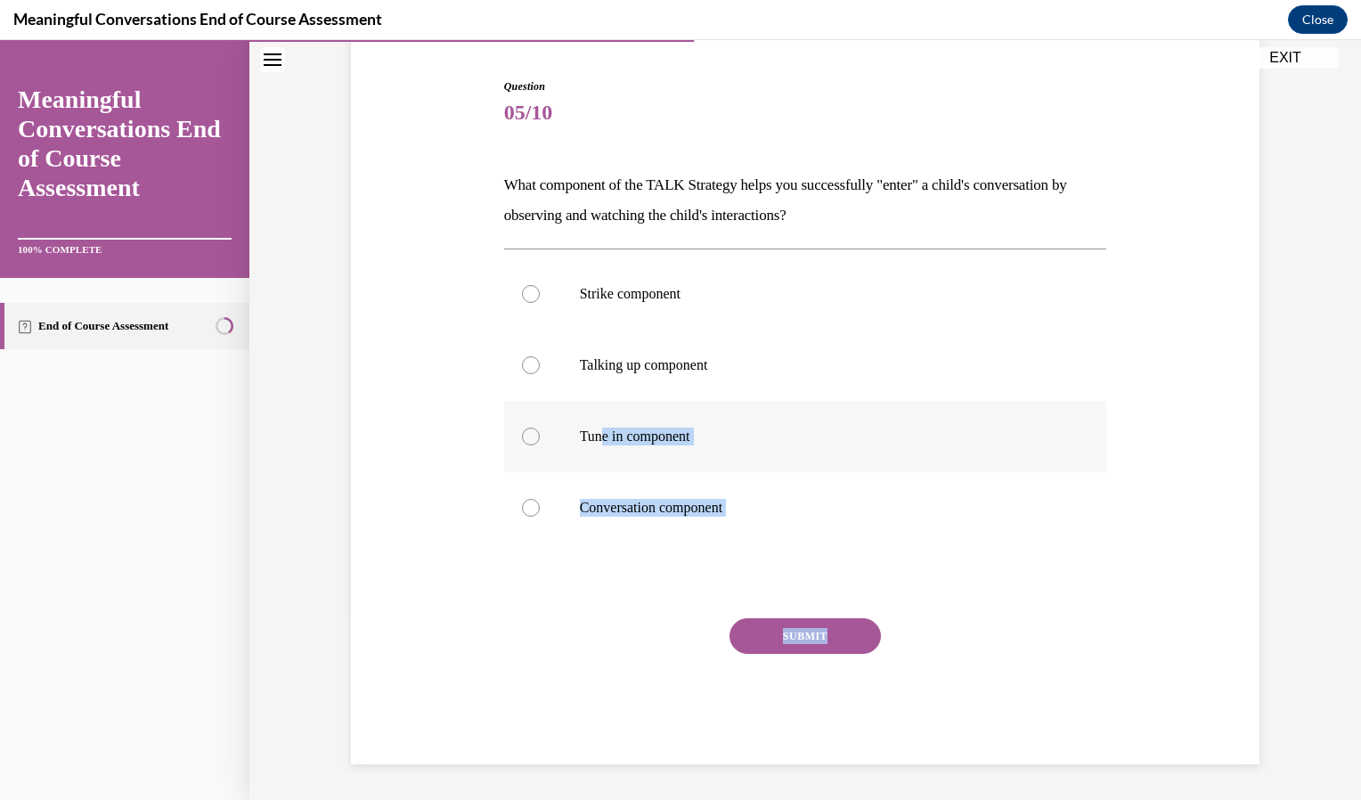
drag, startPoint x: 981, startPoint y: 641, endPoint x: 594, endPoint y: 444, distance: 434.5
click at [594, 444] on div "Question 05/10 What component of the TALK Strategy helps you successfully "ente…" at bounding box center [805, 421] width 603 height 686
drag, startPoint x: 594, startPoint y: 444, endPoint x: 523, endPoint y: 438, distance: 71.5
click at [523, 438] on div at bounding box center [531, 436] width 18 height 18
click at [523, 438] on input "Tune in component" at bounding box center [531, 436] width 18 height 18
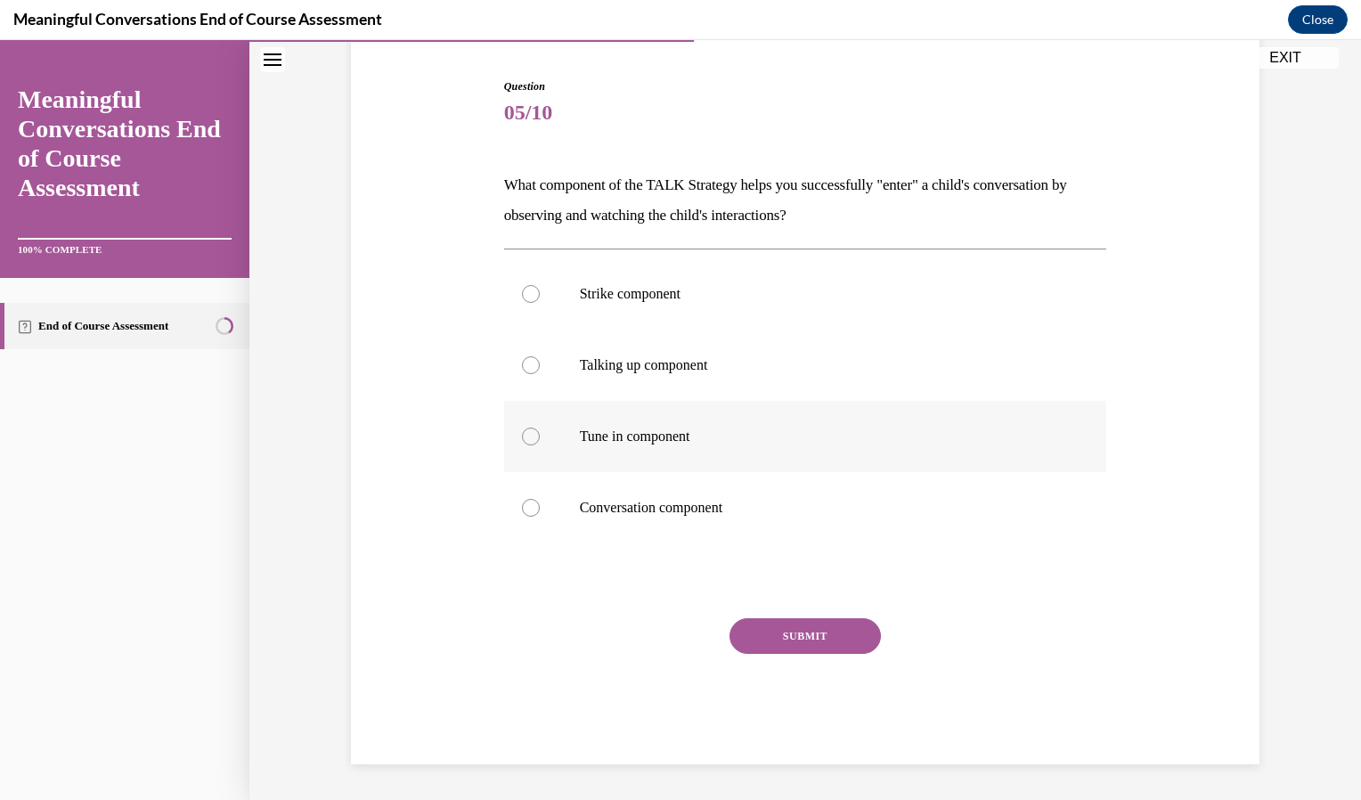
radio input "true"
click at [767, 628] on button "SUBMIT" at bounding box center [804, 636] width 151 height 36
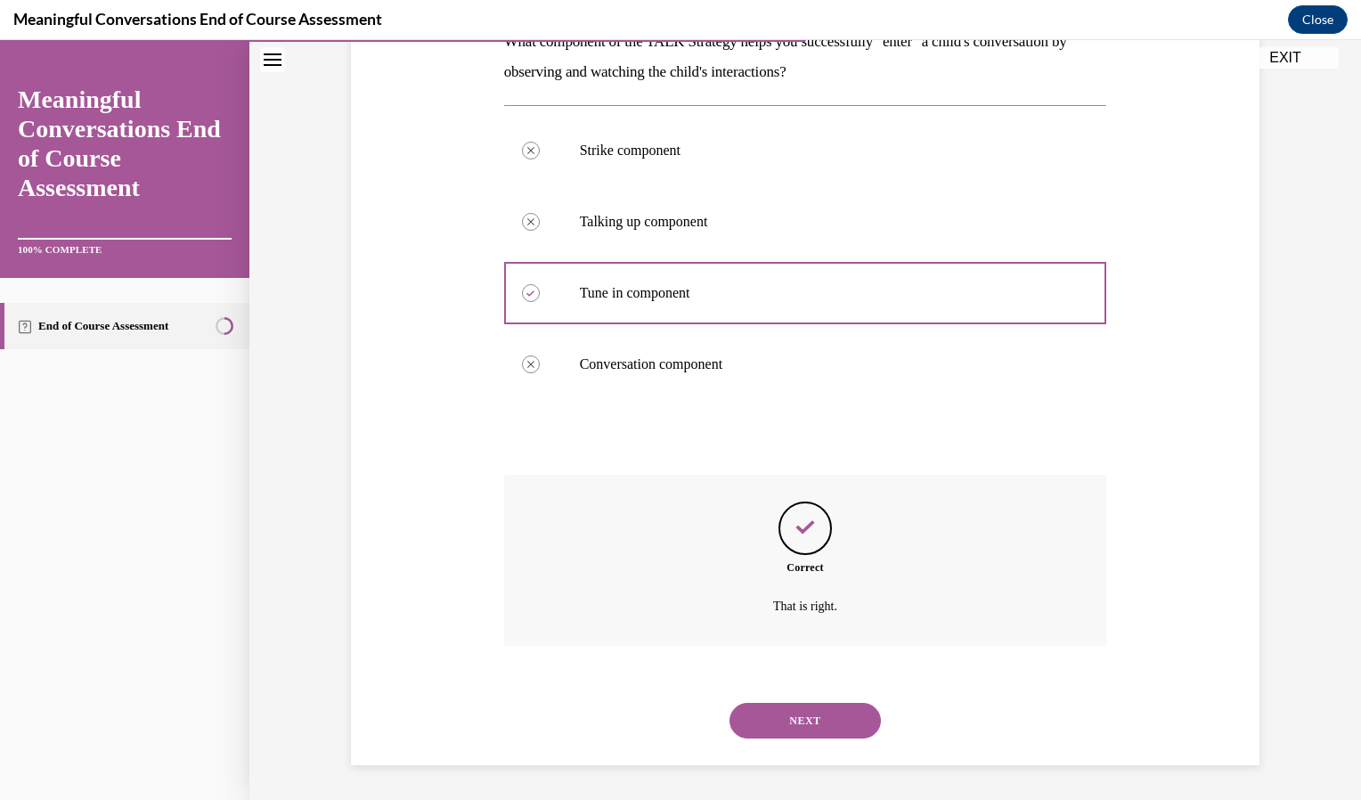
scroll to position [313, 0]
click at [793, 720] on button "NEXT" at bounding box center [804, 720] width 151 height 36
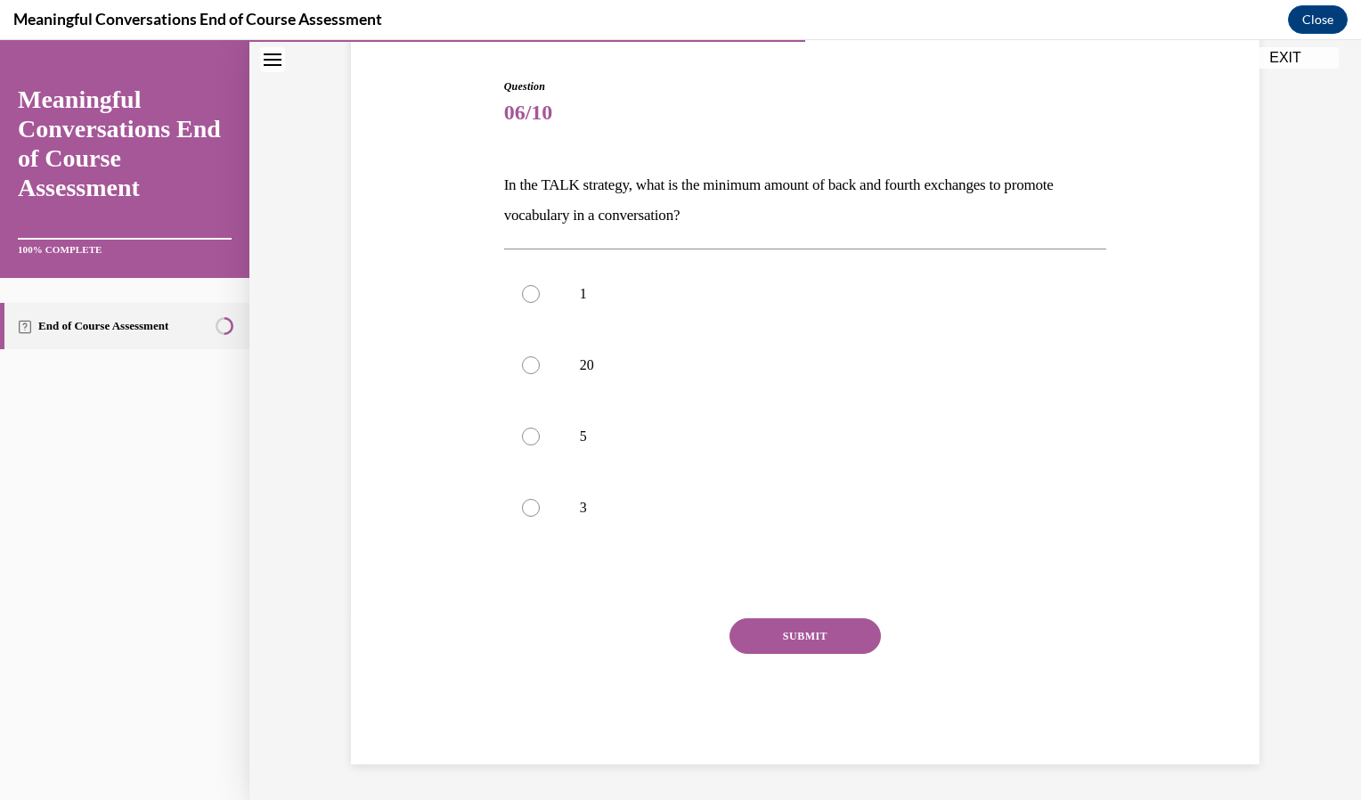
scroll to position [169, 0]
click at [675, 451] on label "5" at bounding box center [805, 436] width 603 height 71
click at [540, 445] on input "5" at bounding box center [531, 436] width 18 height 18
radio input "true"
click at [799, 630] on button "SUBMIT" at bounding box center [804, 636] width 151 height 36
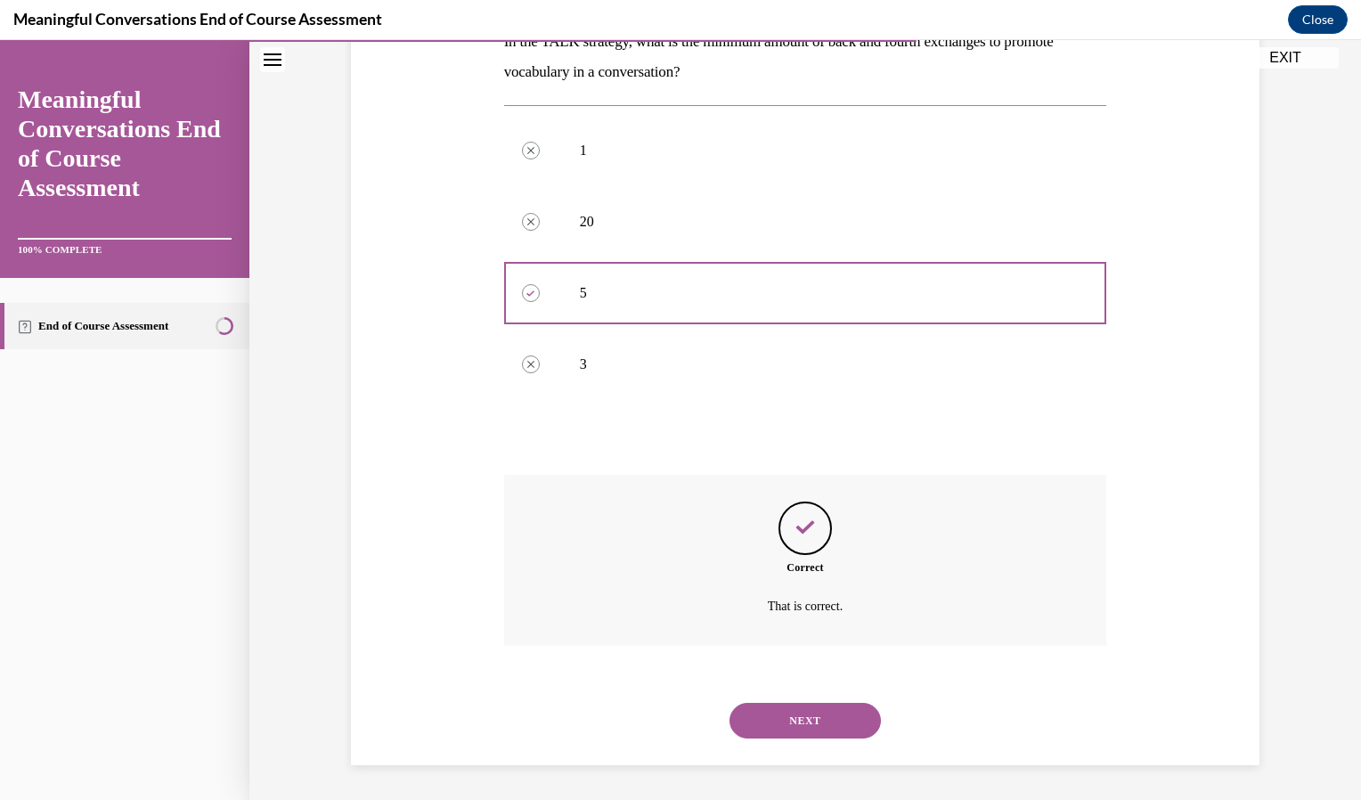
scroll to position [313, 0]
click at [810, 713] on button "NEXT" at bounding box center [804, 720] width 151 height 36
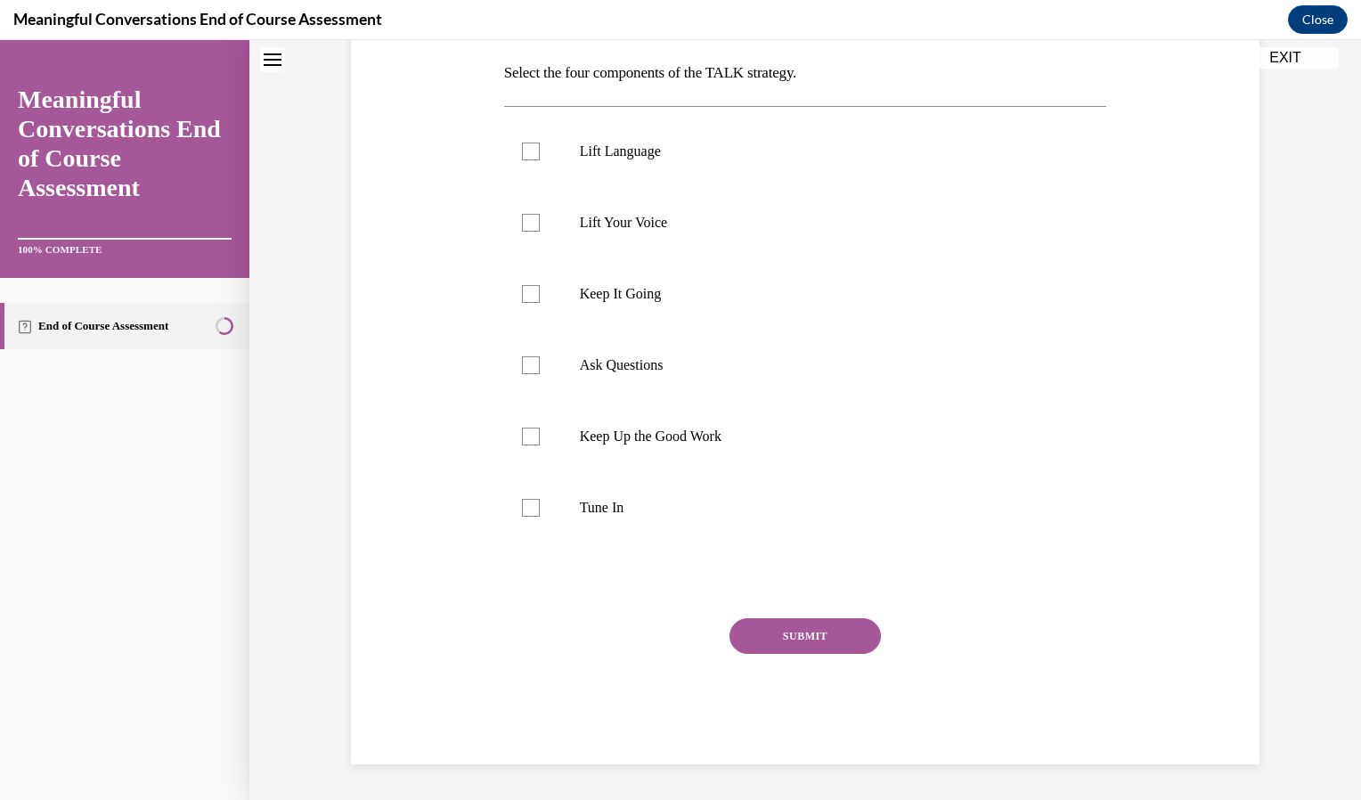
scroll to position [0, 0]
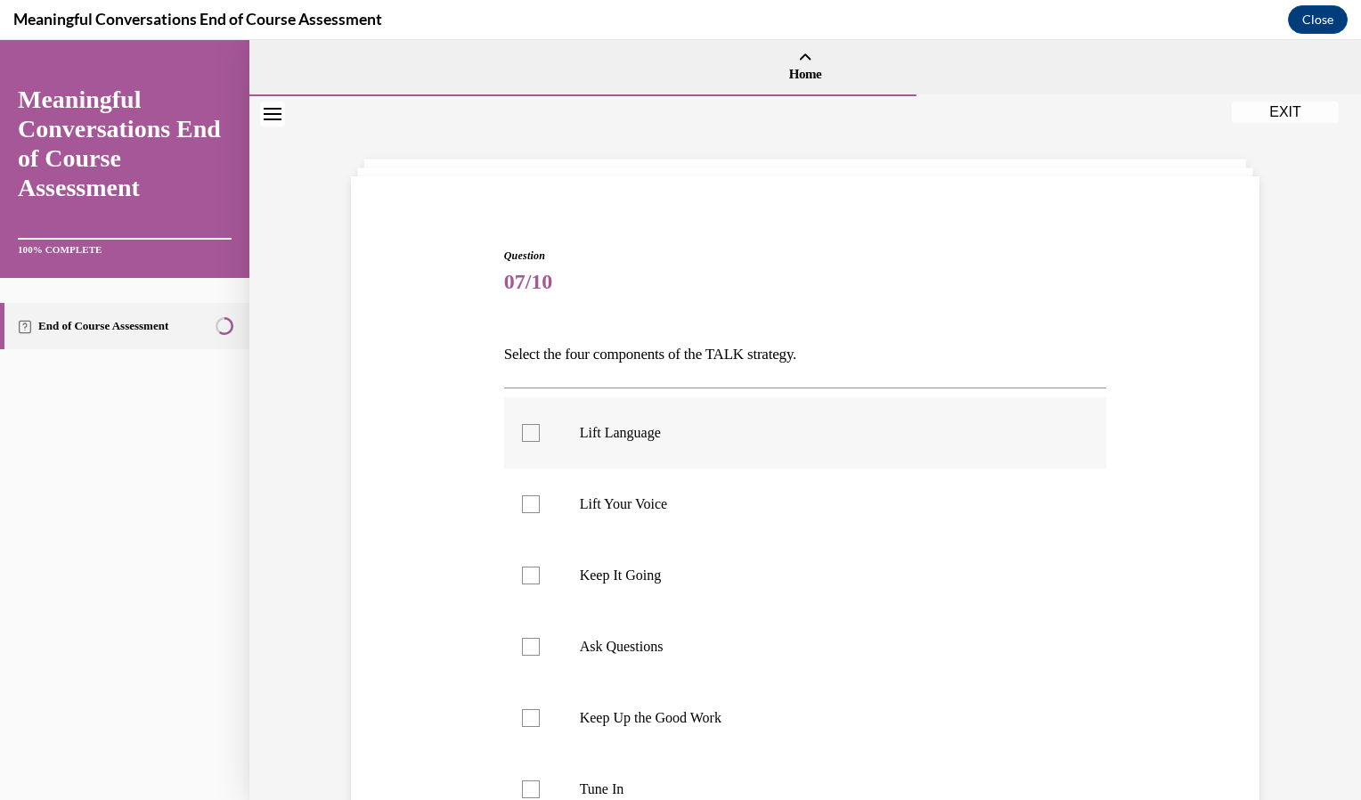
click at [533, 444] on label "Lift Language" at bounding box center [805, 432] width 603 height 71
click at [533, 442] on input "Lift Language" at bounding box center [531, 433] width 18 height 18
checkbox input "true"
click at [528, 491] on label "Lift Your Voice" at bounding box center [805, 503] width 603 height 71
click at [528, 495] on input "Lift Your Voice" at bounding box center [531, 504] width 18 height 18
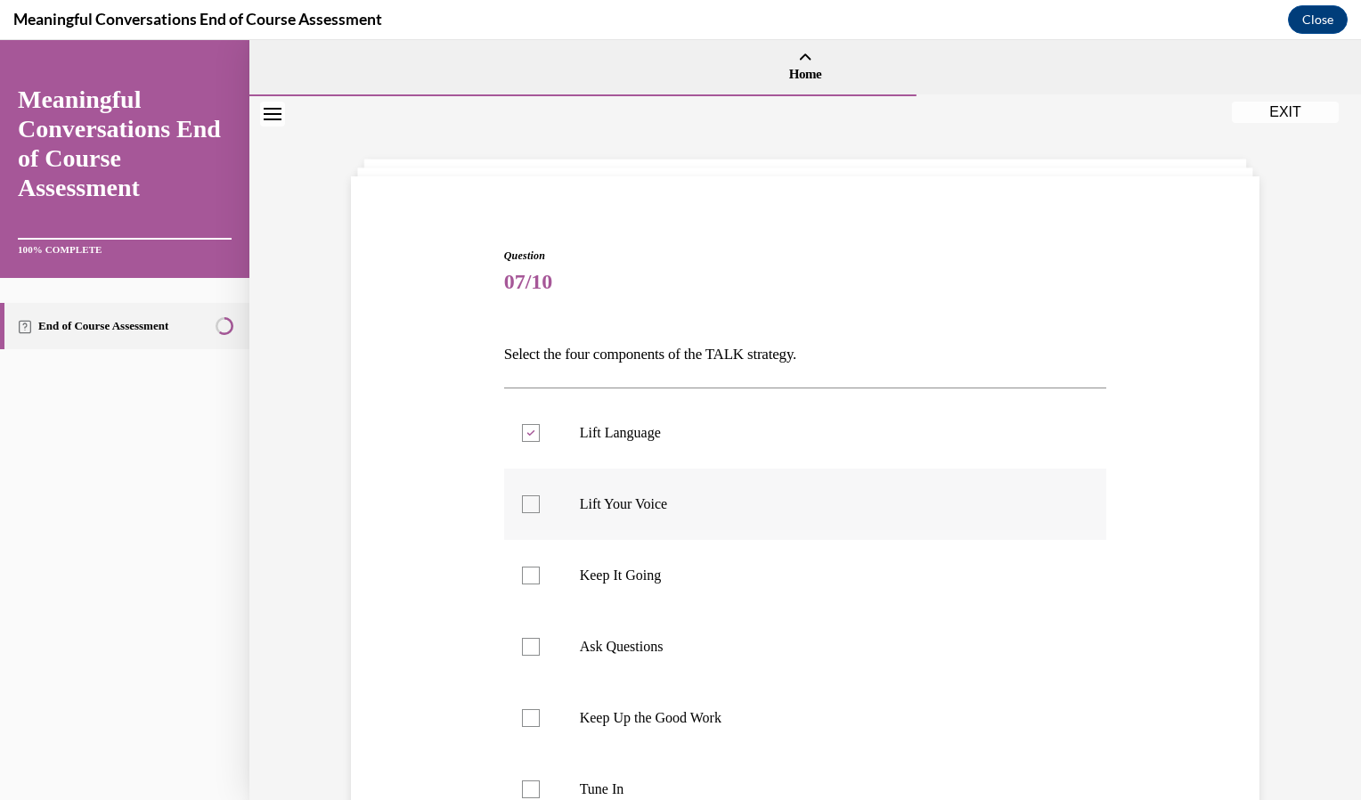
checkbox input "true"
click at [644, 648] on p "Ask Questions" at bounding box center [821, 647] width 483 height 18
click at [540, 648] on input "Ask Questions" at bounding box center [531, 647] width 18 height 18
checkbox input "true"
click at [522, 797] on div at bounding box center [531, 789] width 18 height 18
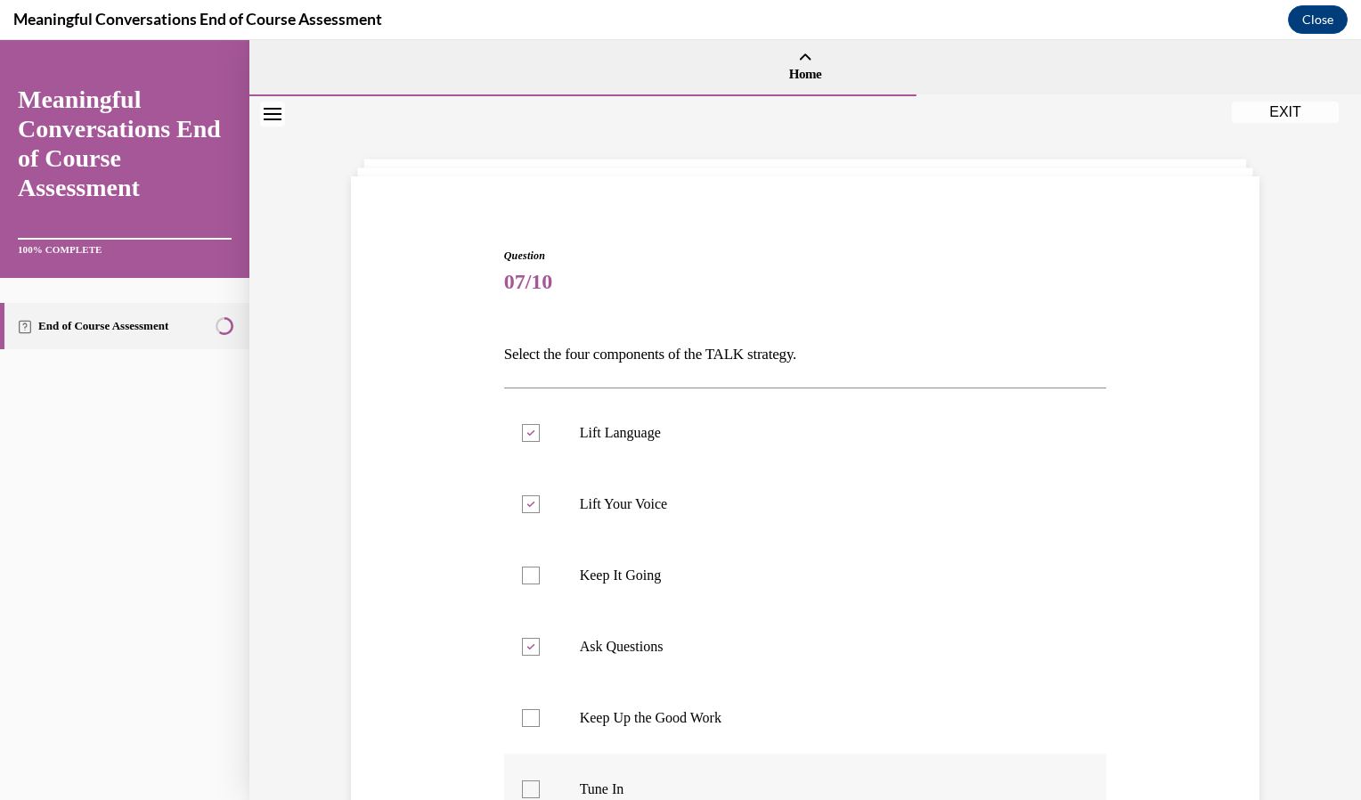
click at [522, 797] on input "Tune In" at bounding box center [531, 789] width 18 height 18
checkbox input "true"
click at [525, 595] on label "Keep It Going" at bounding box center [805, 575] width 603 height 71
click at [525, 584] on input "Keep It Going" at bounding box center [531, 575] width 18 height 18
checkbox input "true"
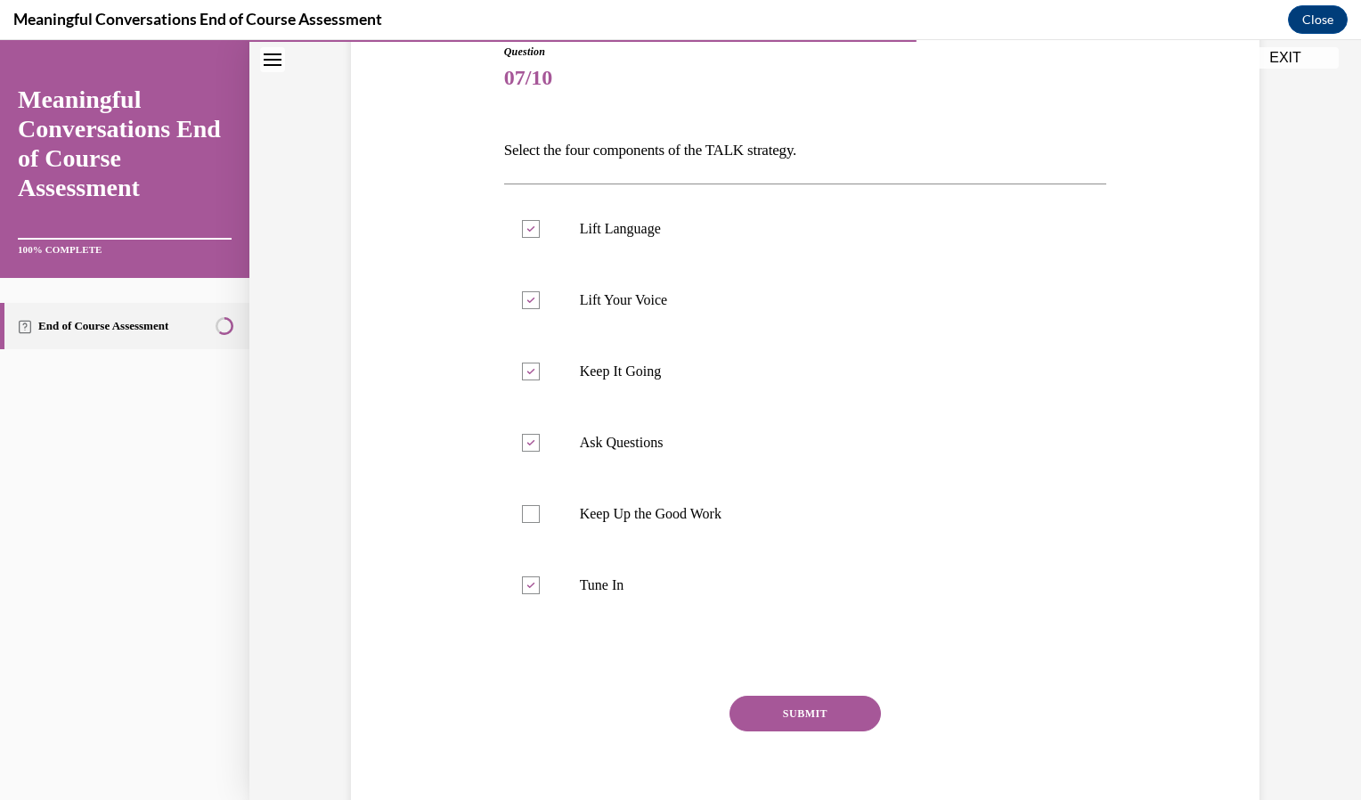
scroll to position [281, 0]
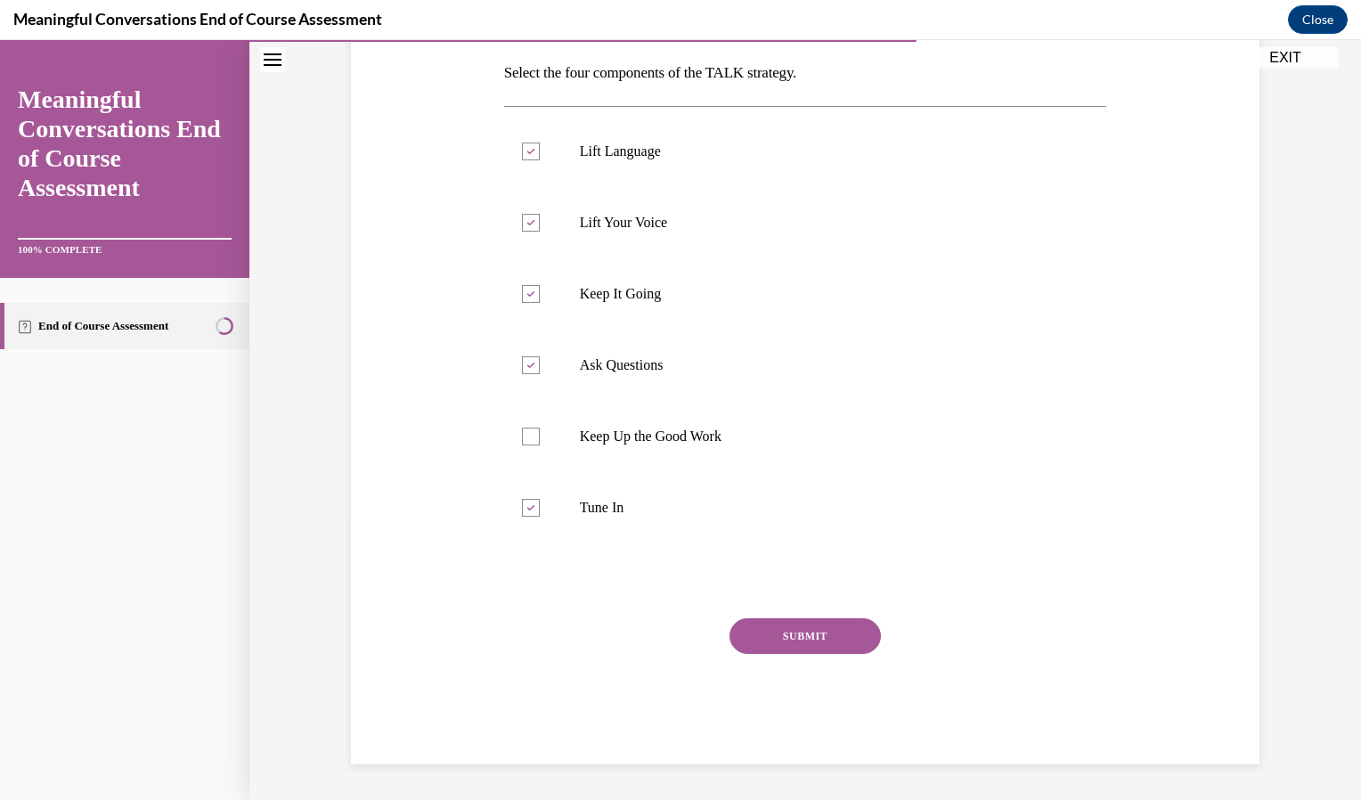
click at [794, 636] on button "SUBMIT" at bounding box center [804, 636] width 151 height 36
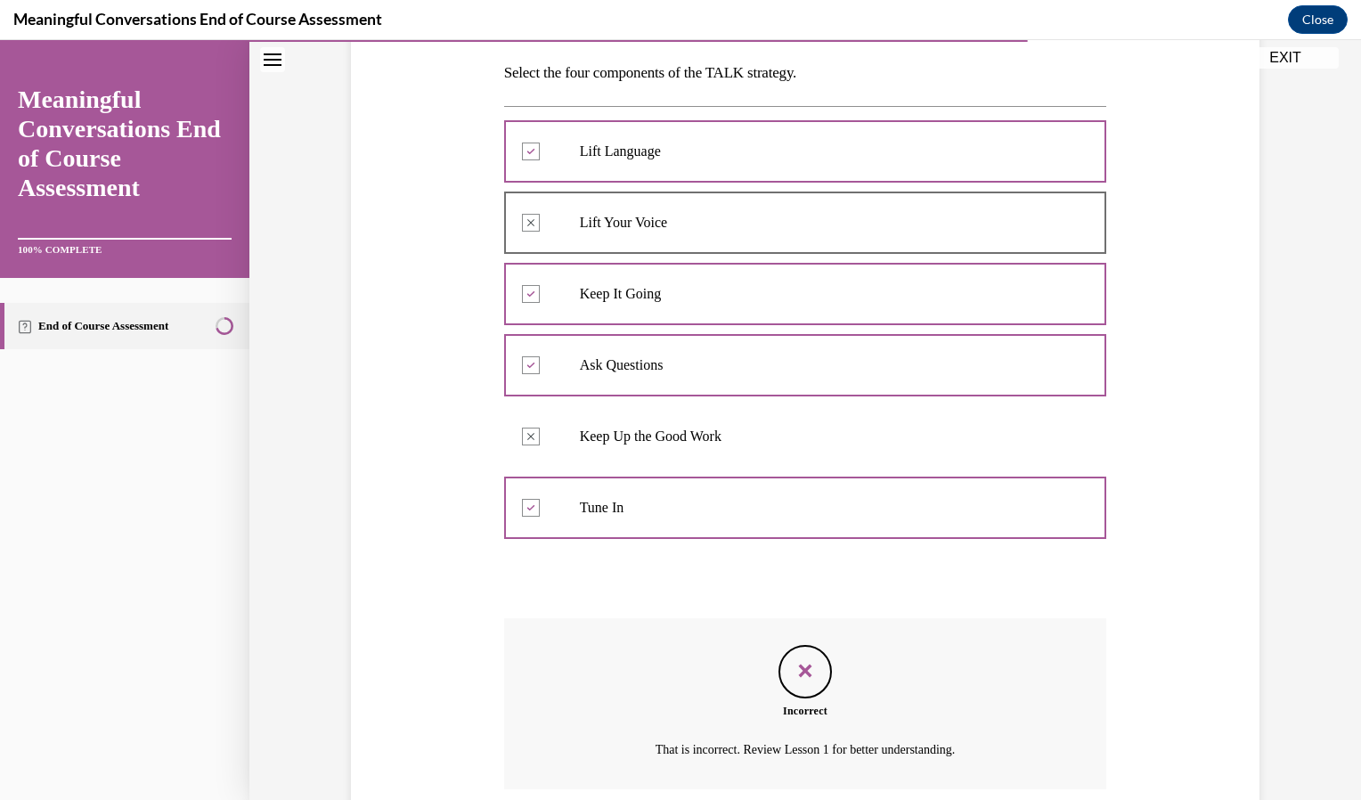
scroll to position [426, 0]
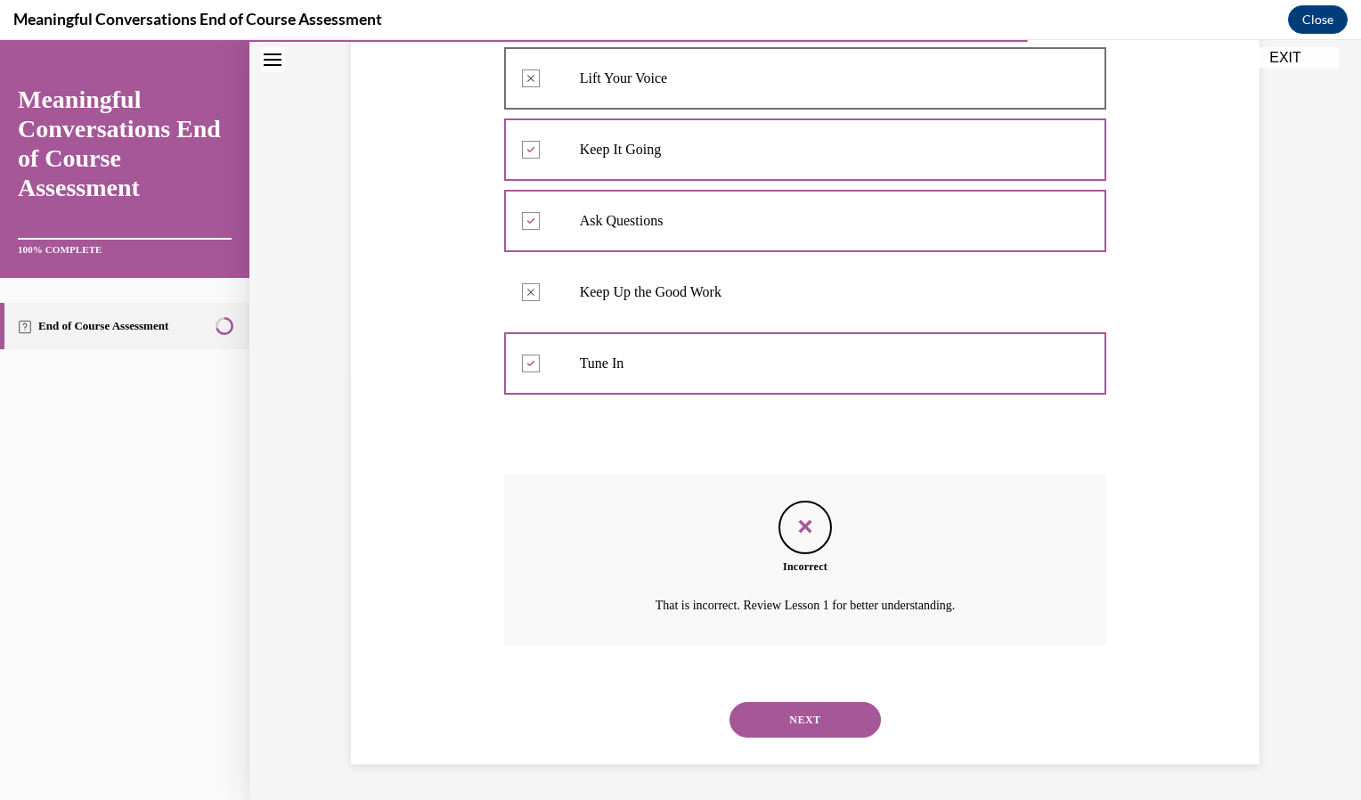
click at [789, 704] on button "NEXT" at bounding box center [804, 720] width 151 height 36
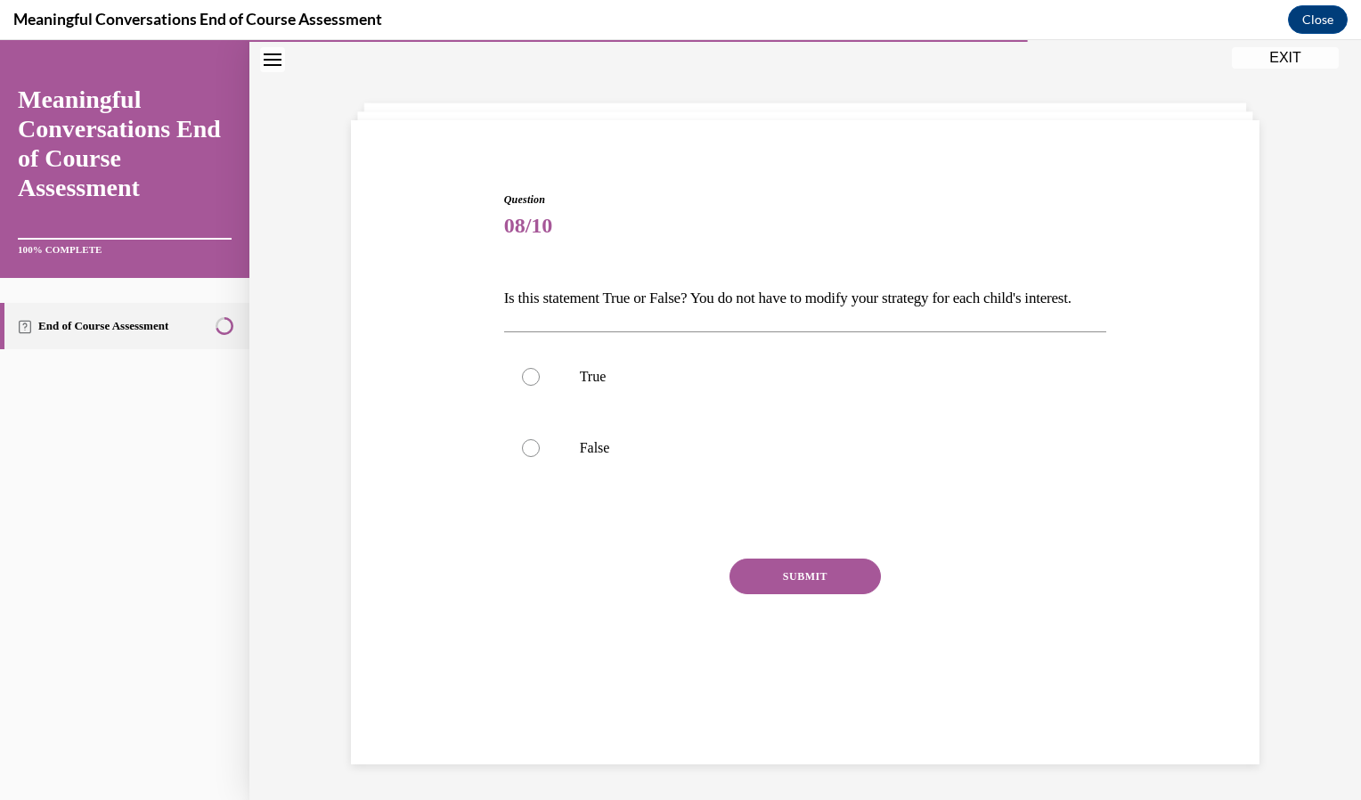
scroll to position [56, 0]
click at [623, 457] on p "False" at bounding box center [821, 448] width 483 height 18
click at [540, 457] on input "False" at bounding box center [531, 448] width 18 height 18
radio input "true"
click at [823, 594] on button "SUBMIT" at bounding box center [804, 576] width 151 height 36
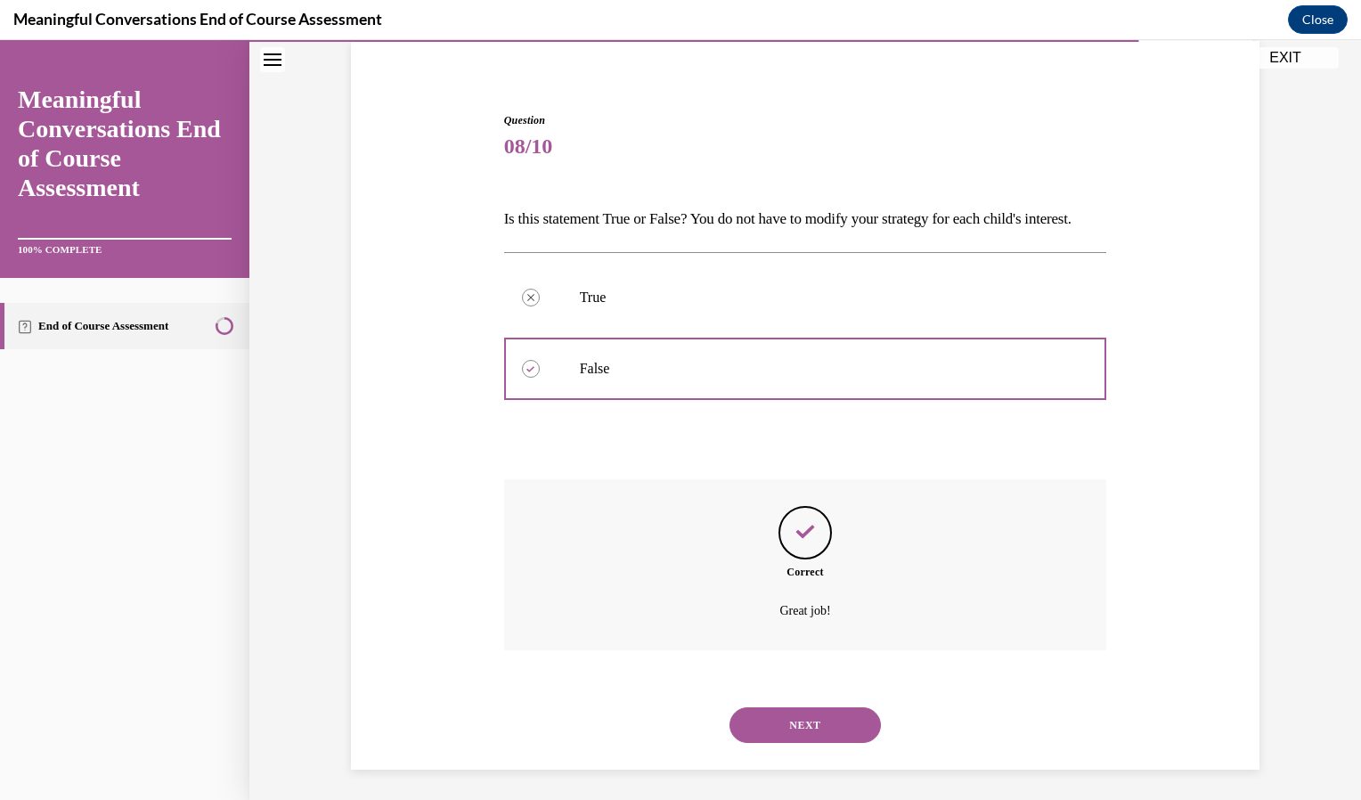
scroll to position [171, 0]
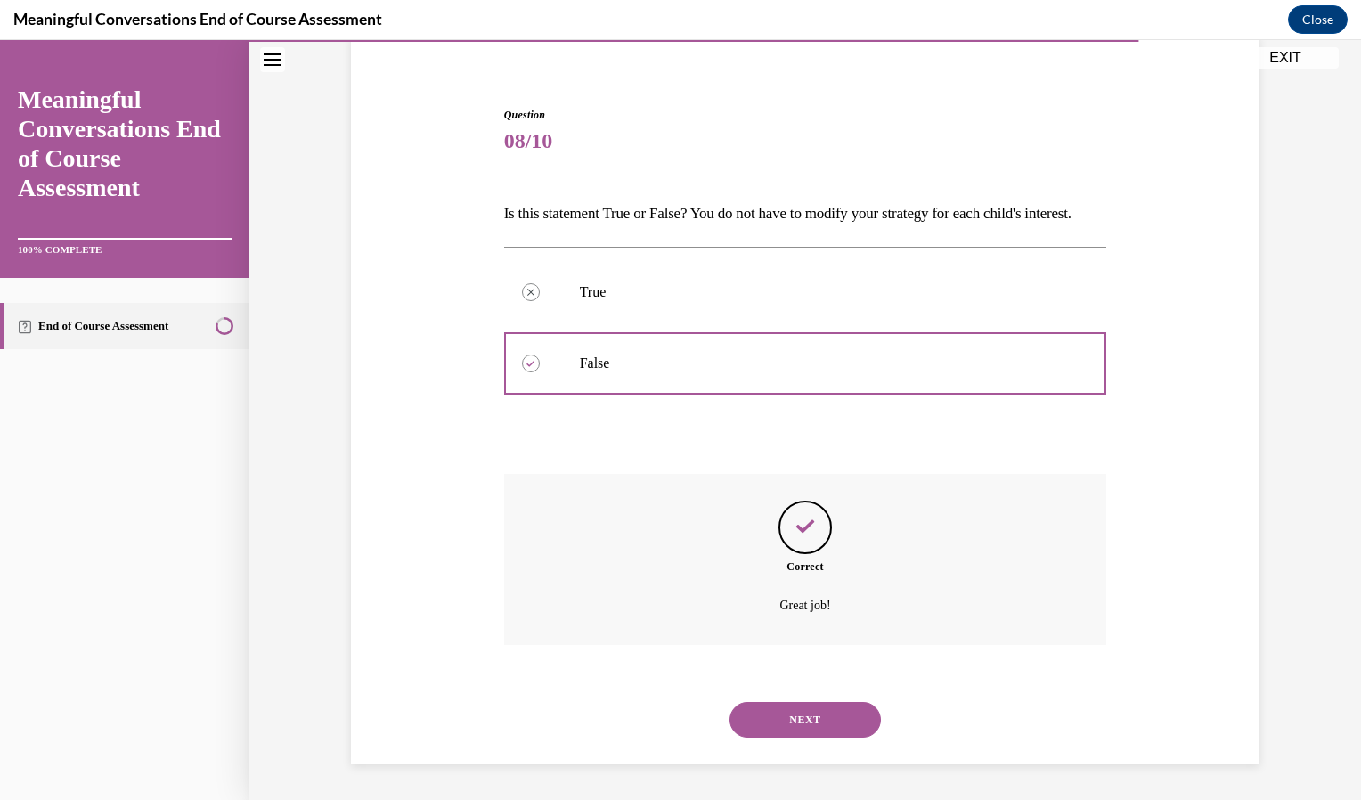
click at [811, 722] on button "NEXT" at bounding box center [804, 720] width 151 height 36
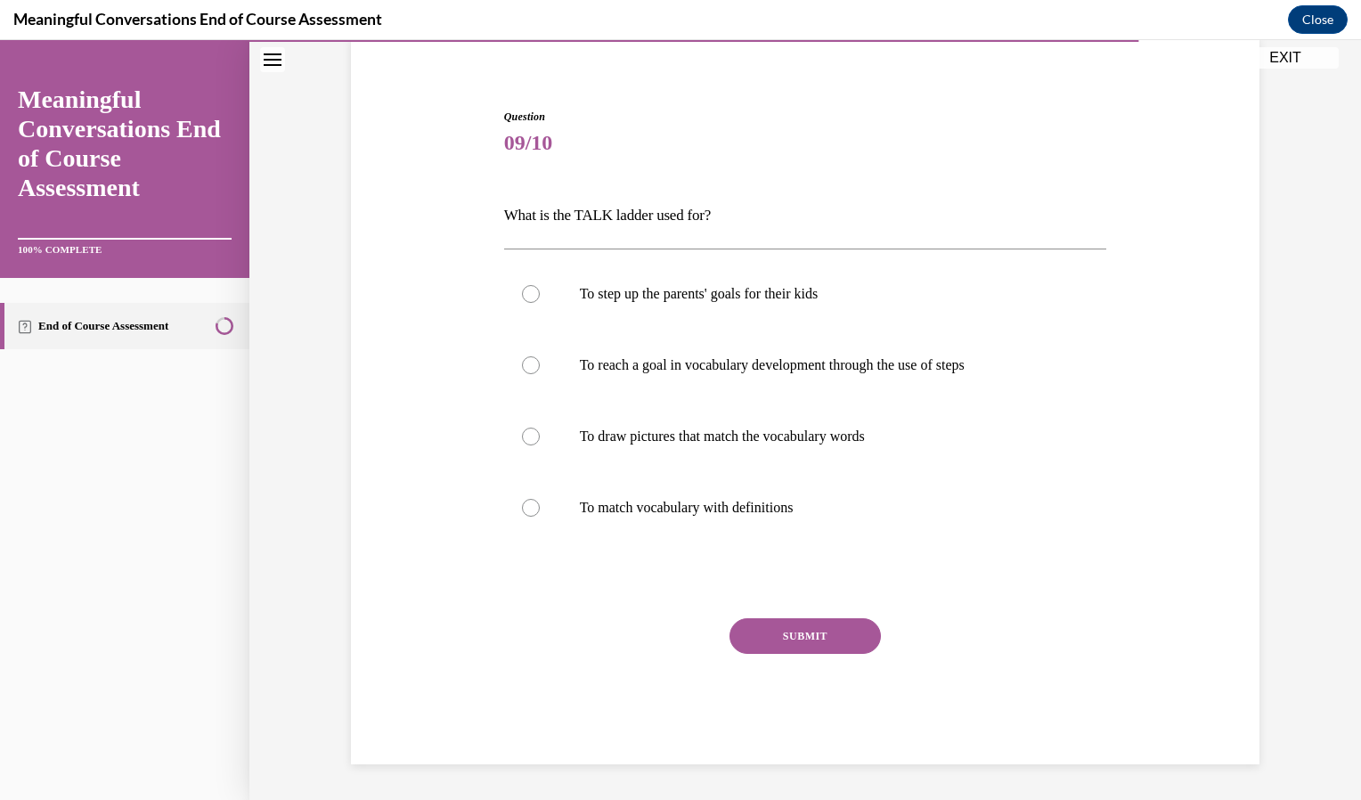
scroll to position [61, 0]
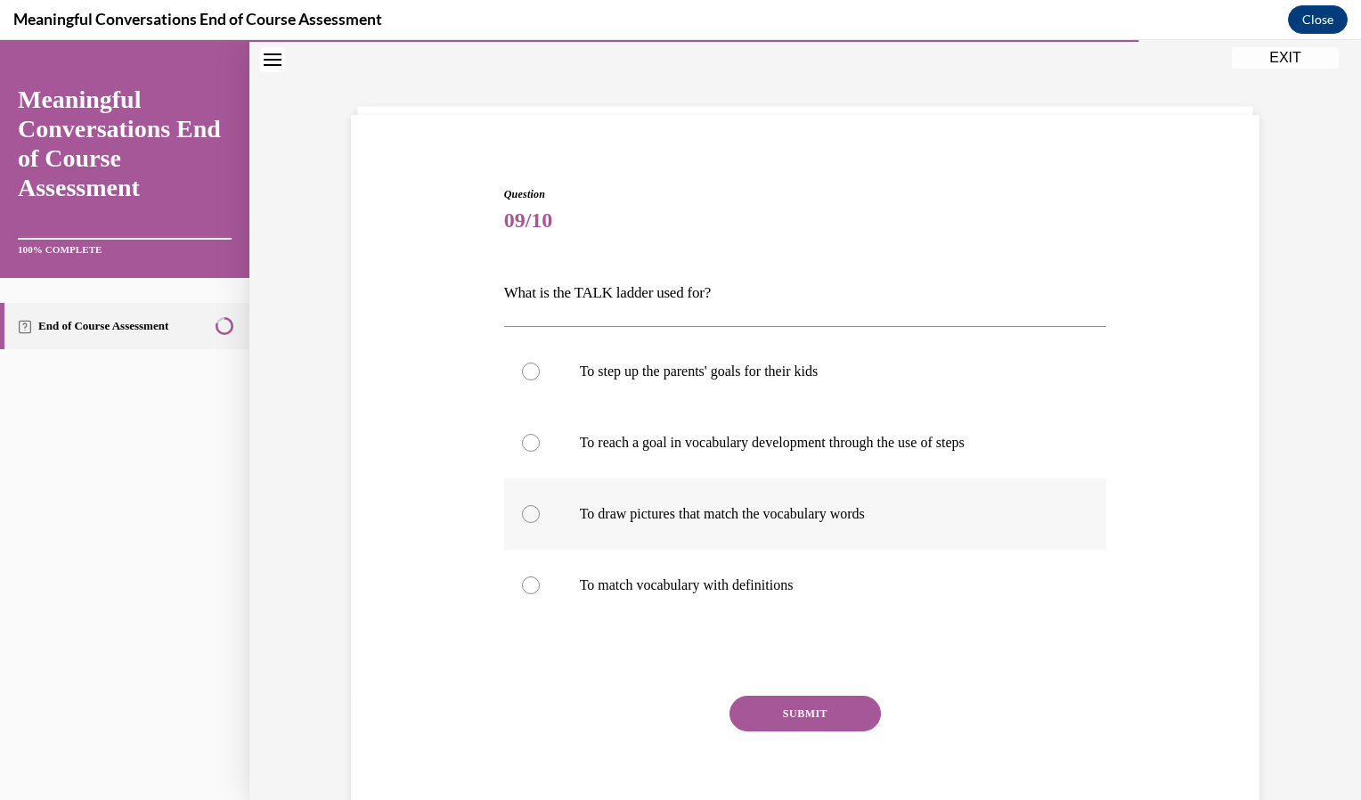
drag, startPoint x: 811, startPoint y: 722, endPoint x: 667, endPoint y: 491, distance: 272.8
click at [667, 491] on div "Question 09/10 What is the TALK ladder used for? To step up the parents' goals …" at bounding box center [805, 513] width 603 height 655
click at [669, 463] on label "To reach a goal in vocabulary development through the use of steps" at bounding box center [805, 442] width 603 height 71
click at [540, 451] on input "To reach a goal in vocabulary development through the use of steps" at bounding box center [531, 443] width 18 height 18
radio input "true"
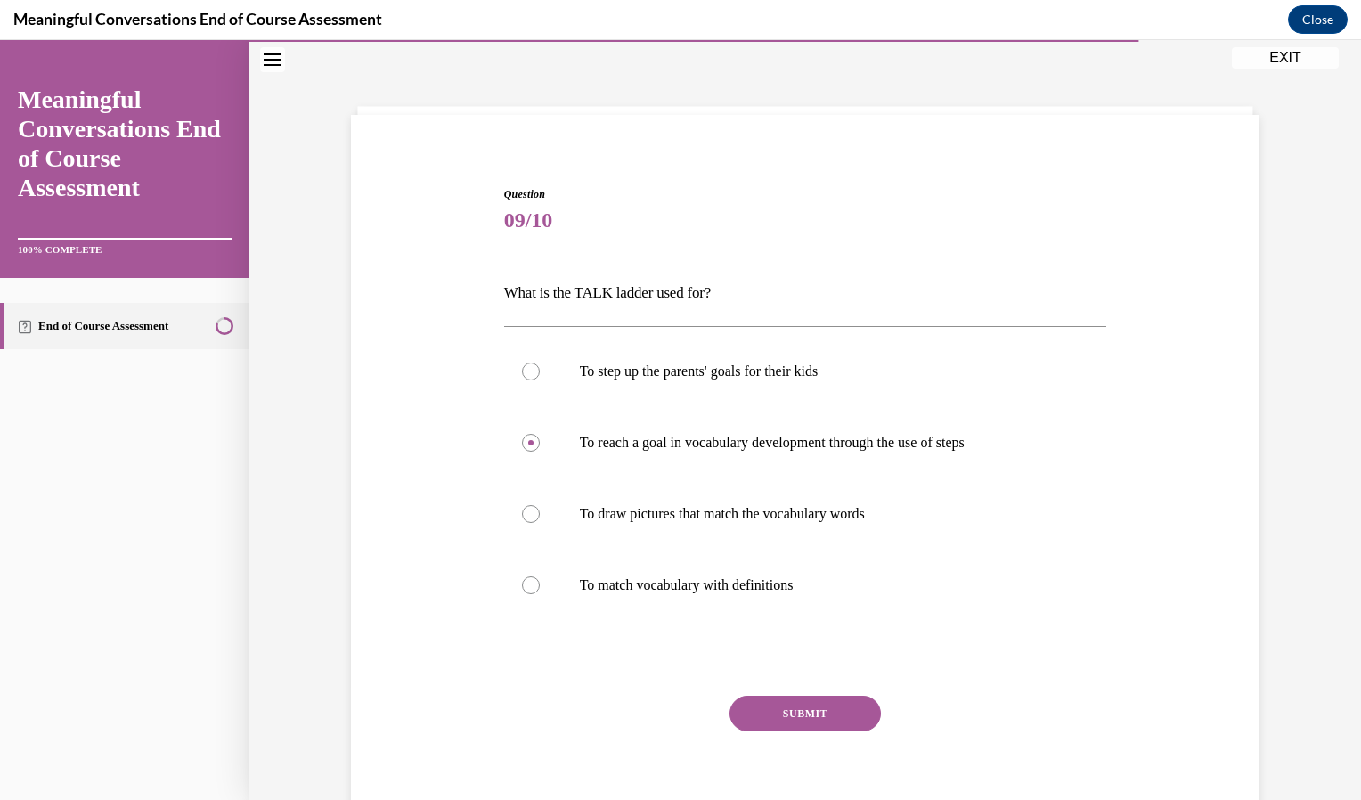
click at [798, 705] on button "SUBMIT" at bounding box center [804, 714] width 151 height 36
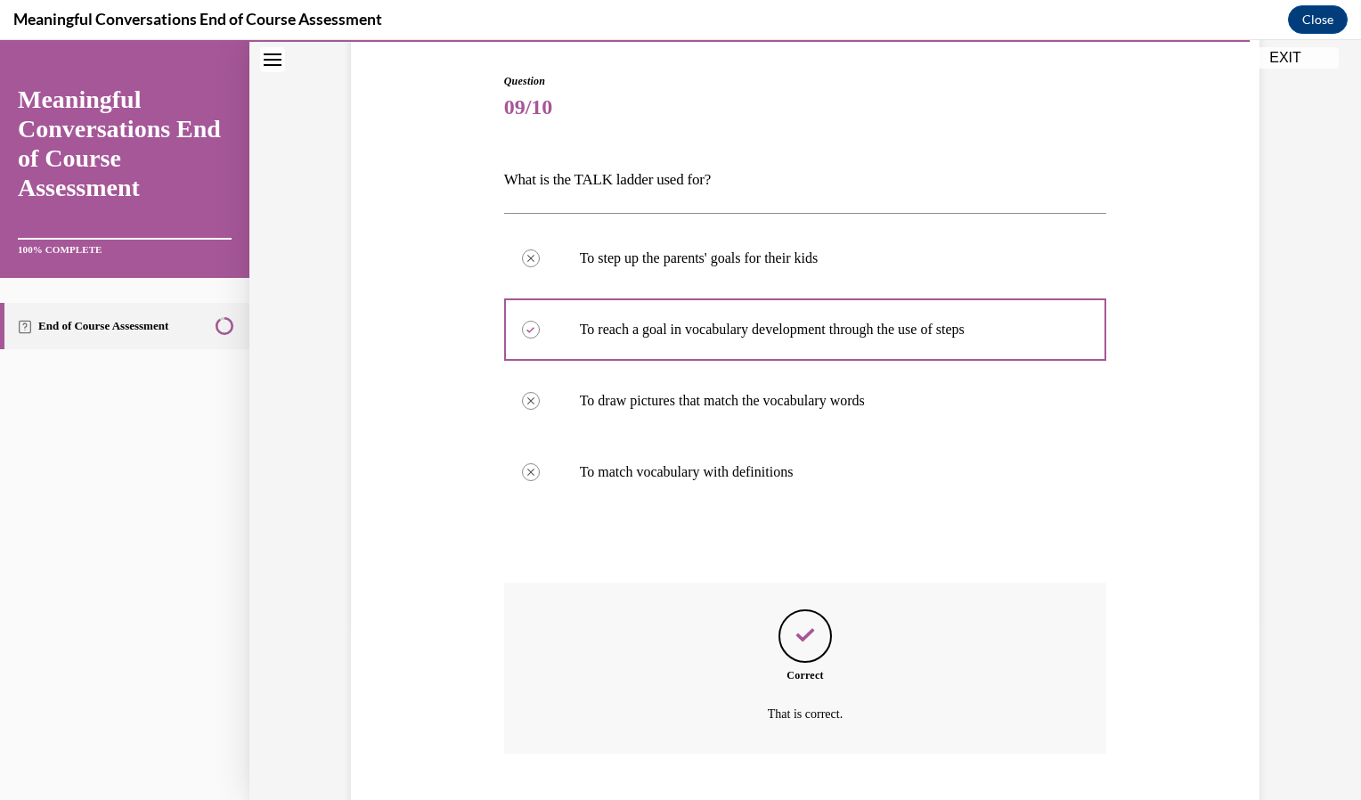
scroll to position [283, 0]
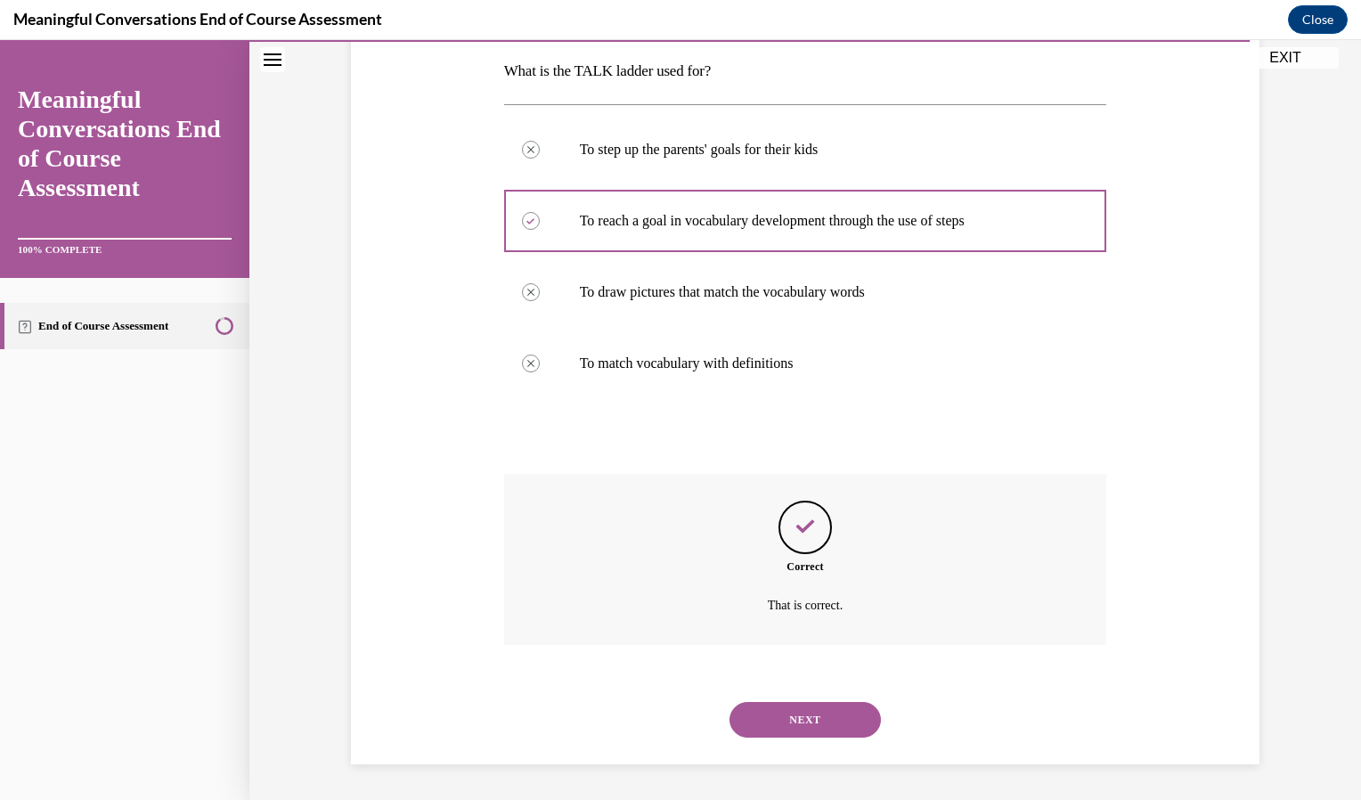
click at [802, 724] on button "NEXT" at bounding box center [804, 720] width 151 height 36
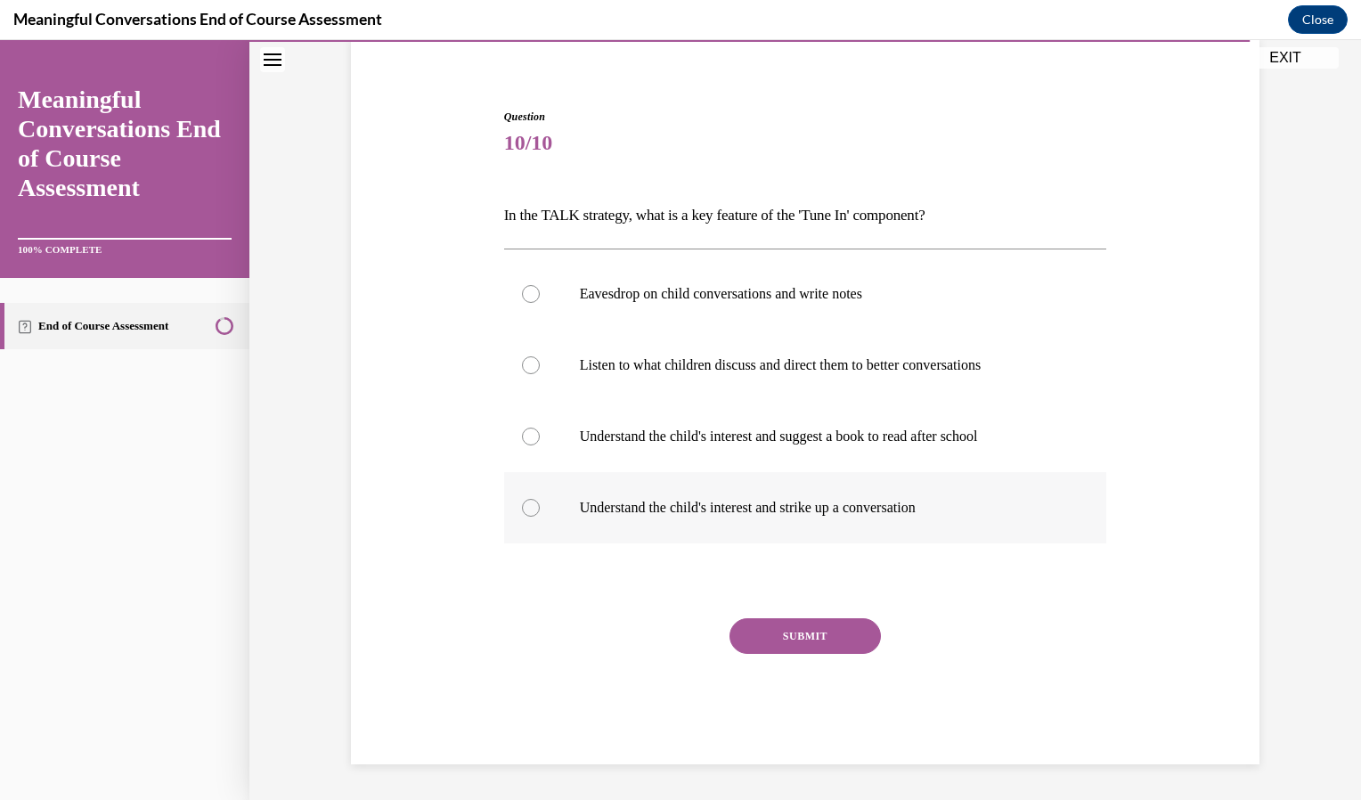
click at [750, 506] on p "Understand the child's interest and strike up a conversation" at bounding box center [821, 508] width 483 height 18
click at [540, 506] on input "Understand the child's interest and strike up a conversation" at bounding box center [531, 508] width 18 height 18
radio input "true"
click at [762, 632] on button "SUBMIT" at bounding box center [804, 636] width 151 height 36
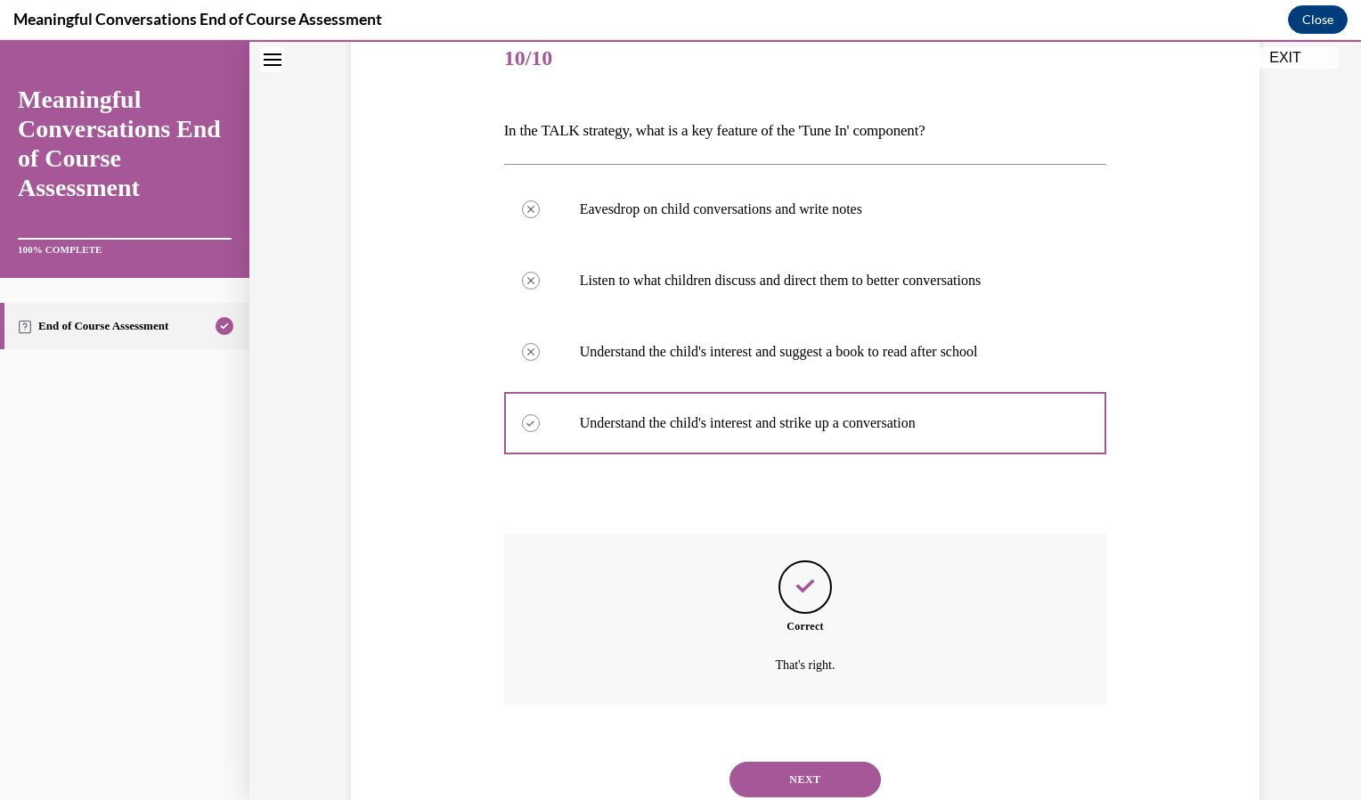
scroll to position [283, 0]
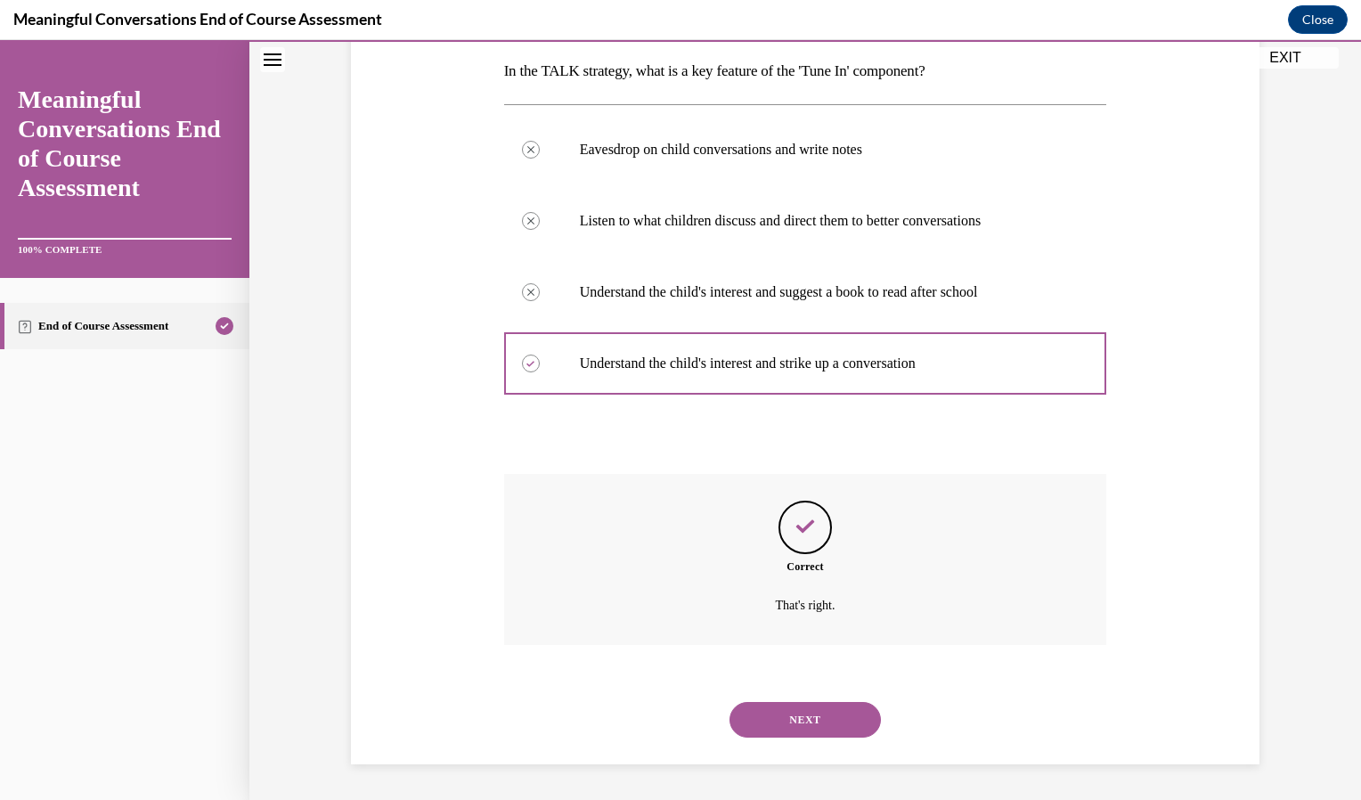
click at [803, 718] on button "NEXT" at bounding box center [804, 720] width 151 height 36
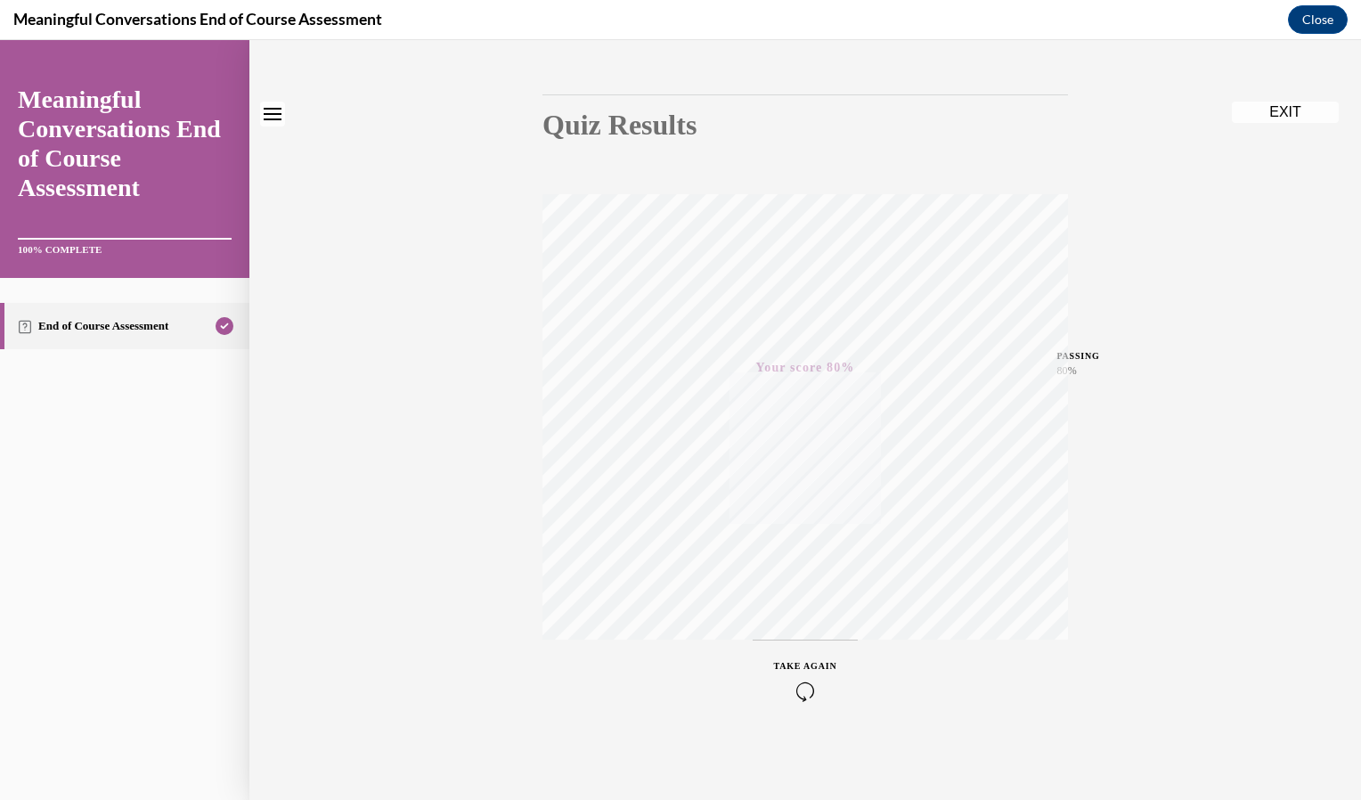
scroll to position [0, 0]
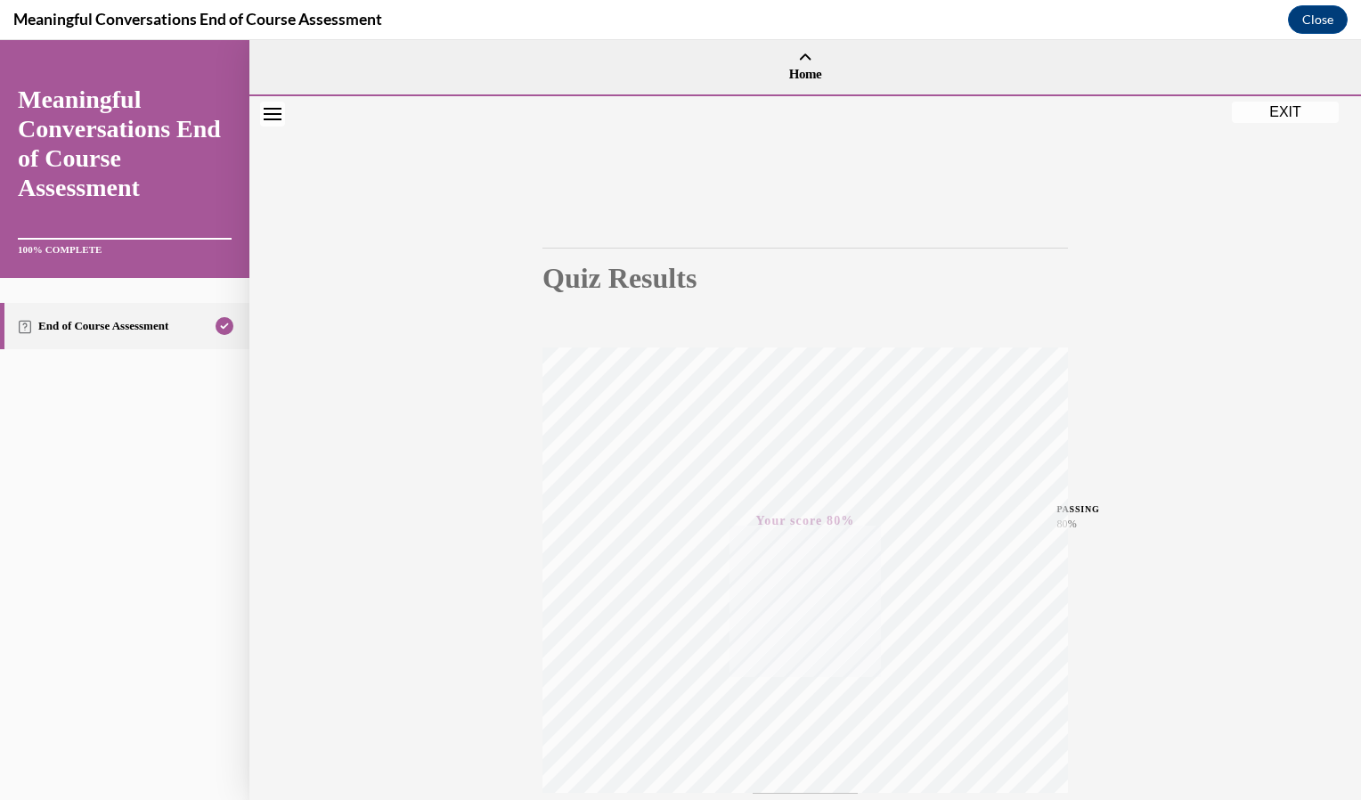
click at [1284, 113] on button "EXIT" at bounding box center [1285, 112] width 107 height 21
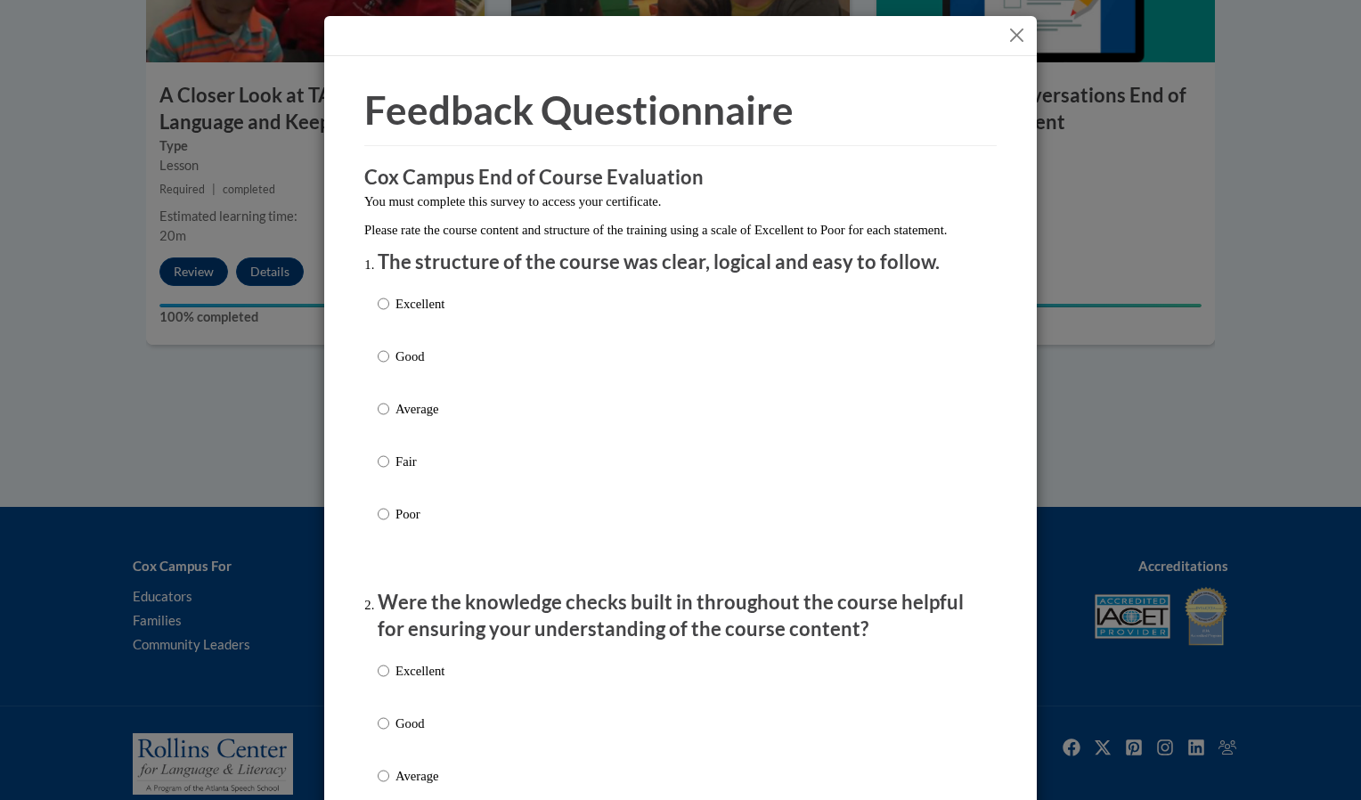
click at [430, 338] on label "Excellent" at bounding box center [411, 318] width 67 height 48
click at [389, 313] on input "Excellent" at bounding box center [384, 304] width 12 height 20
radio input "true"
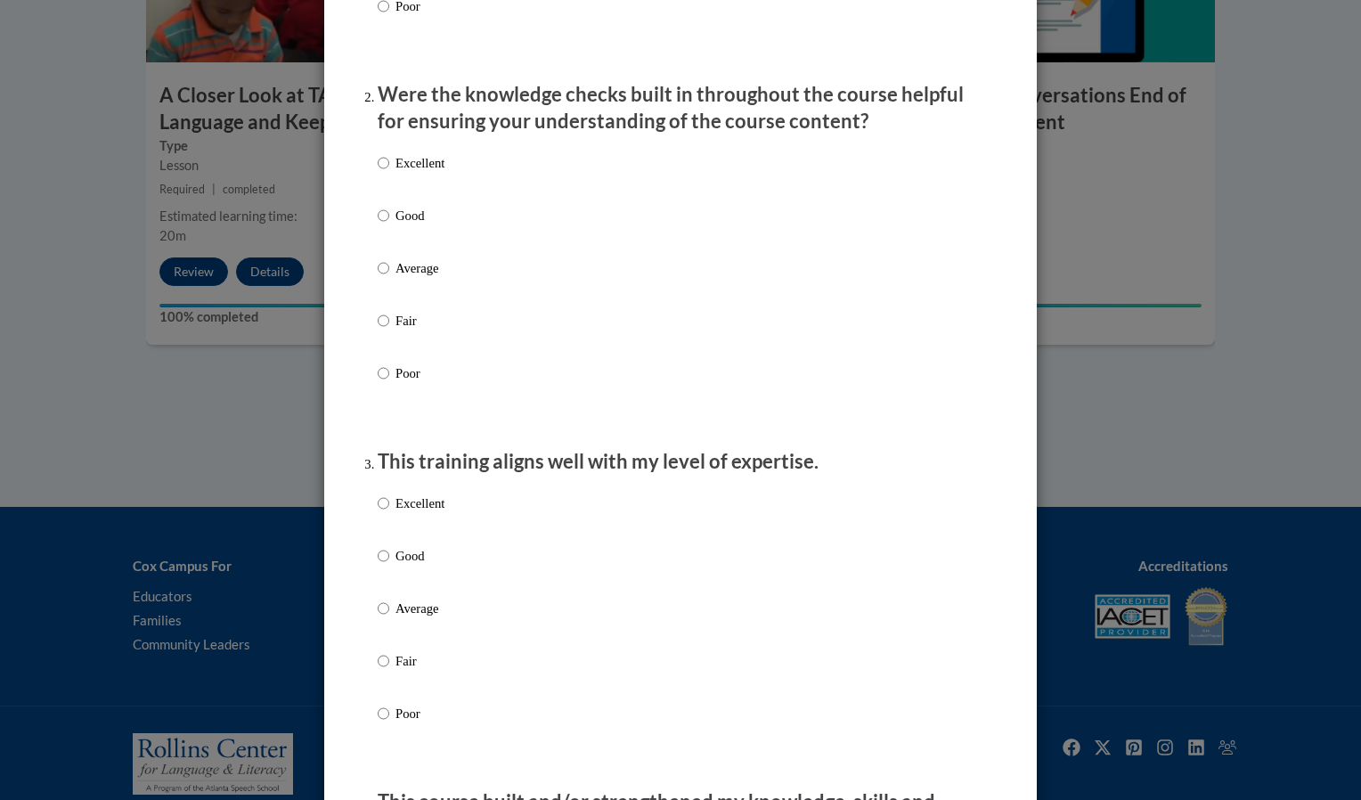
scroll to position [512, 0]
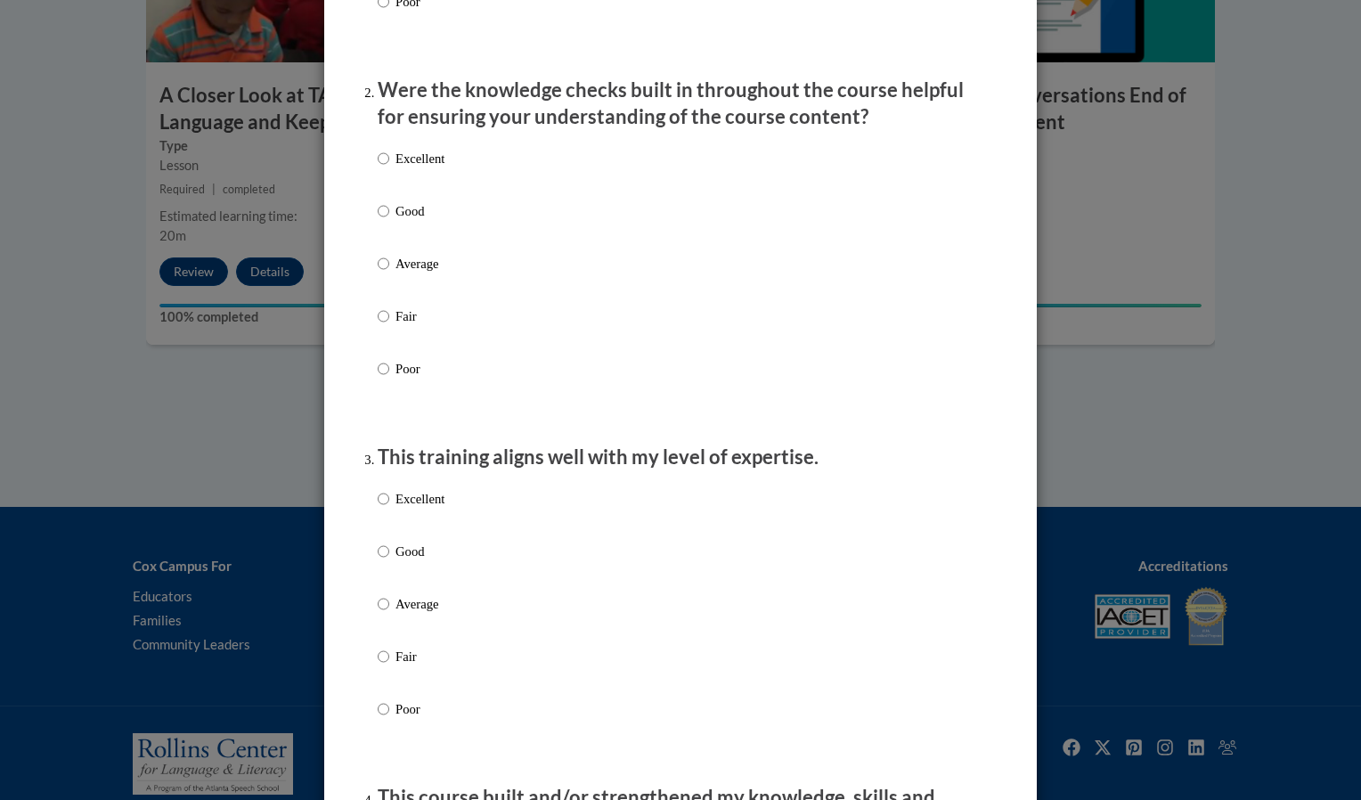
click at [411, 168] on p "Excellent" at bounding box center [419, 159] width 49 height 20
click at [389, 168] on input "Excellent" at bounding box center [384, 159] width 12 height 20
radio input "true"
click at [433, 534] on label "Excellent" at bounding box center [411, 513] width 67 height 48
click at [389, 508] on input "Excellent" at bounding box center [384, 499] width 12 height 20
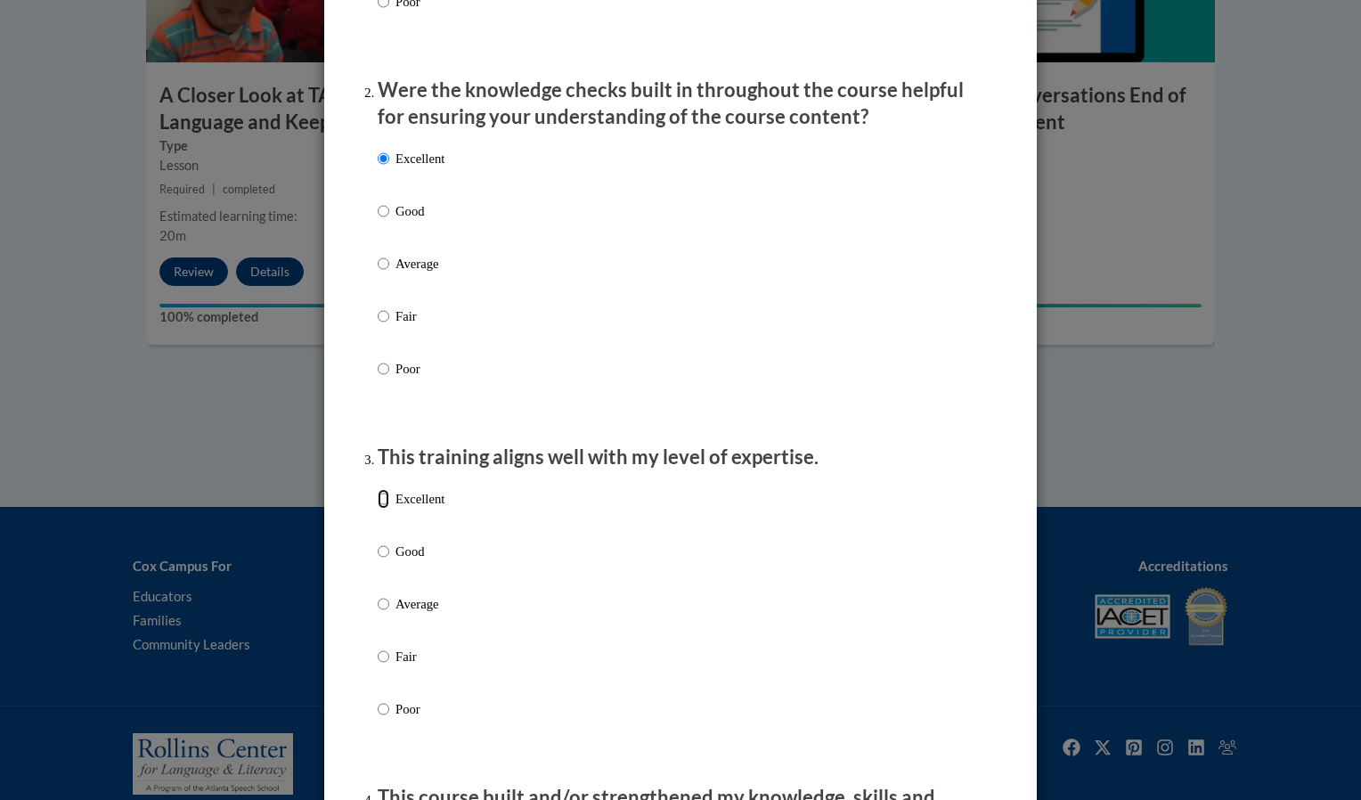
radio input "true"
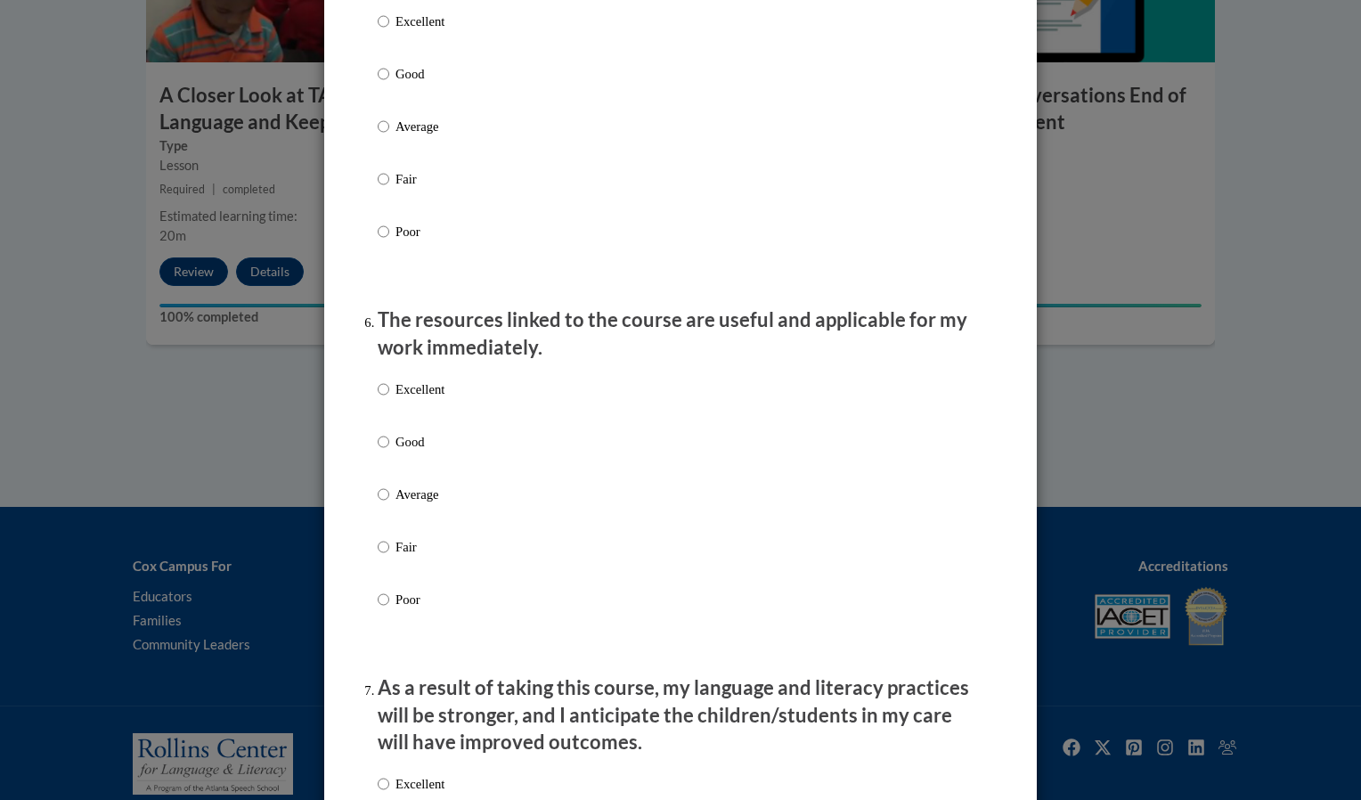
scroll to position [1676, 0]
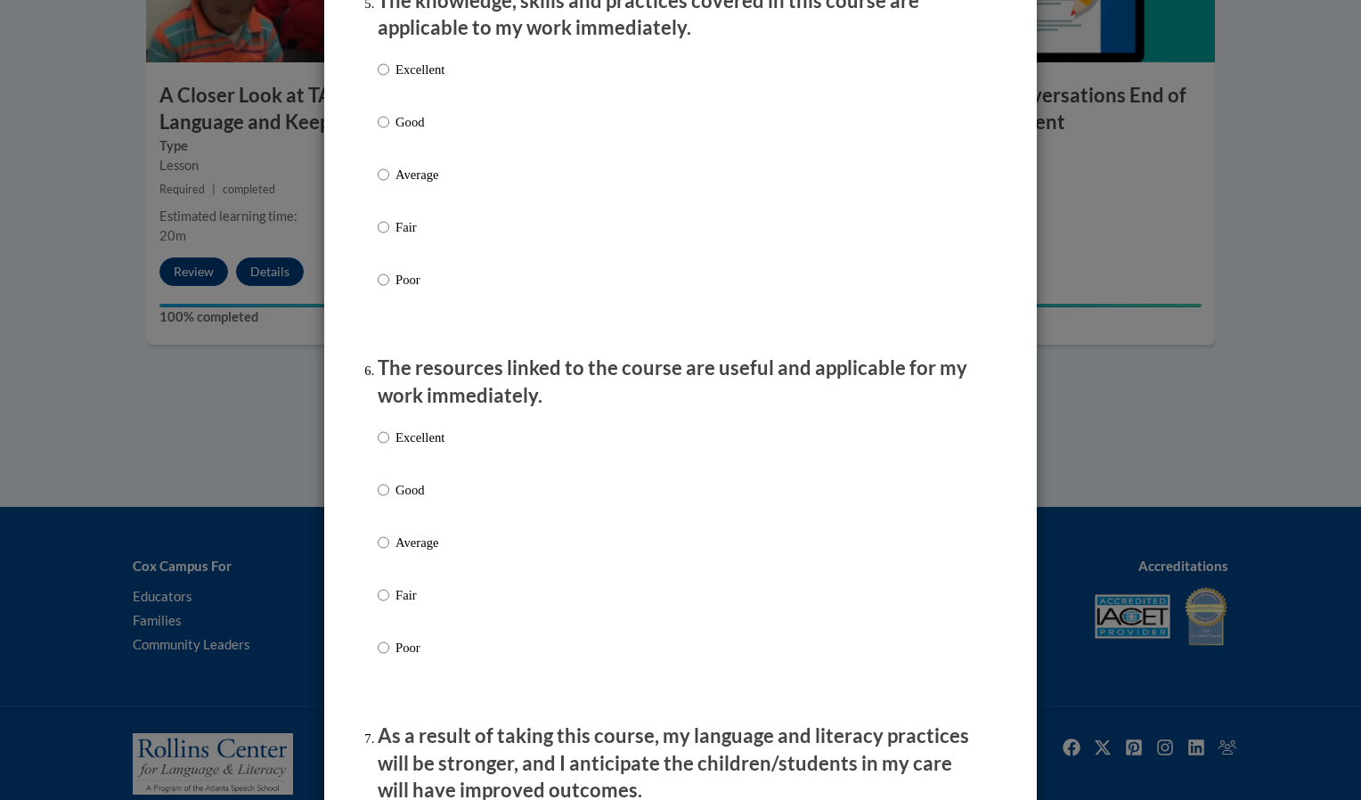
click at [571, 395] on p "The resources linked to the course are useful and applicable for my work immedi…" at bounding box center [681, 381] width 606 height 55
click at [392, 96] on label "Excellent" at bounding box center [411, 84] width 67 height 48
click at [389, 79] on input "Excellent" at bounding box center [384, 70] width 12 height 20
radio input "true"
click at [404, 466] on label "Excellent" at bounding box center [411, 451] width 67 height 48
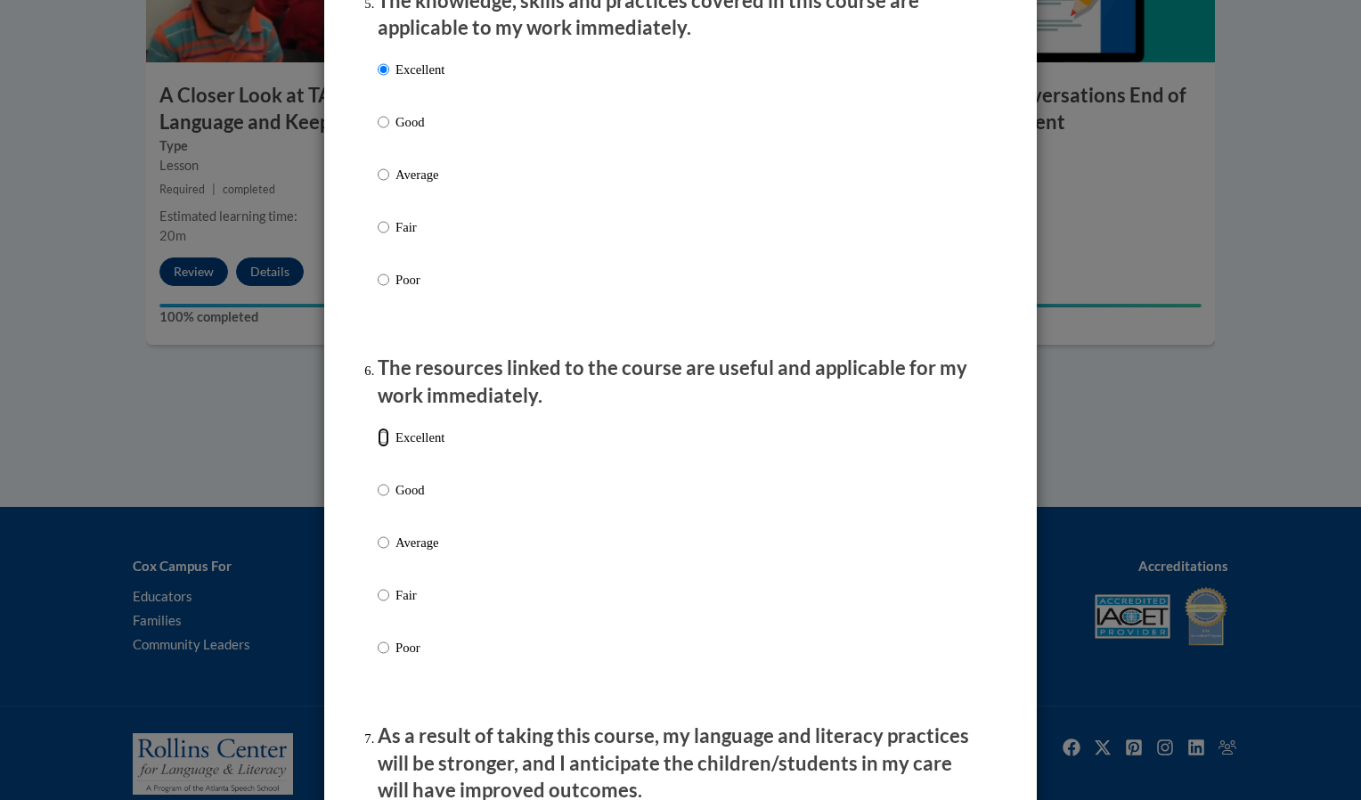
click at [389, 447] on input "Excellent" at bounding box center [384, 437] width 12 height 20
radio input "true"
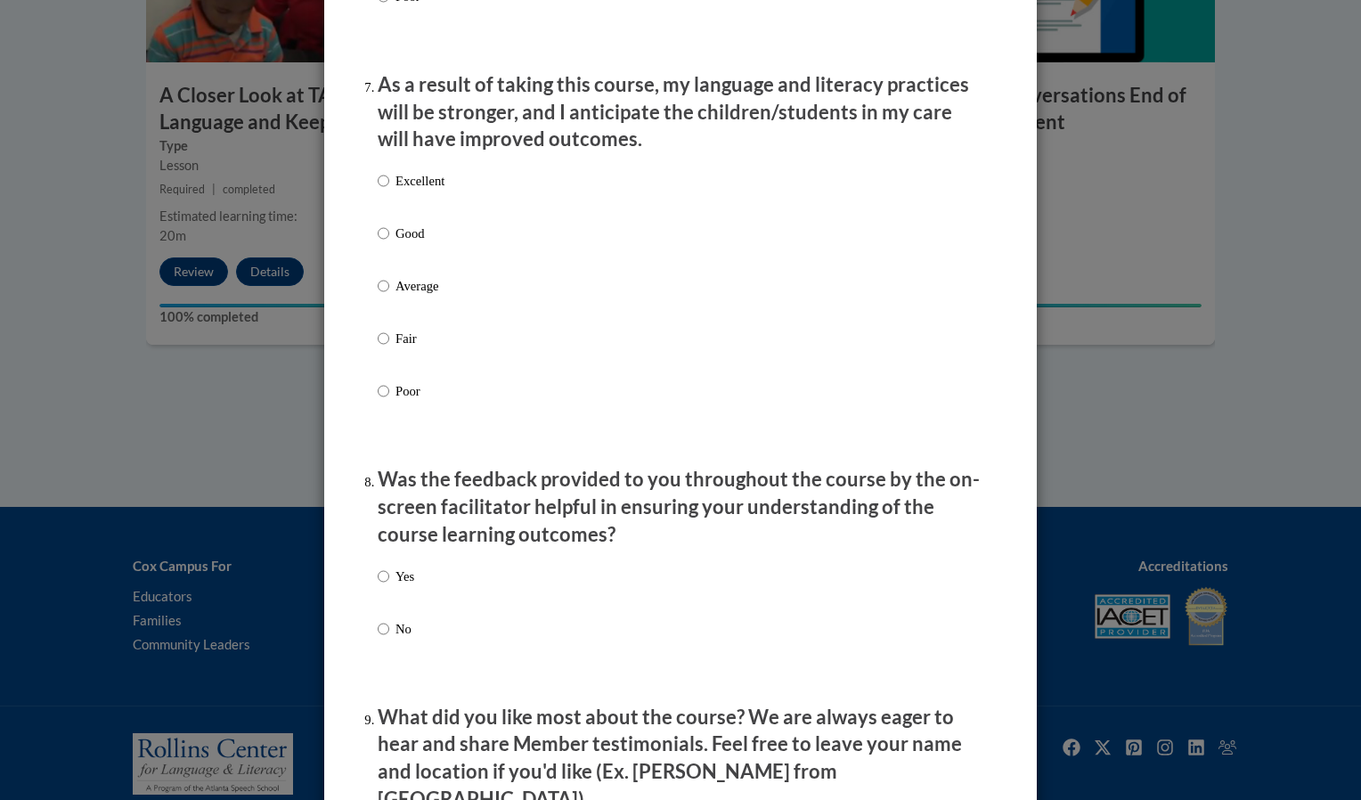
scroll to position [2301, 0]
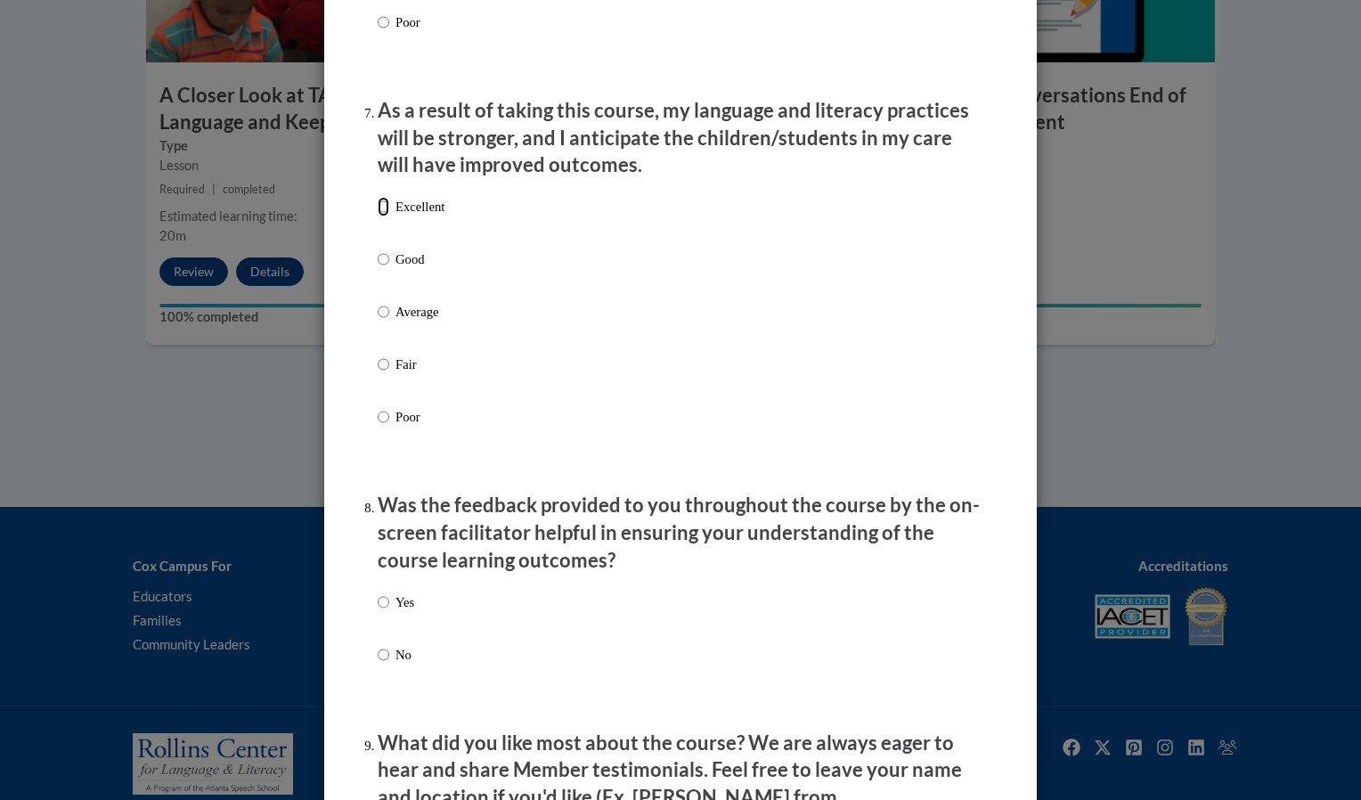
click at [379, 216] on input "Excellent" at bounding box center [384, 207] width 12 height 20
radio input "true"
click at [378, 612] on input "Yes" at bounding box center [384, 602] width 12 height 20
radio input "true"
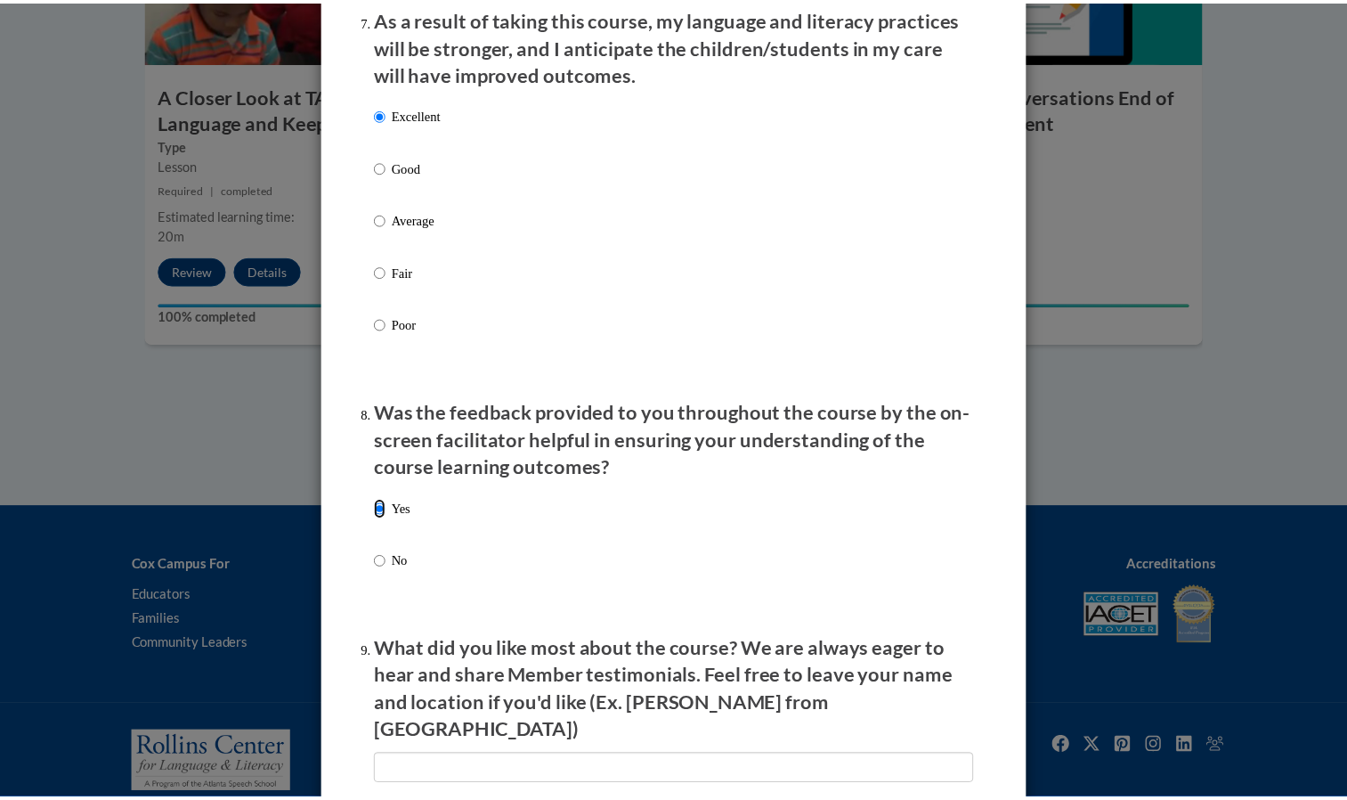
scroll to position [2394, 0]
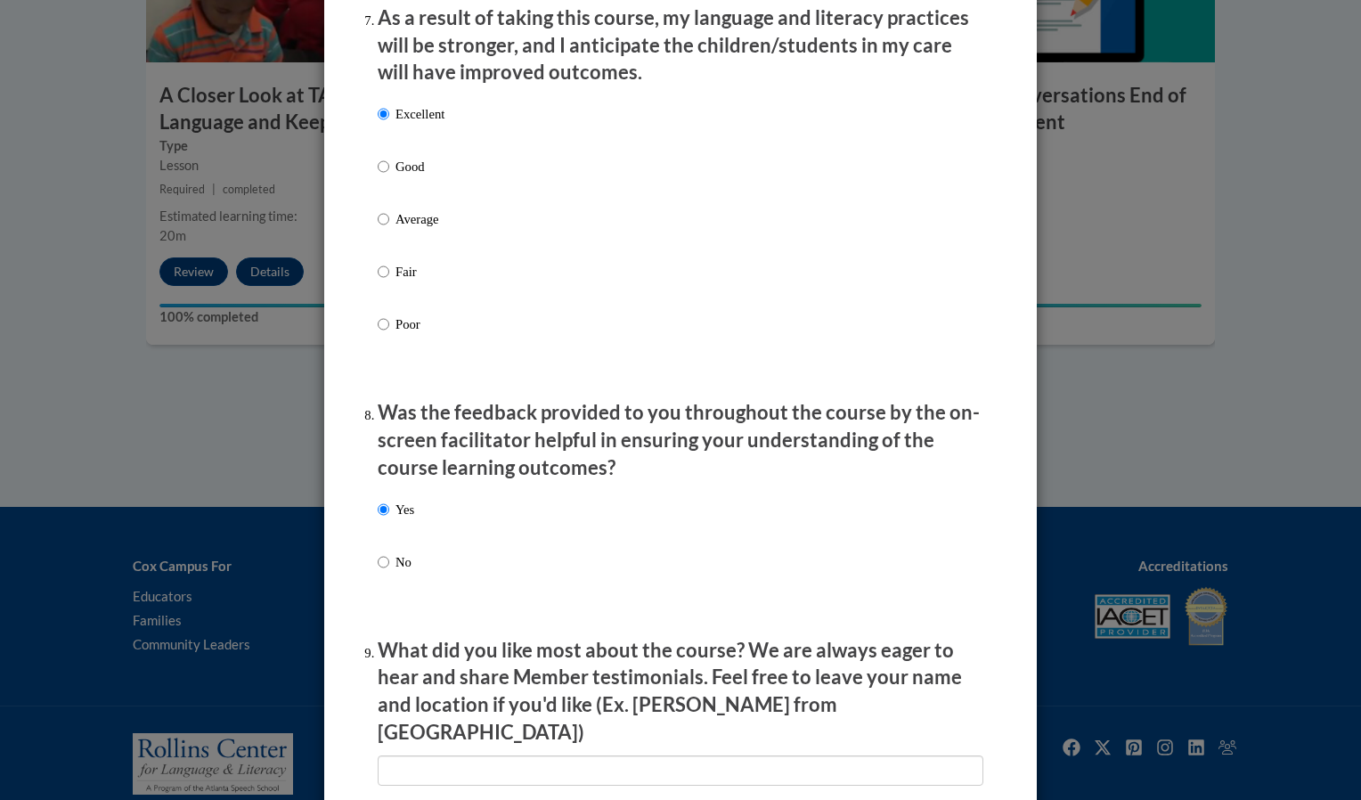
click at [1319, 329] on div "Feedback Questionnaire Rate Course Comments Cox Campus End of Course Evaluation…" at bounding box center [680, 400] width 1361 height 800
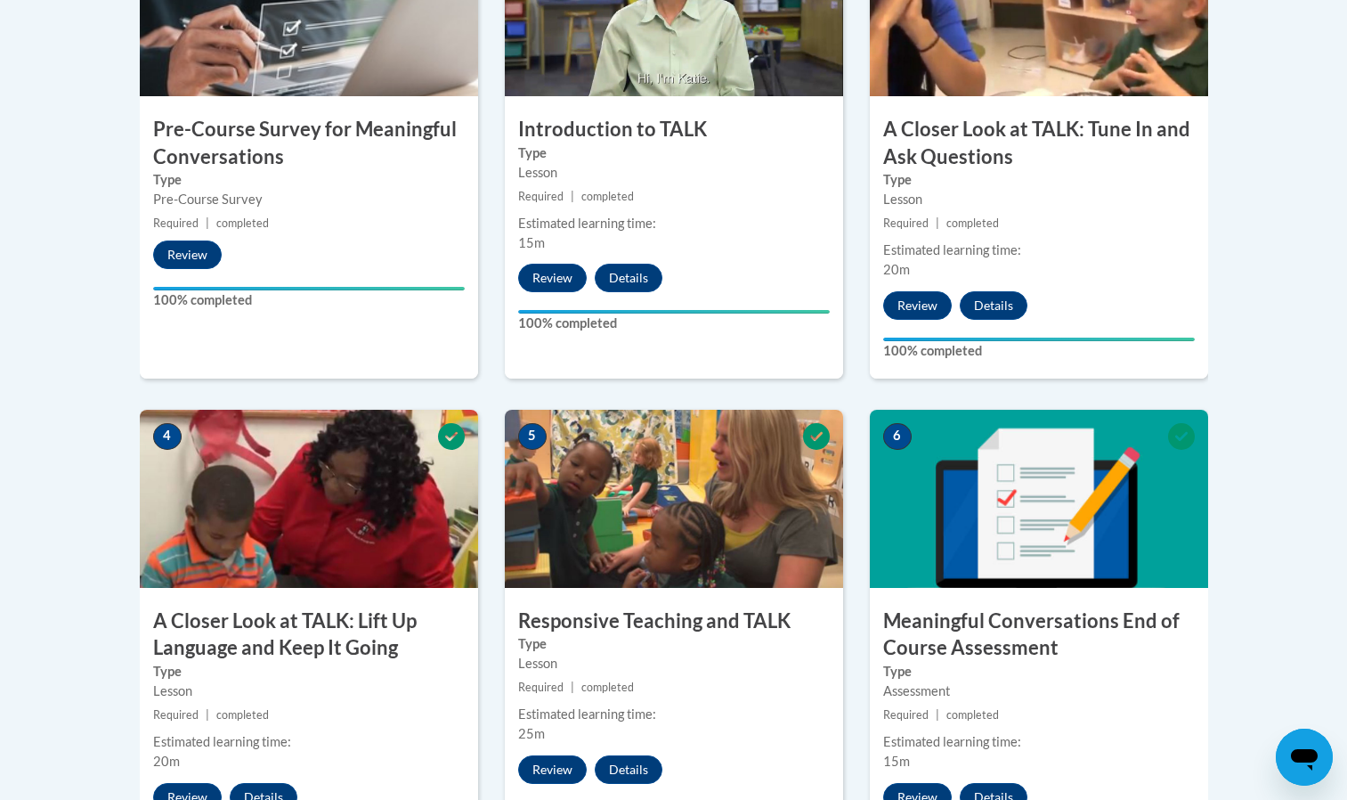
scroll to position [231, 0]
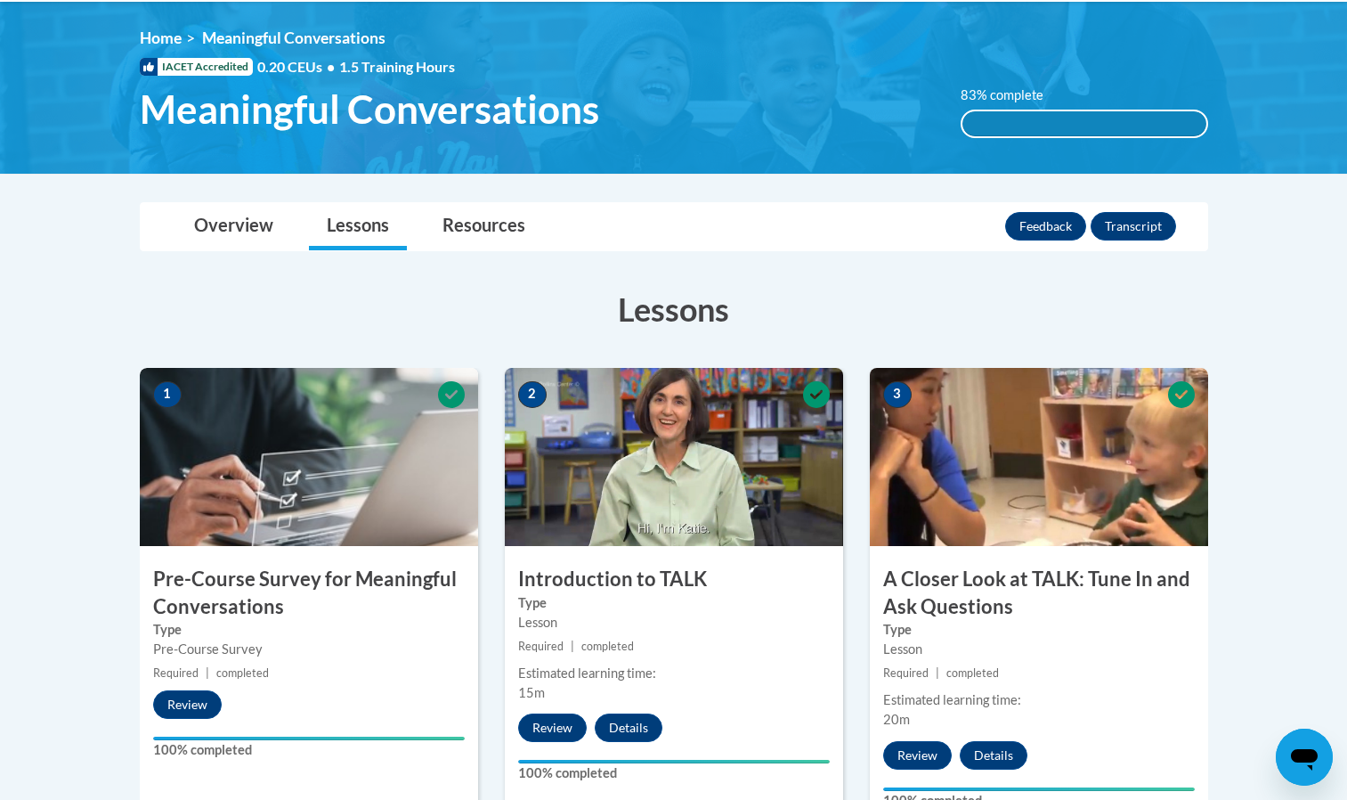
click at [1203, 289] on h3 "Lessons" at bounding box center [674, 309] width 1069 height 45
click at [1019, 123] on div "83% complete" at bounding box center [1085, 123] width 244 height 25
click at [250, 232] on link "Overview" at bounding box center [233, 226] width 115 height 47
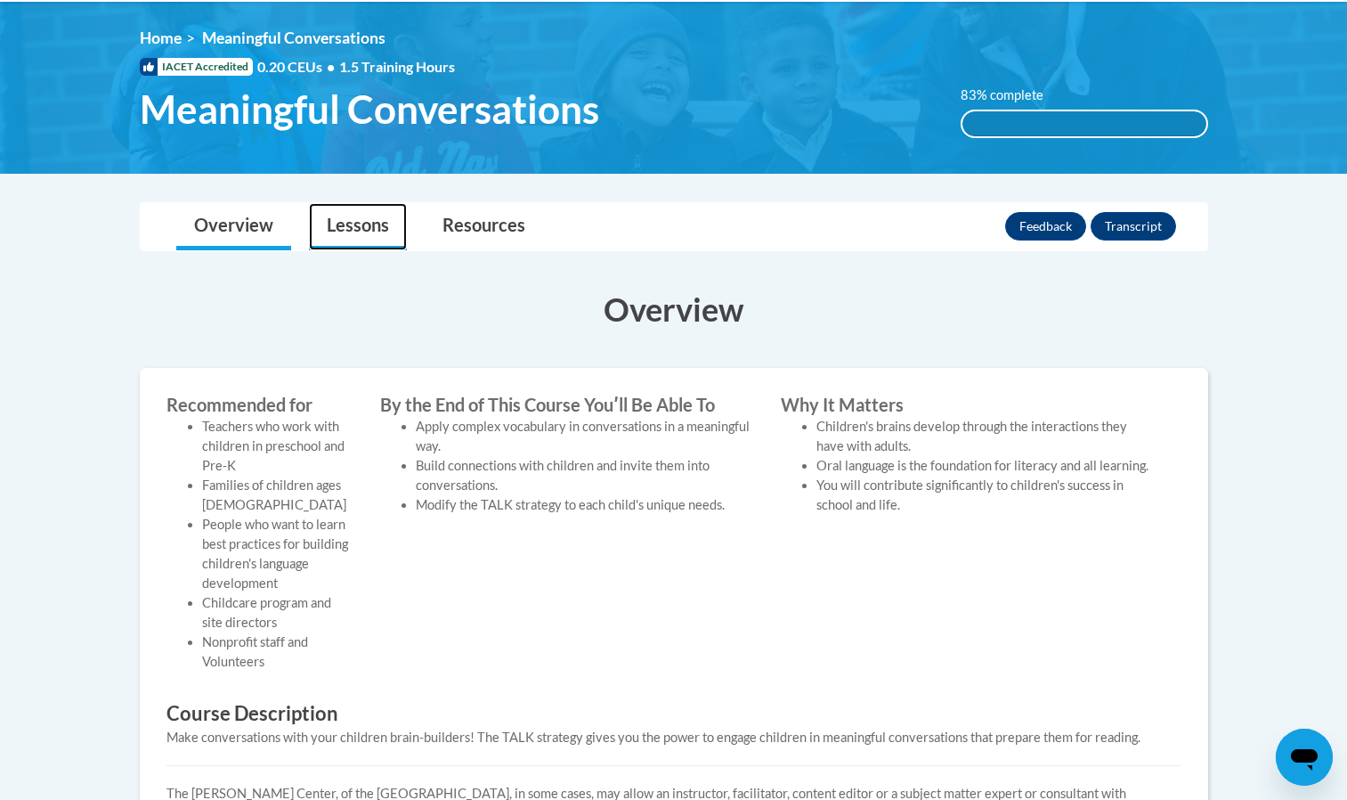
click at [334, 239] on link "Lessons" at bounding box center [358, 226] width 98 height 47
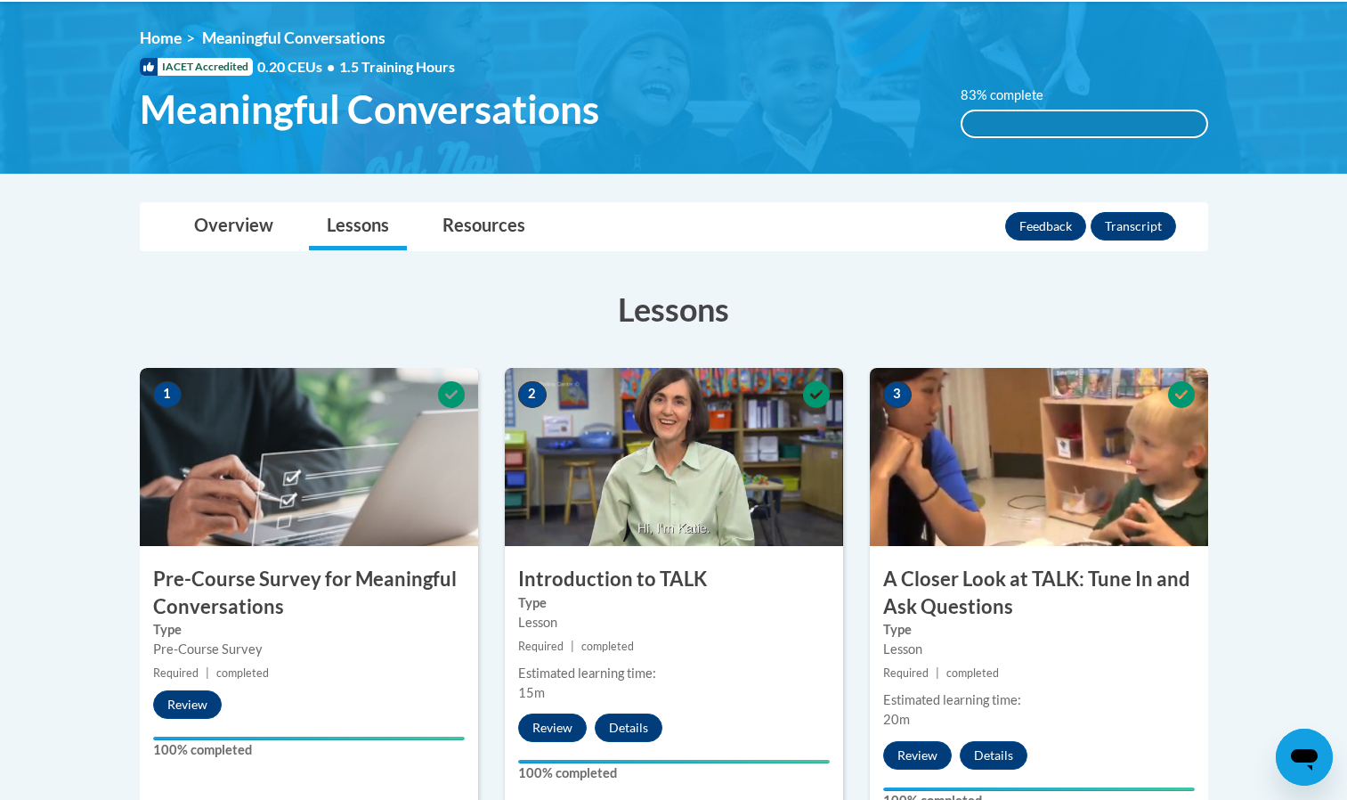
click at [995, 124] on div "83% complete" at bounding box center [1085, 123] width 244 height 25
click at [162, 40] on link "Home" at bounding box center [161, 37] width 42 height 19
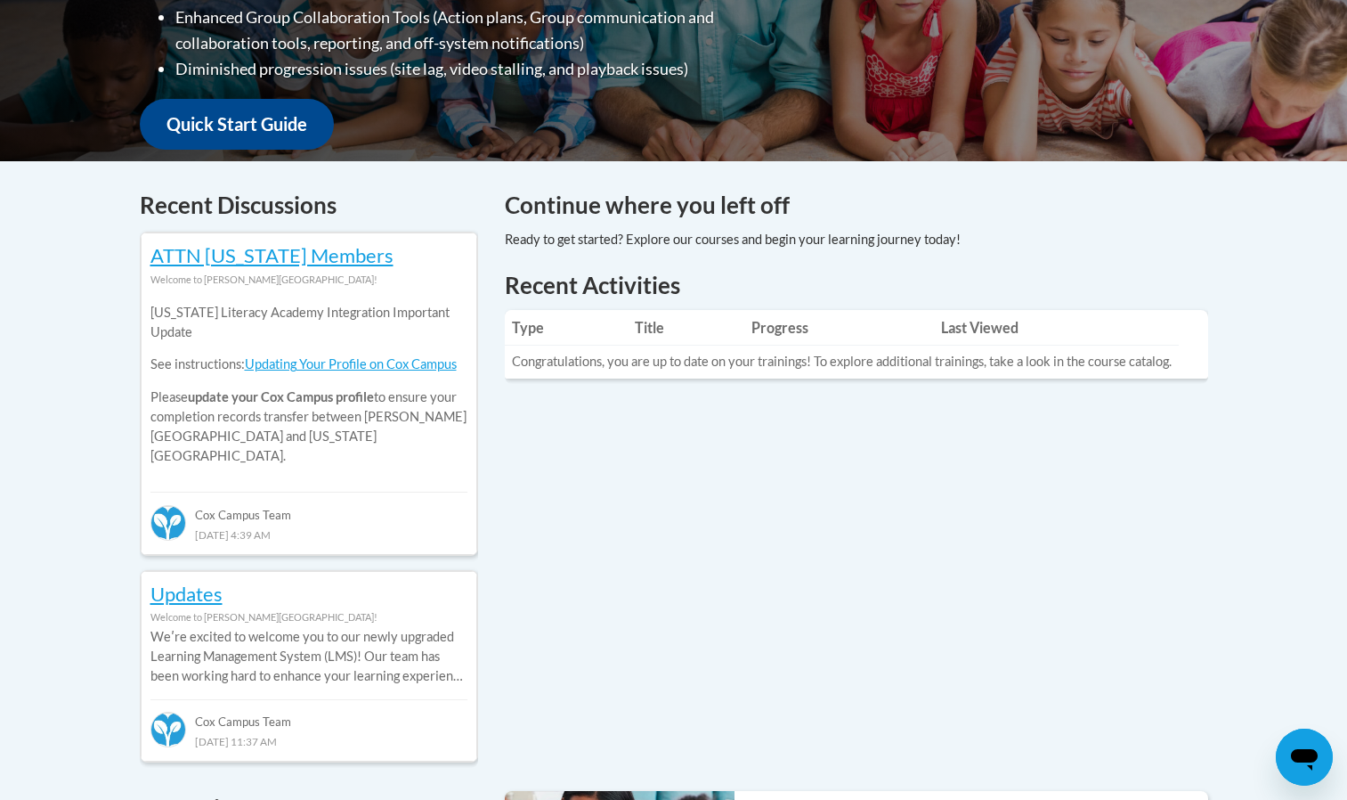
scroll to position [521, 0]
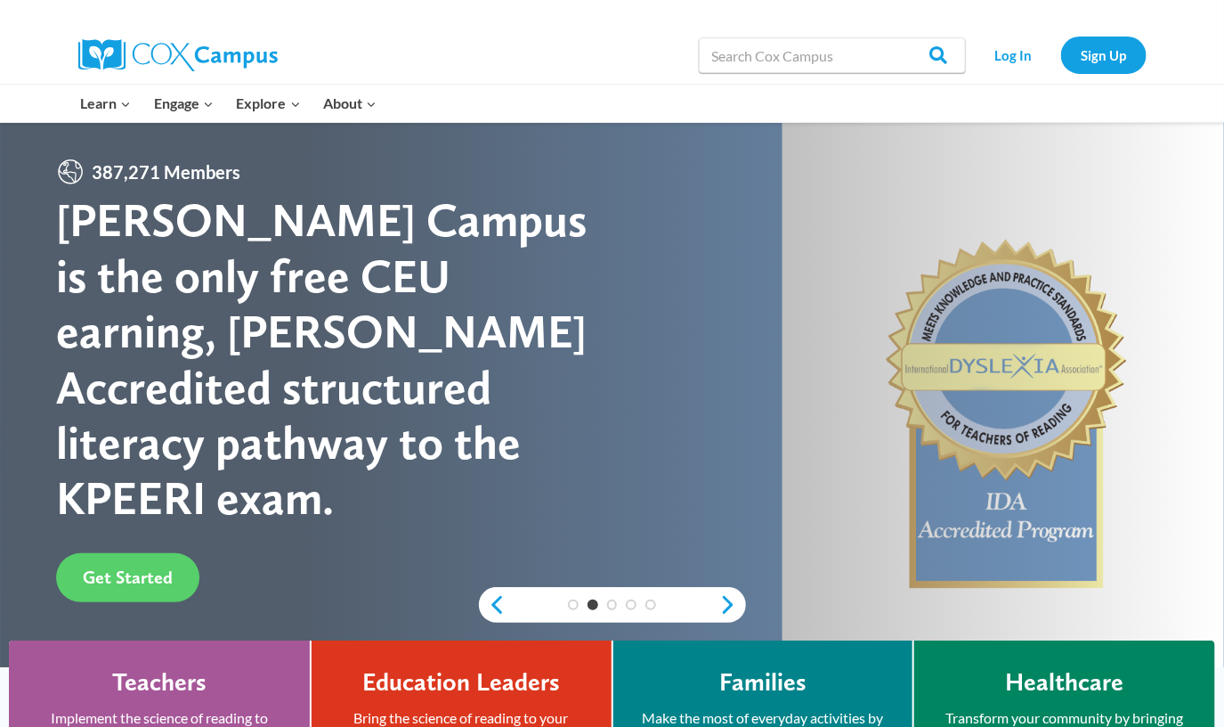
click at [1031, 73] on div "Log In Sign Up" at bounding box center [1061, 55] width 172 height 57
click at [1029, 47] on link "Log In" at bounding box center [1013, 55] width 77 height 37
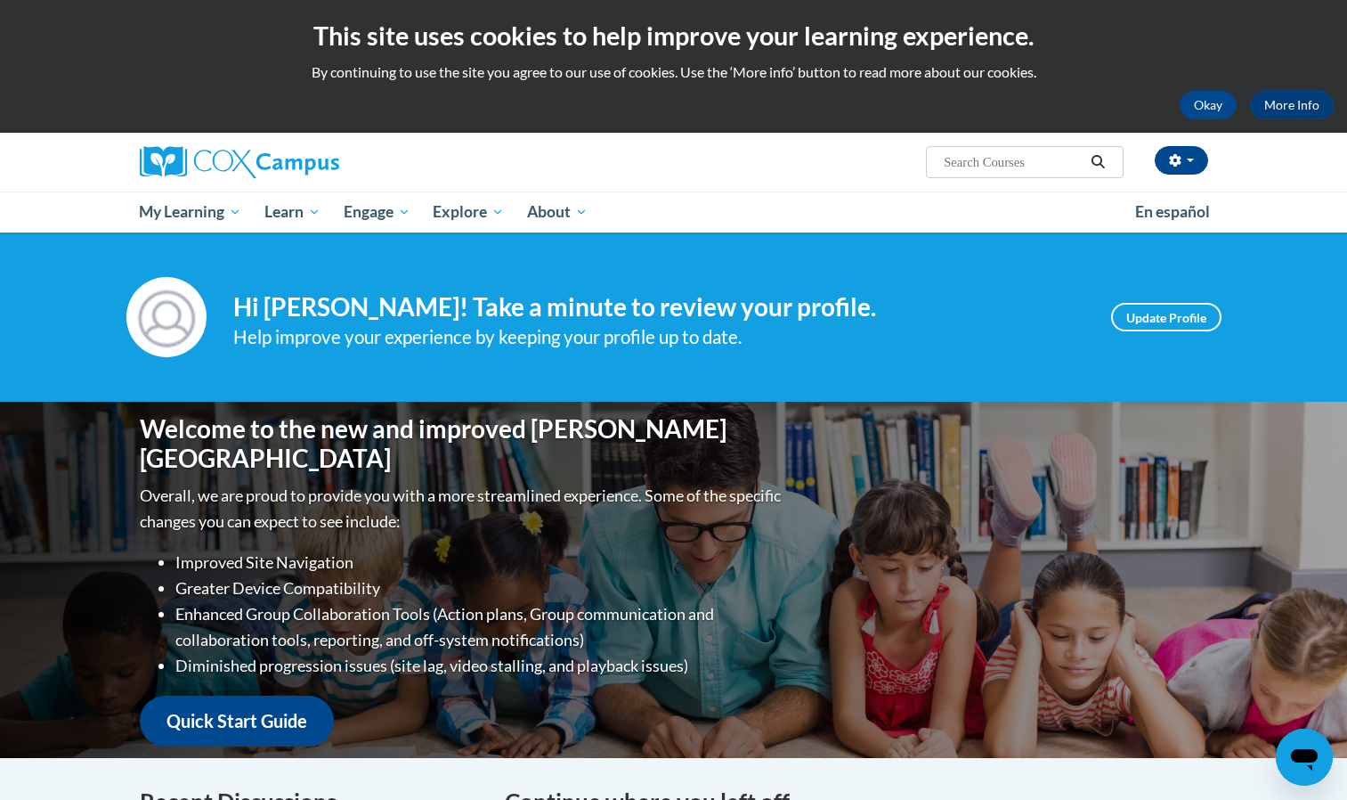
click at [1068, 161] on input "Search..." at bounding box center [1013, 161] width 142 height 21
type input "transforming story time"
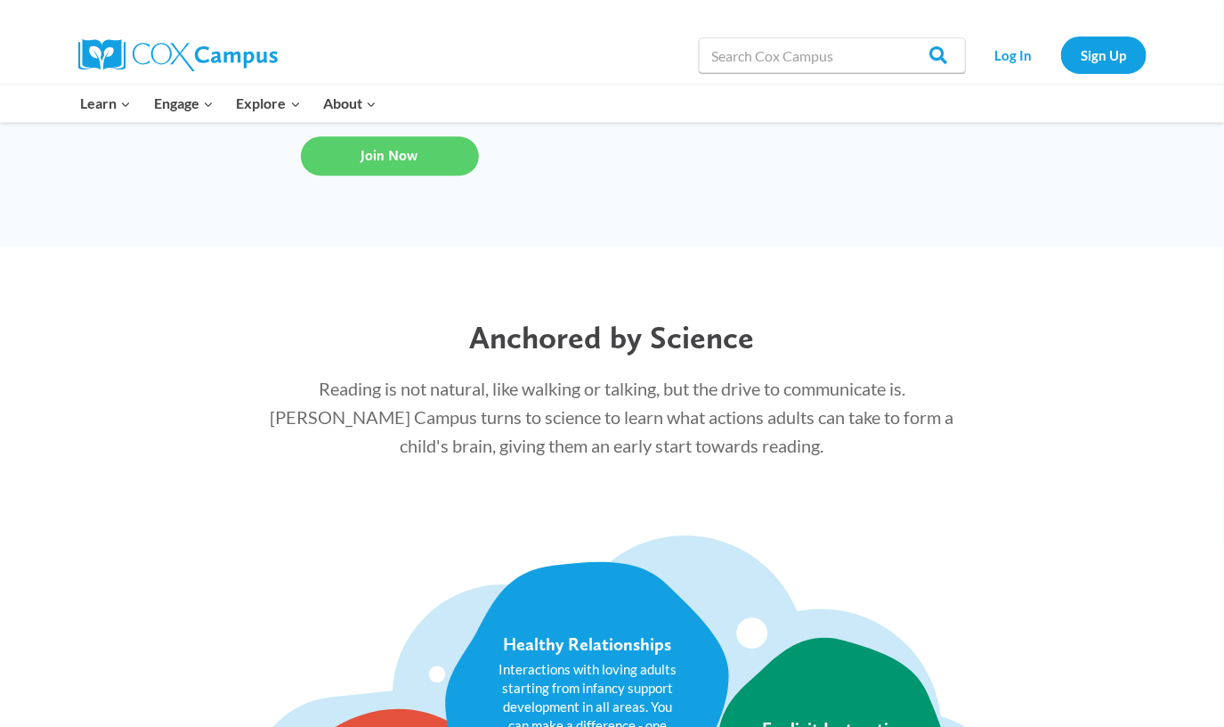
scroll to position [1781, 0]
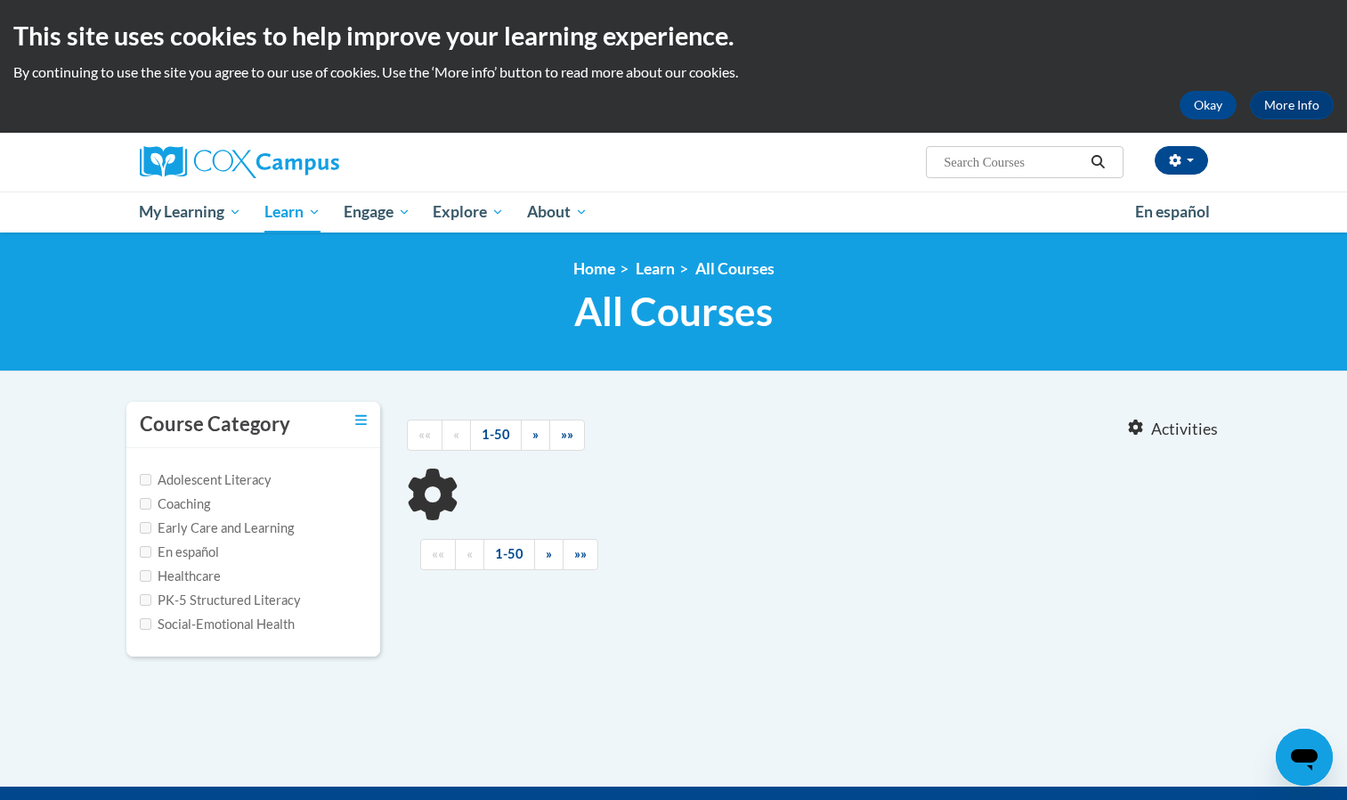
type input "transforming story time"
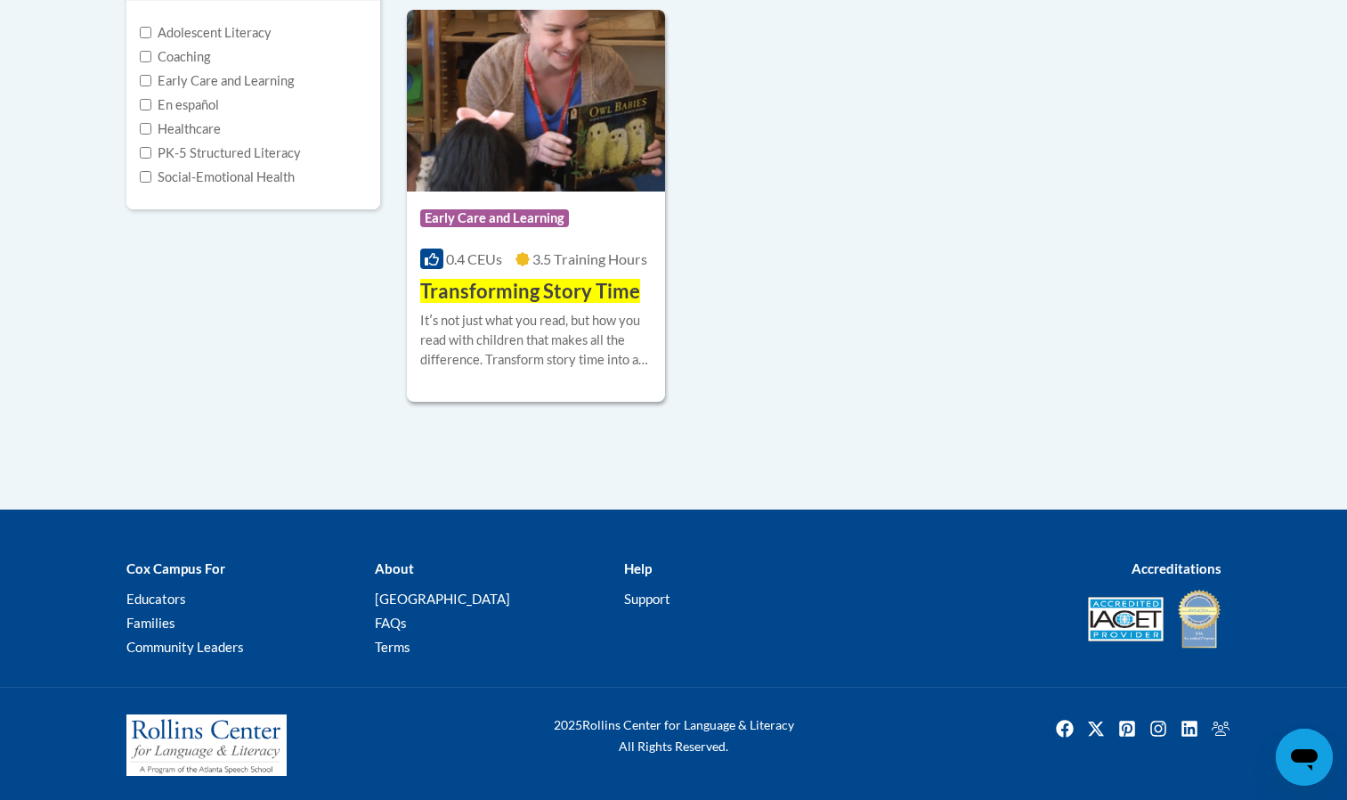
scroll to position [450, 0]
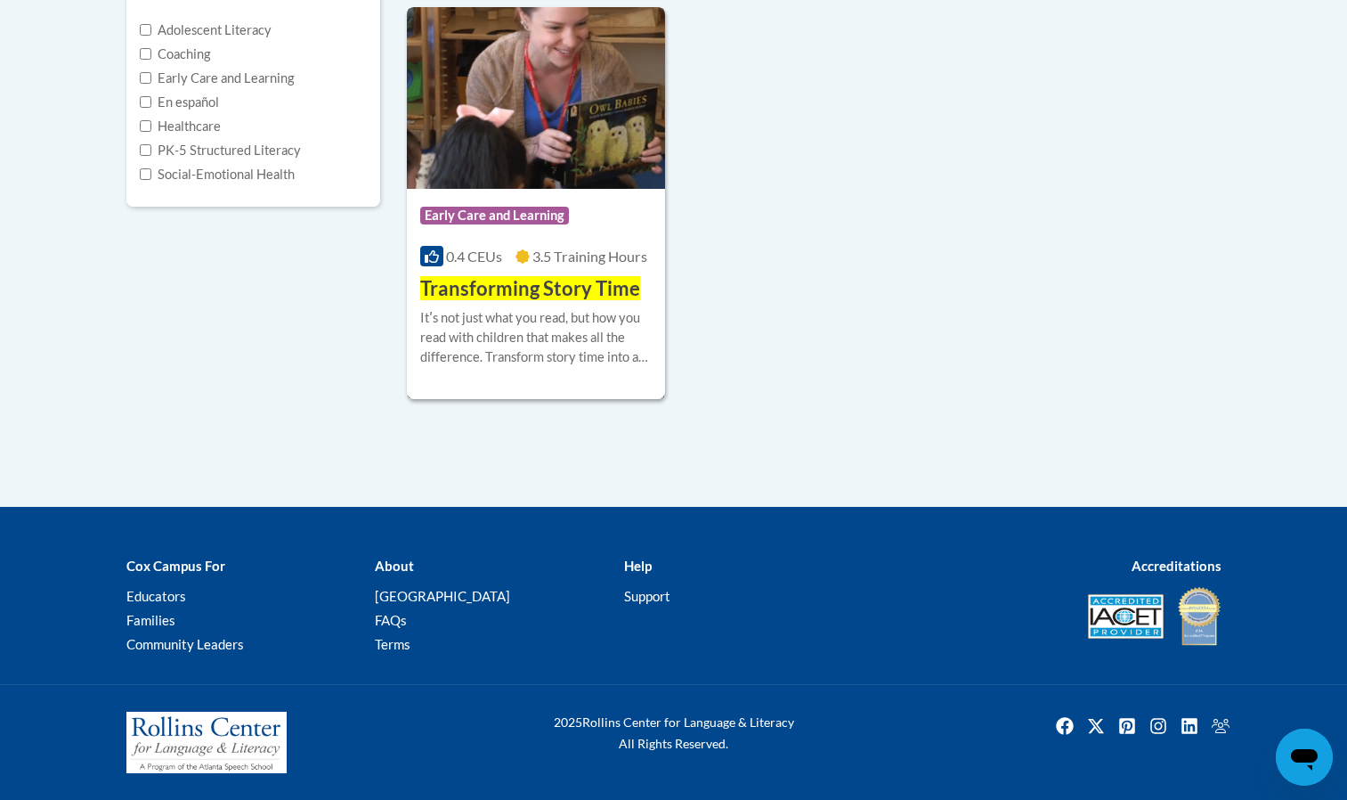
click at [493, 277] on span "Transforming Story Time" at bounding box center [530, 288] width 220 height 24
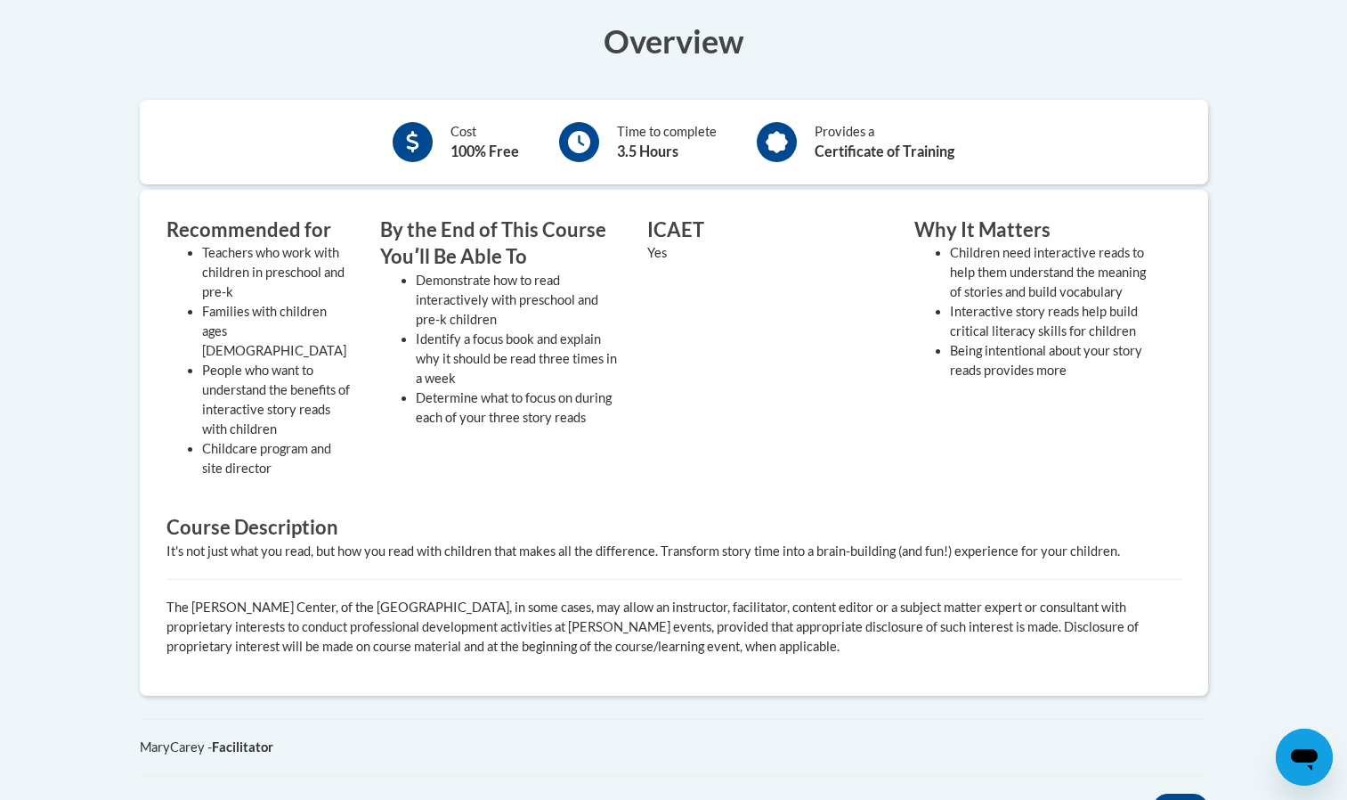
scroll to position [321, 0]
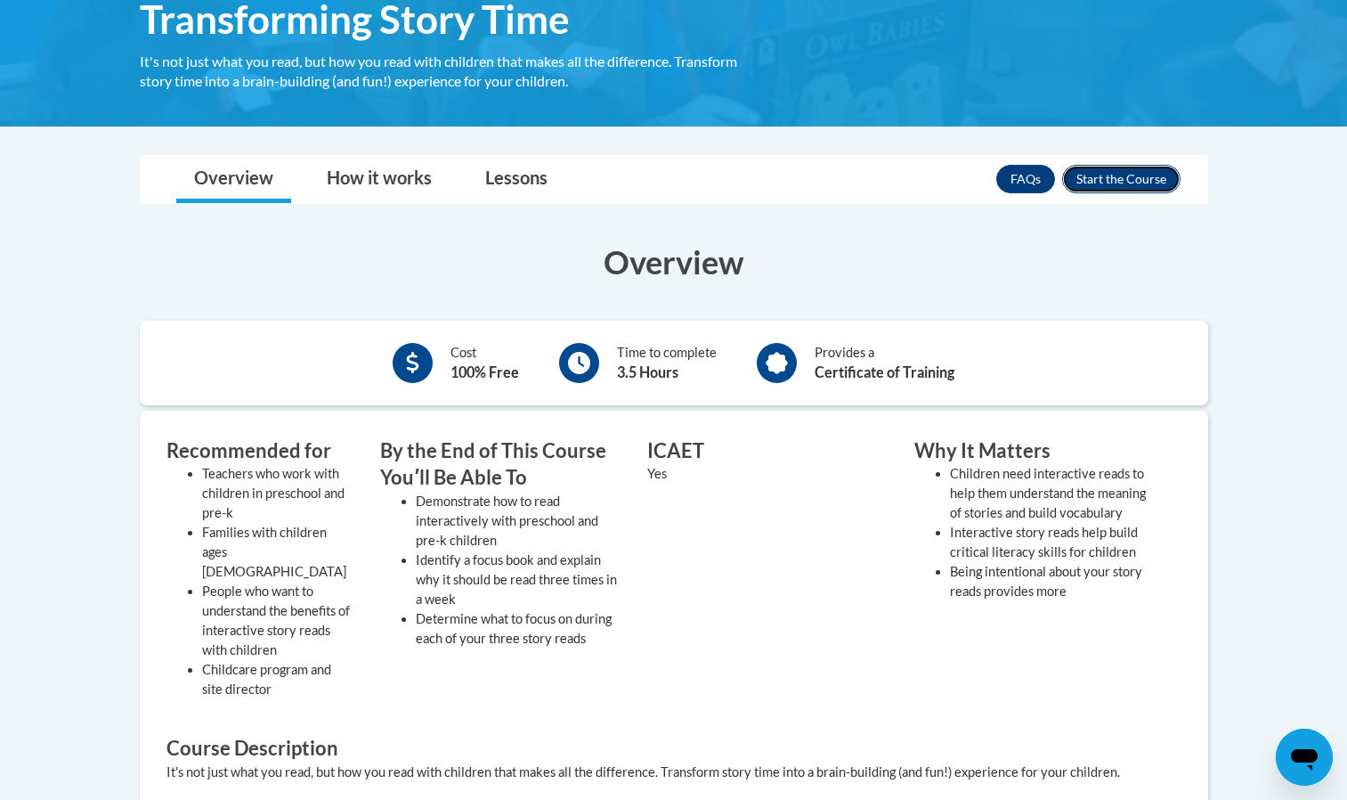
click at [1159, 167] on button "Enroll" at bounding box center [1121, 179] width 118 height 28
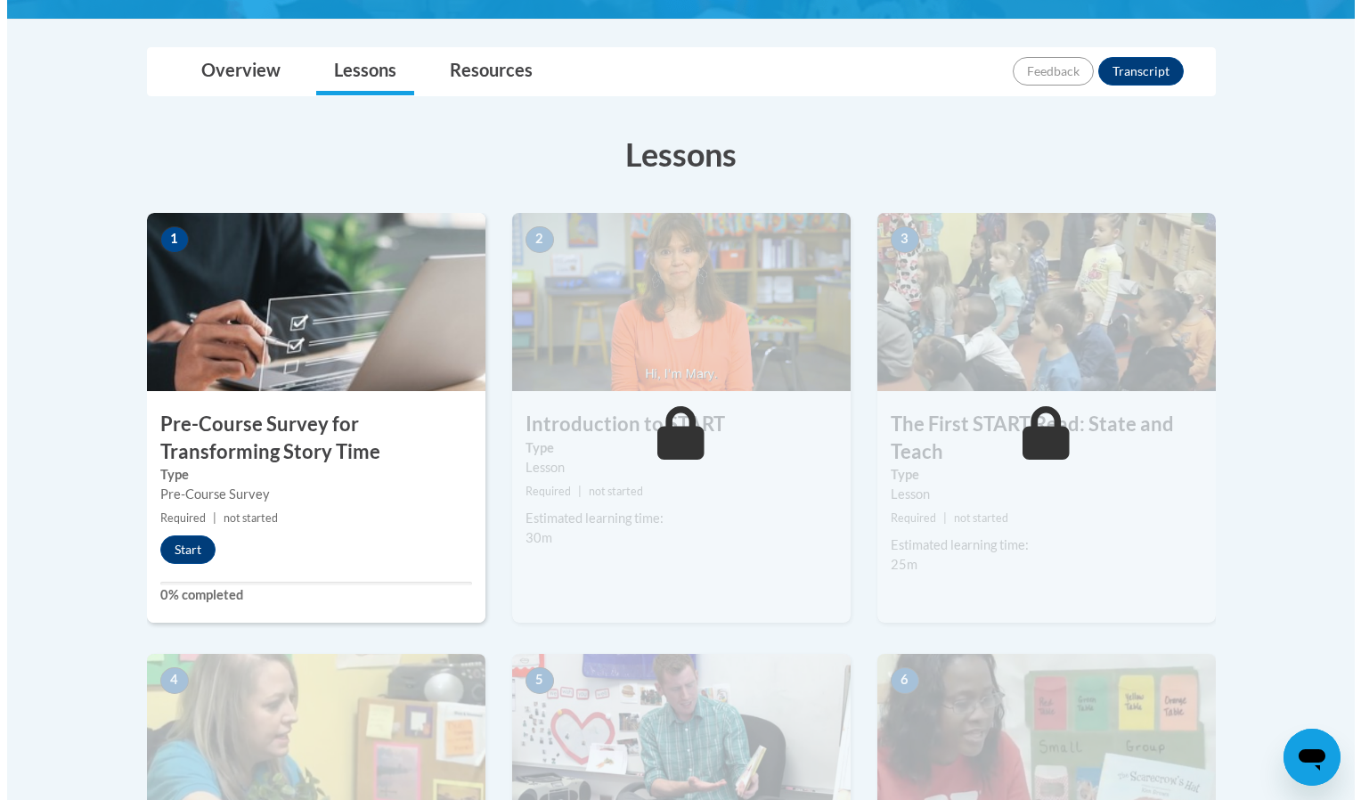
scroll to position [383, 0]
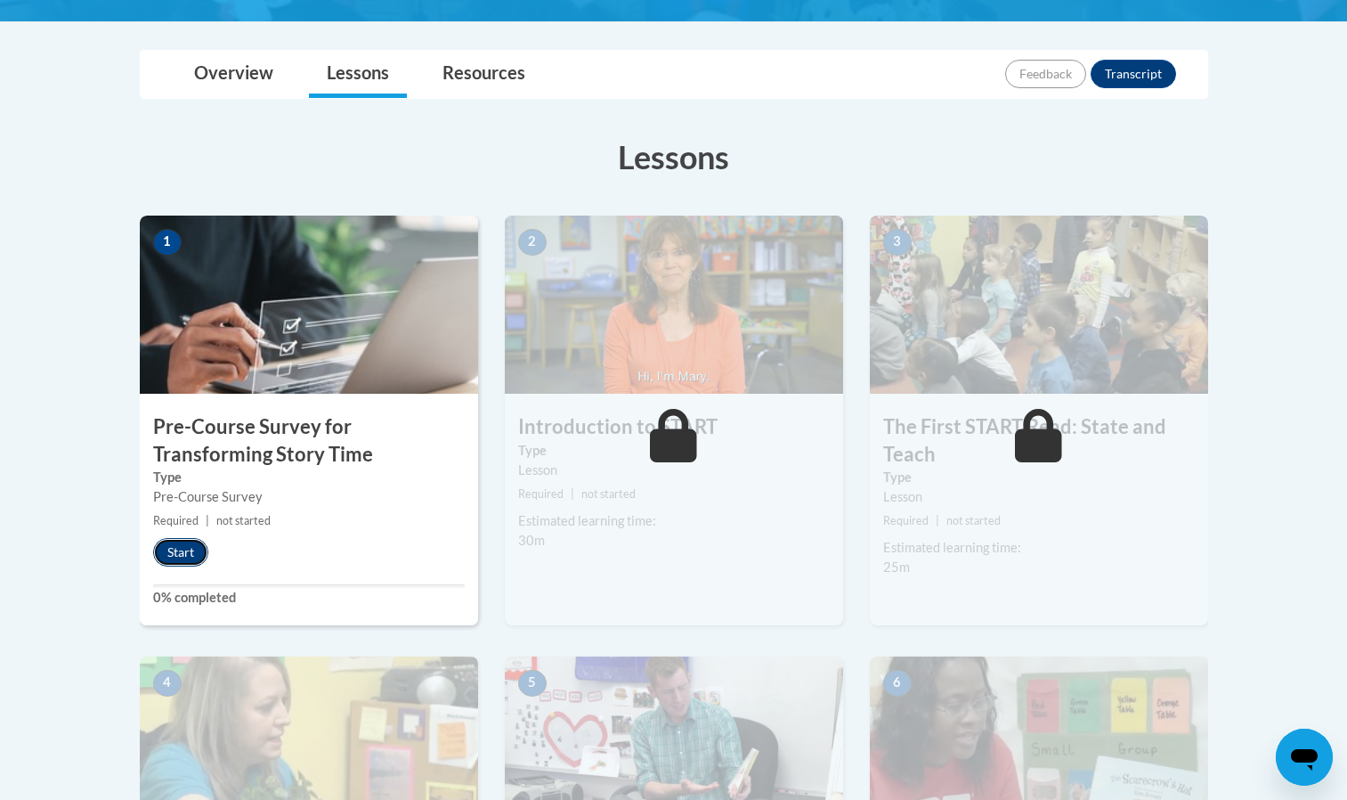
click at [182, 555] on button "Start" at bounding box center [180, 552] width 55 height 28
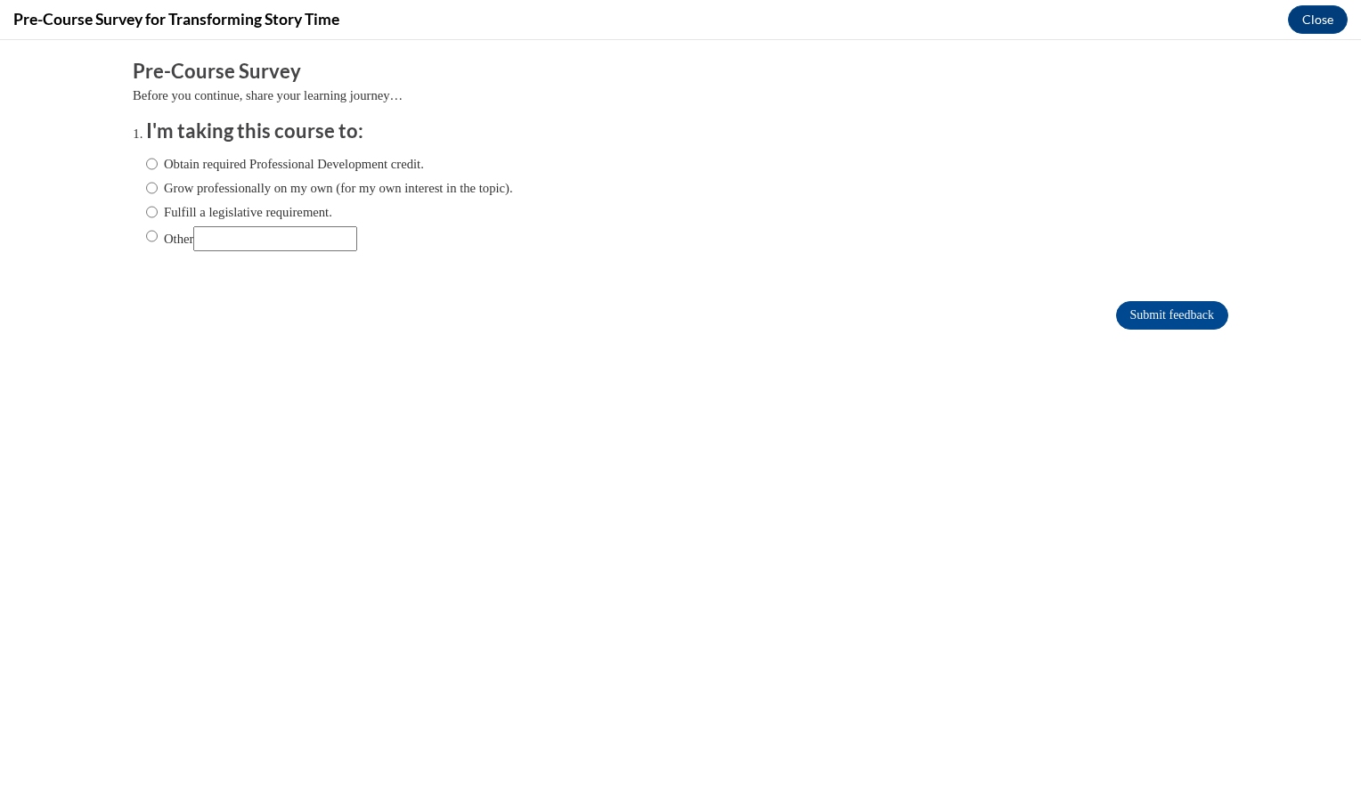
scroll to position [0, 0]
click at [227, 167] on label "Obtain required Professional Development credit." at bounding box center [285, 164] width 278 height 20
click at [158, 167] on input "Obtain required Professional Development credit." at bounding box center [152, 164] width 12 height 20
radio input "true"
click at [1116, 310] on input "Submit feedback" at bounding box center [1172, 315] width 112 height 28
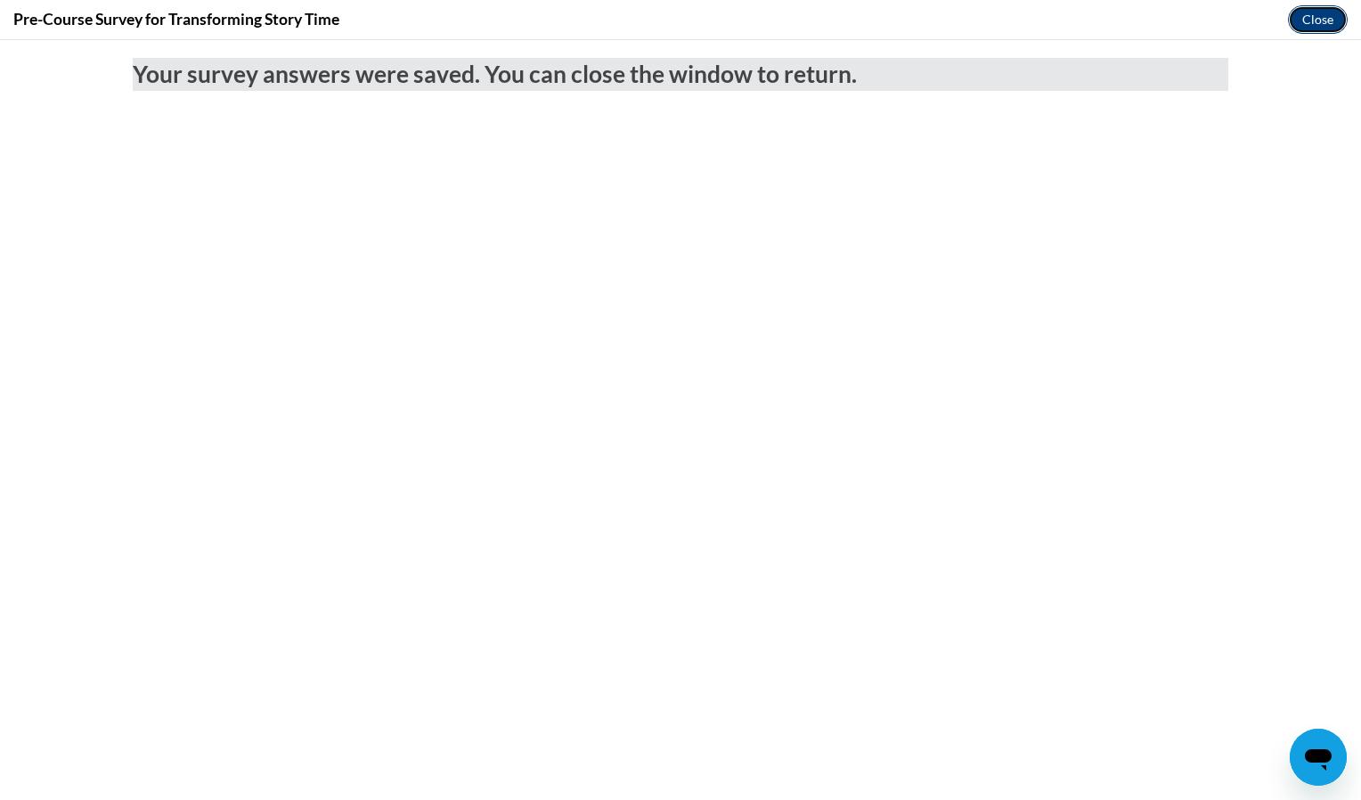
click at [1306, 25] on button "Close" at bounding box center [1318, 19] width 60 height 28
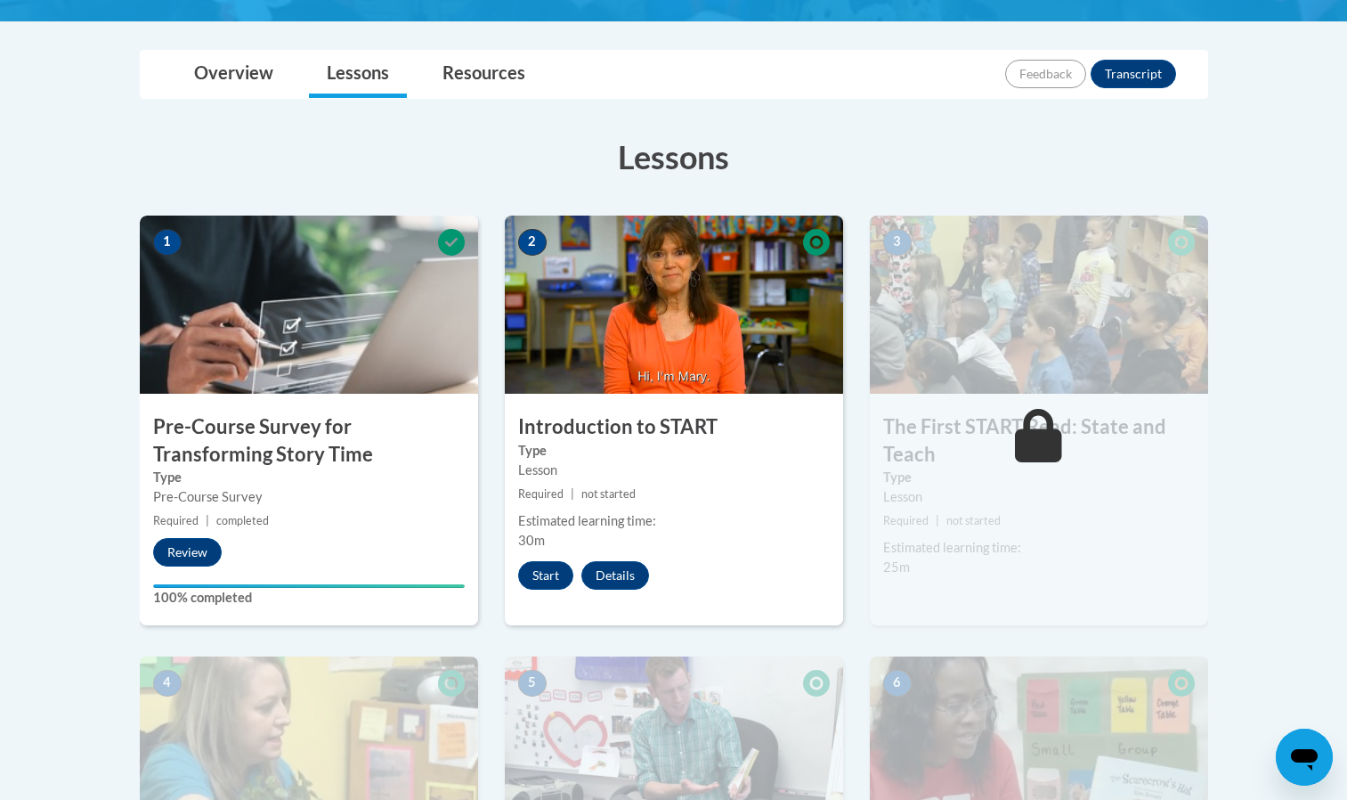
click at [561, 590] on div "2 Introduction to START Type Lesson Required | not started Estimated learning t…" at bounding box center [674, 421] width 338 height 410
click at [558, 573] on button "Start" at bounding box center [545, 575] width 55 height 28
